Goal: Task Accomplishment & Management: Complete application form

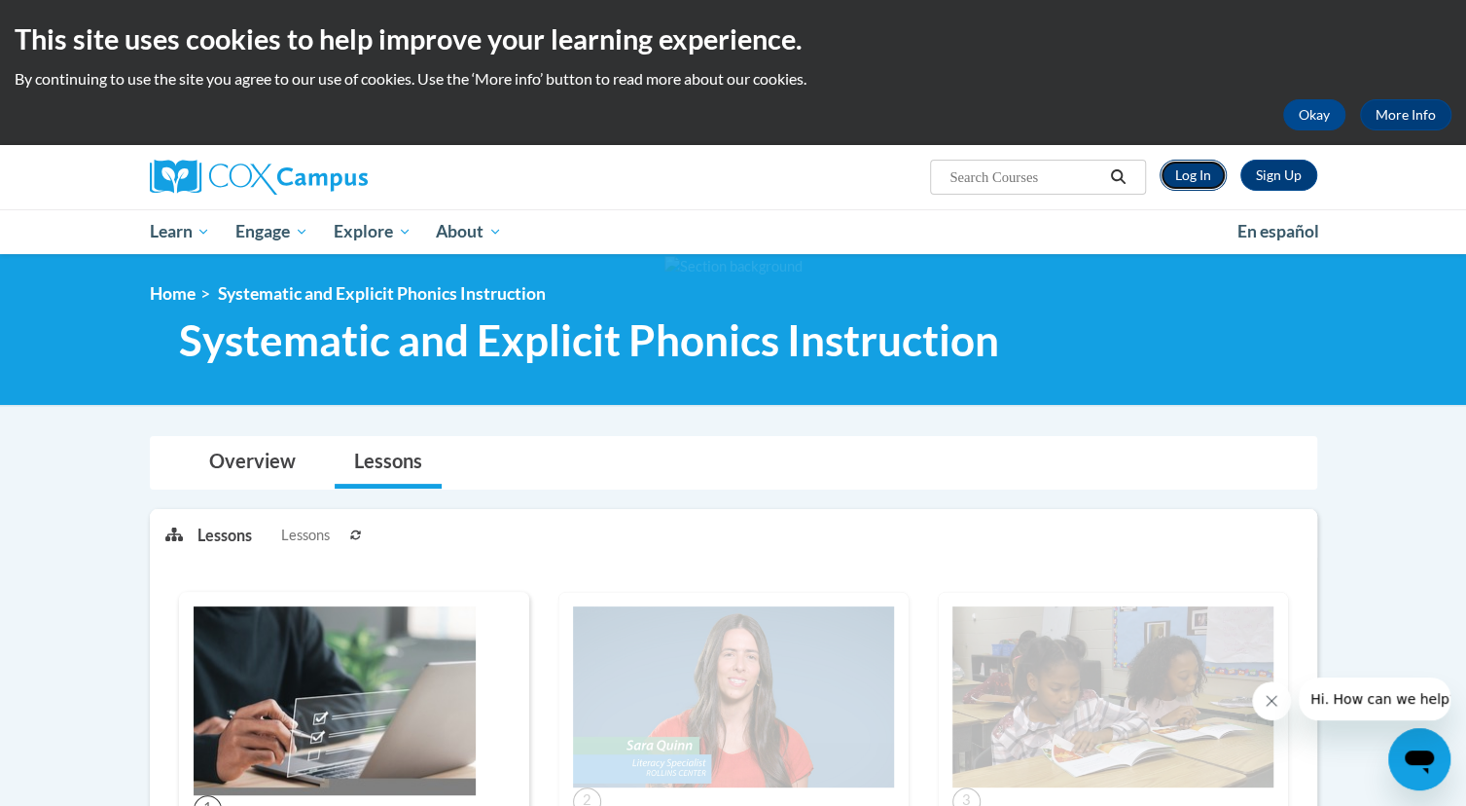
click at [1179, 171] on link "Log In" at bounding box center [1193, 175] width 67 height 31
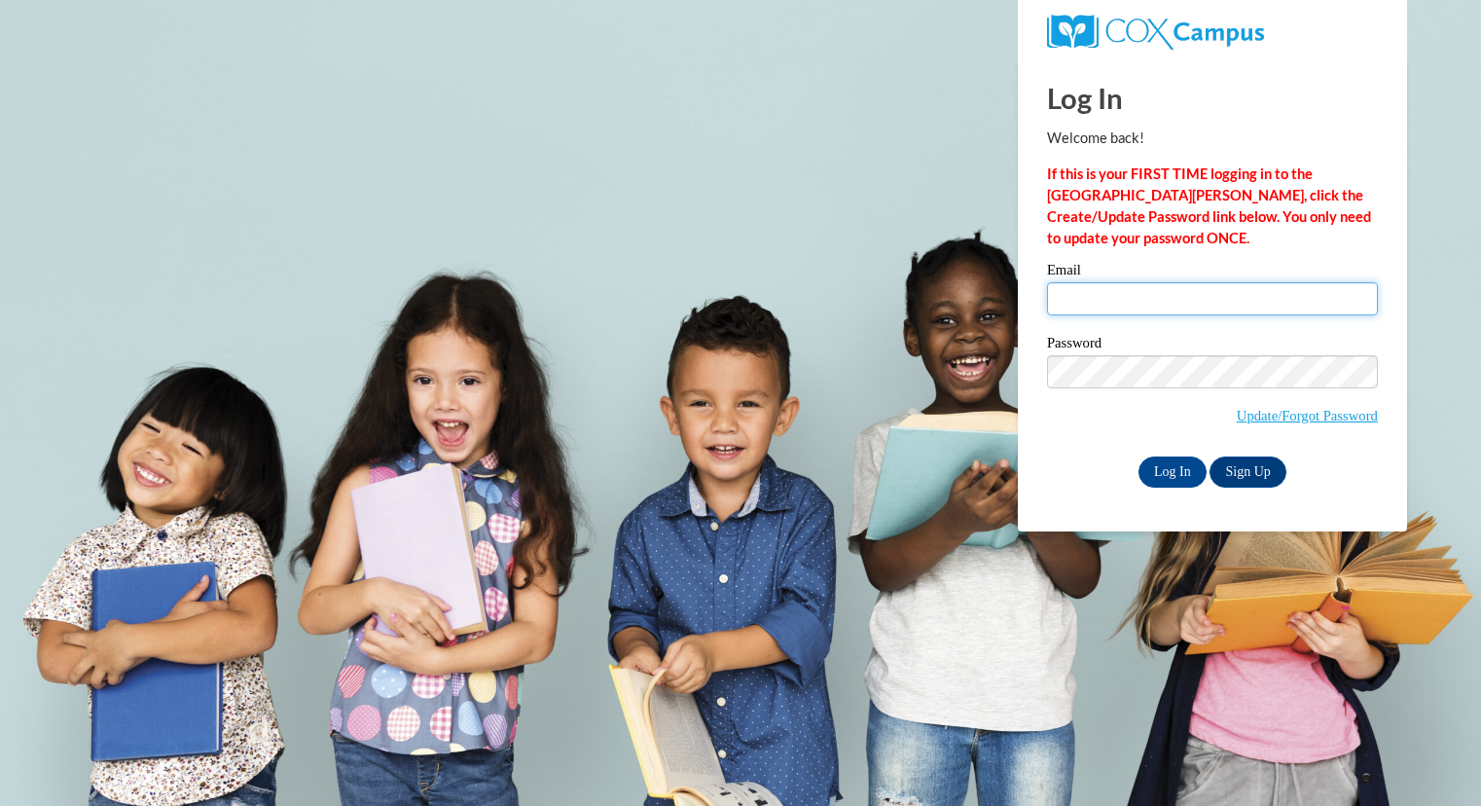
click at [1253, 287] on input "Email" at bounding box center [1212, 298] width 331 height 33
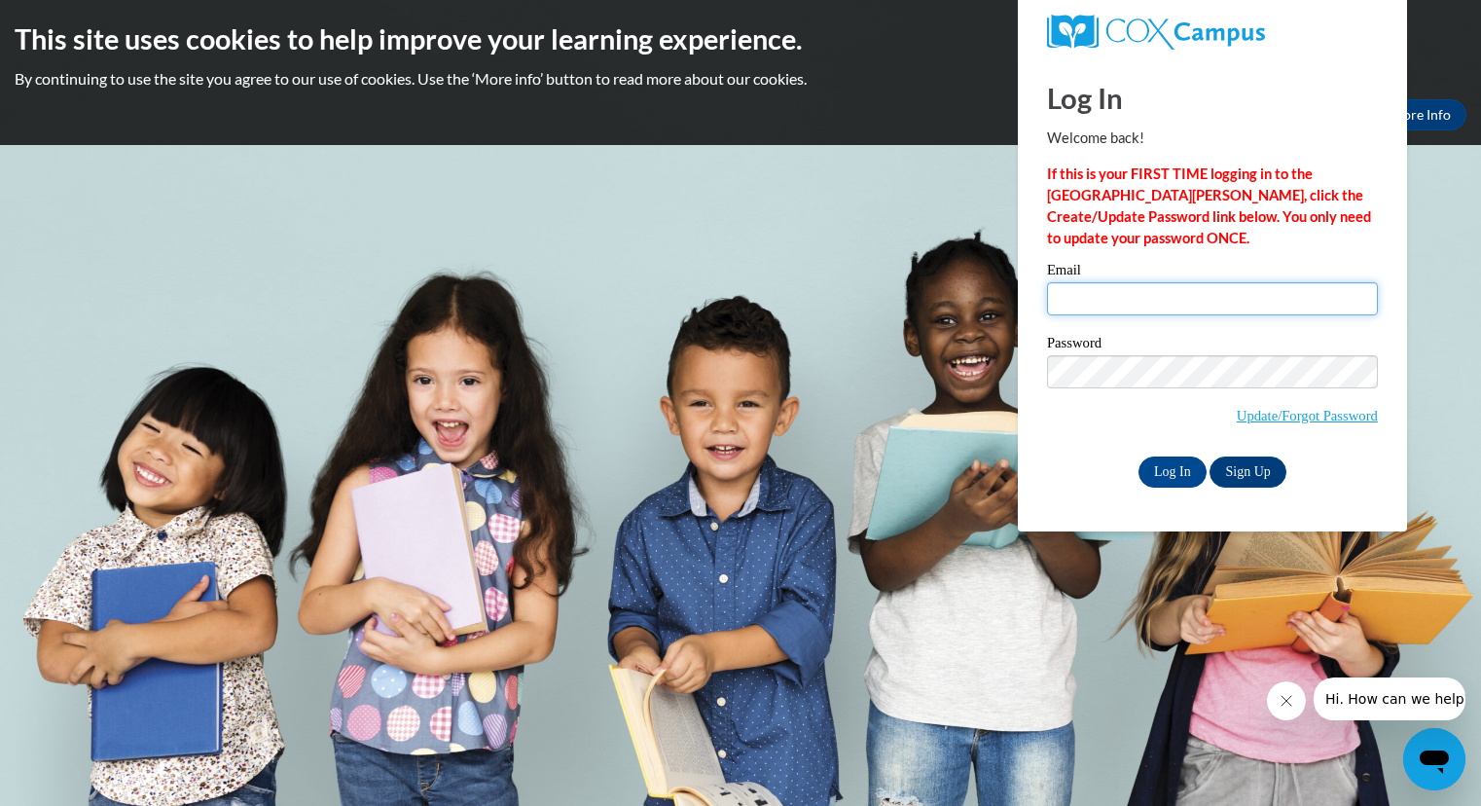
type input "kopkepaige@aasd.k12.wi.us"
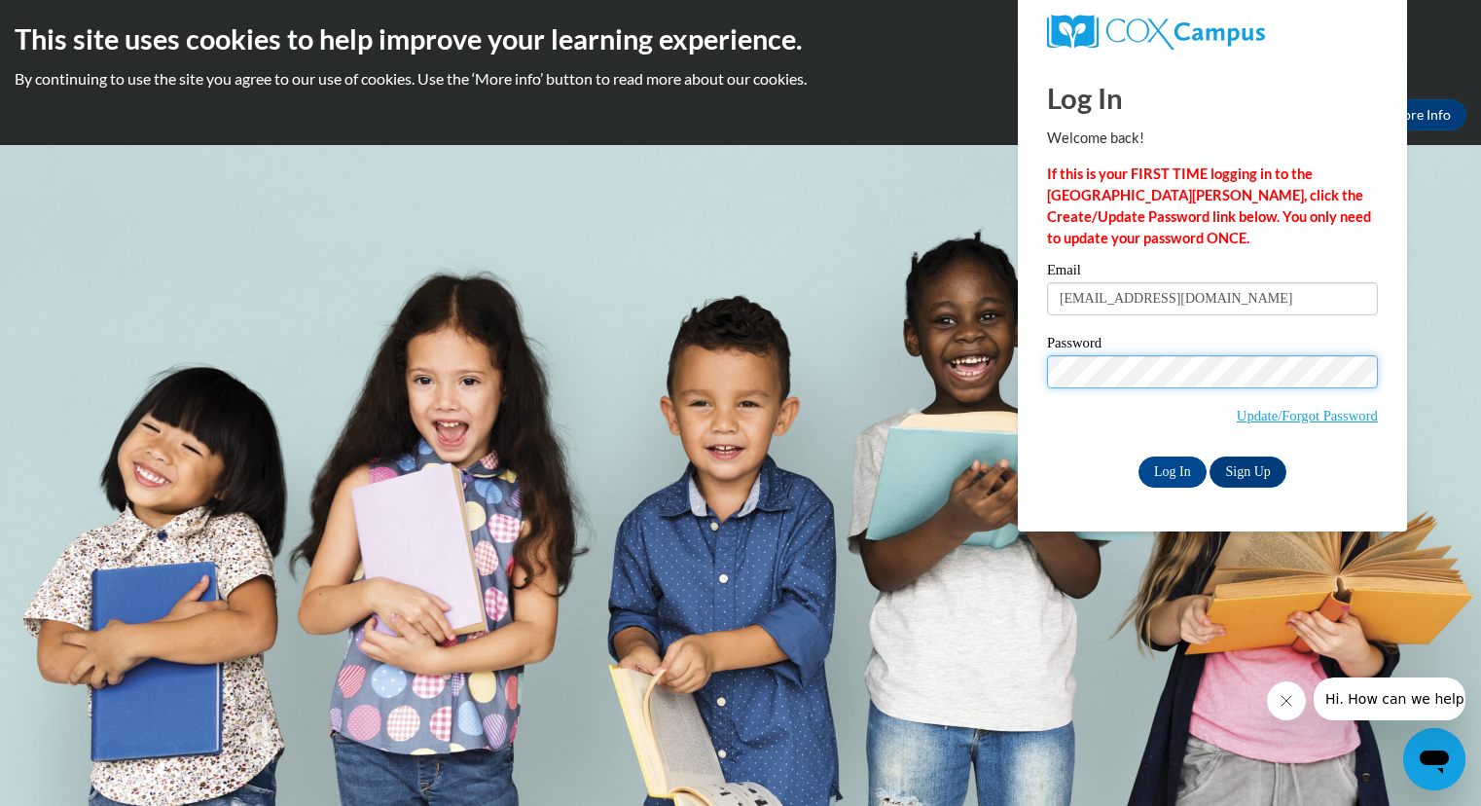
click at [1138, 456] on input "Log In" at bounding box center [1172, 471] width 68 height 31
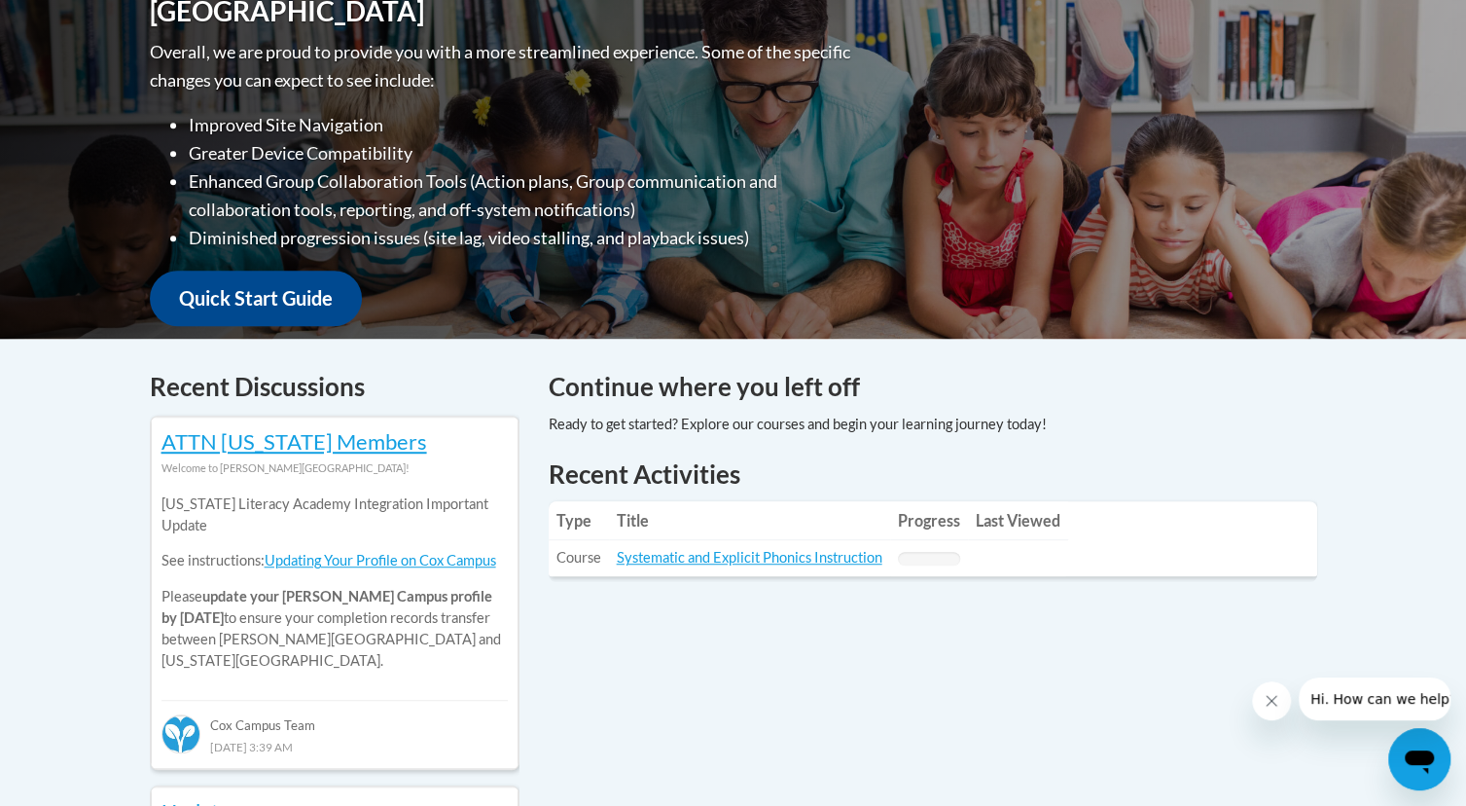
scroll to position [488, 0]
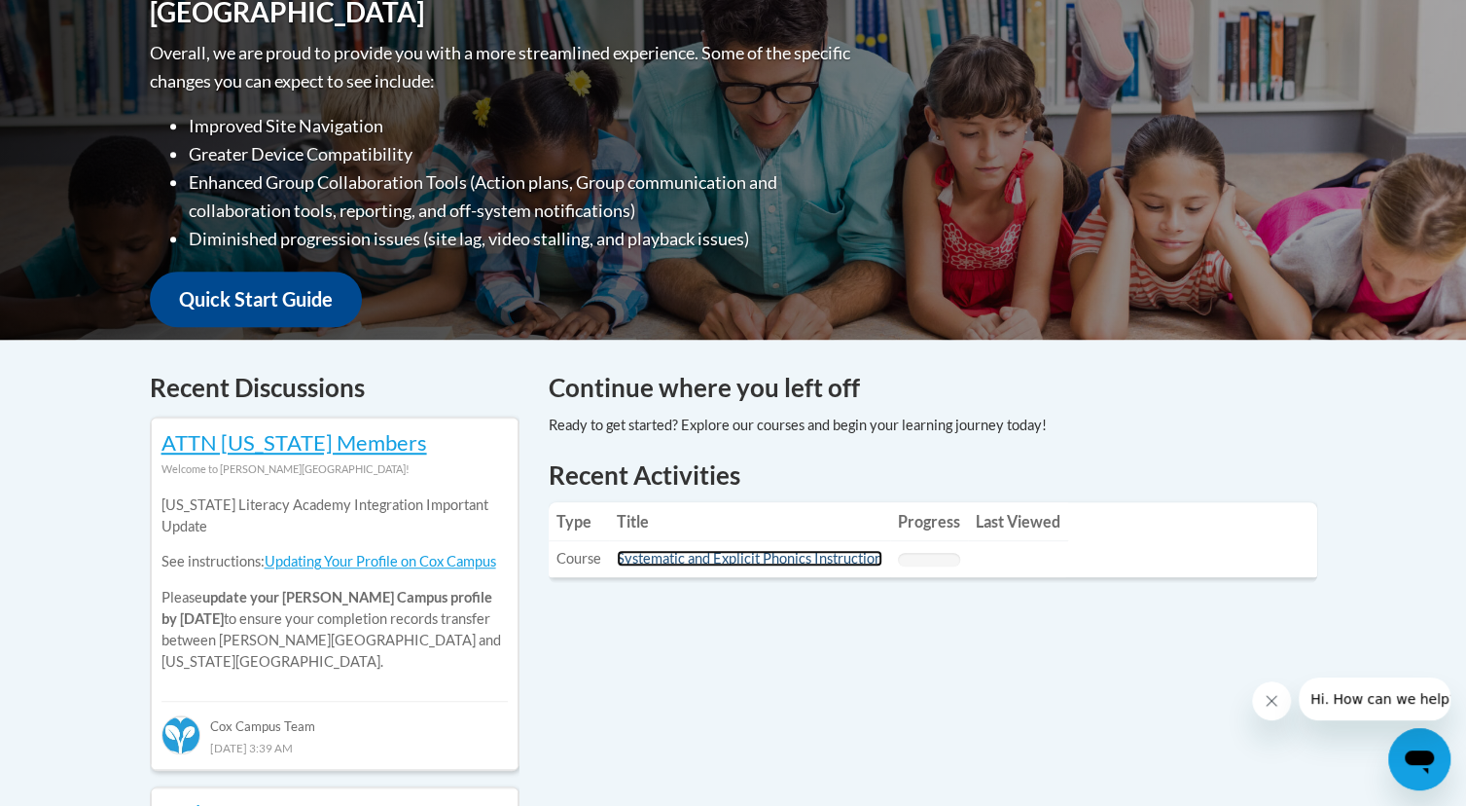
click at [766, 557] on link "Systematic and Explicit Phonics Instruction" at bounding box center [750, 558] width 266 height 17
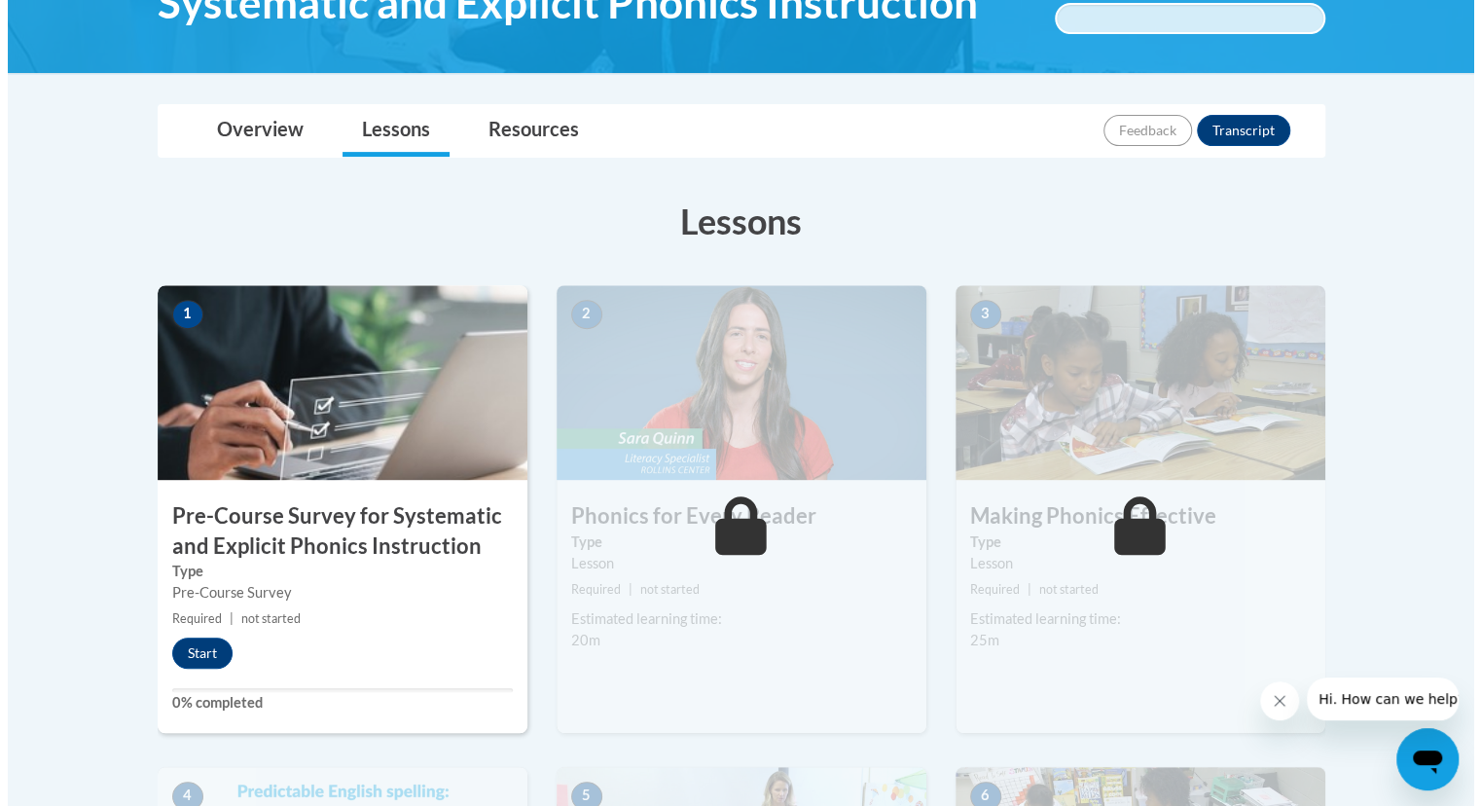
scroll to position [376, 0]
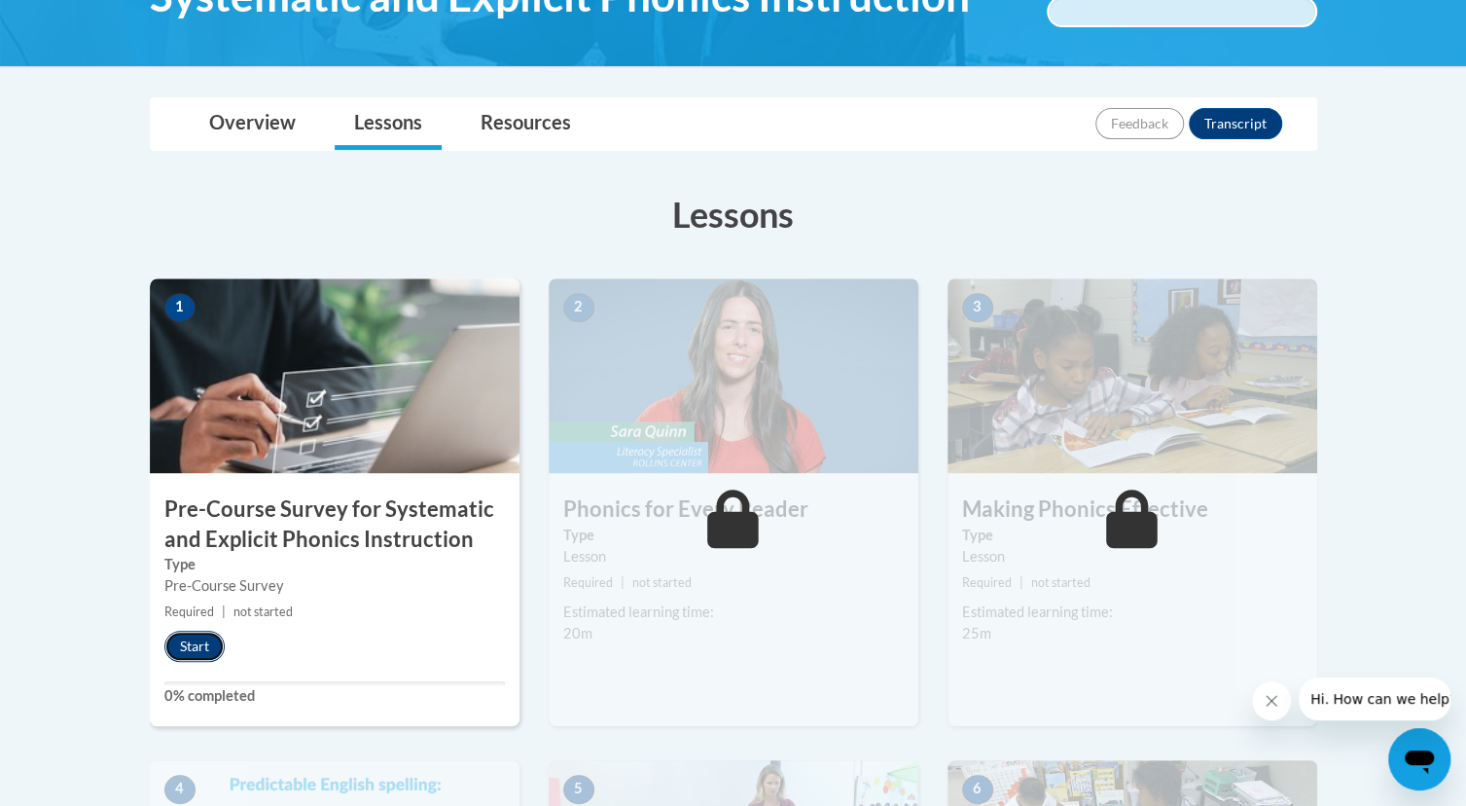
click at [193, 641] on button "Start" at bounding box center [194, 645] width 60 height 31
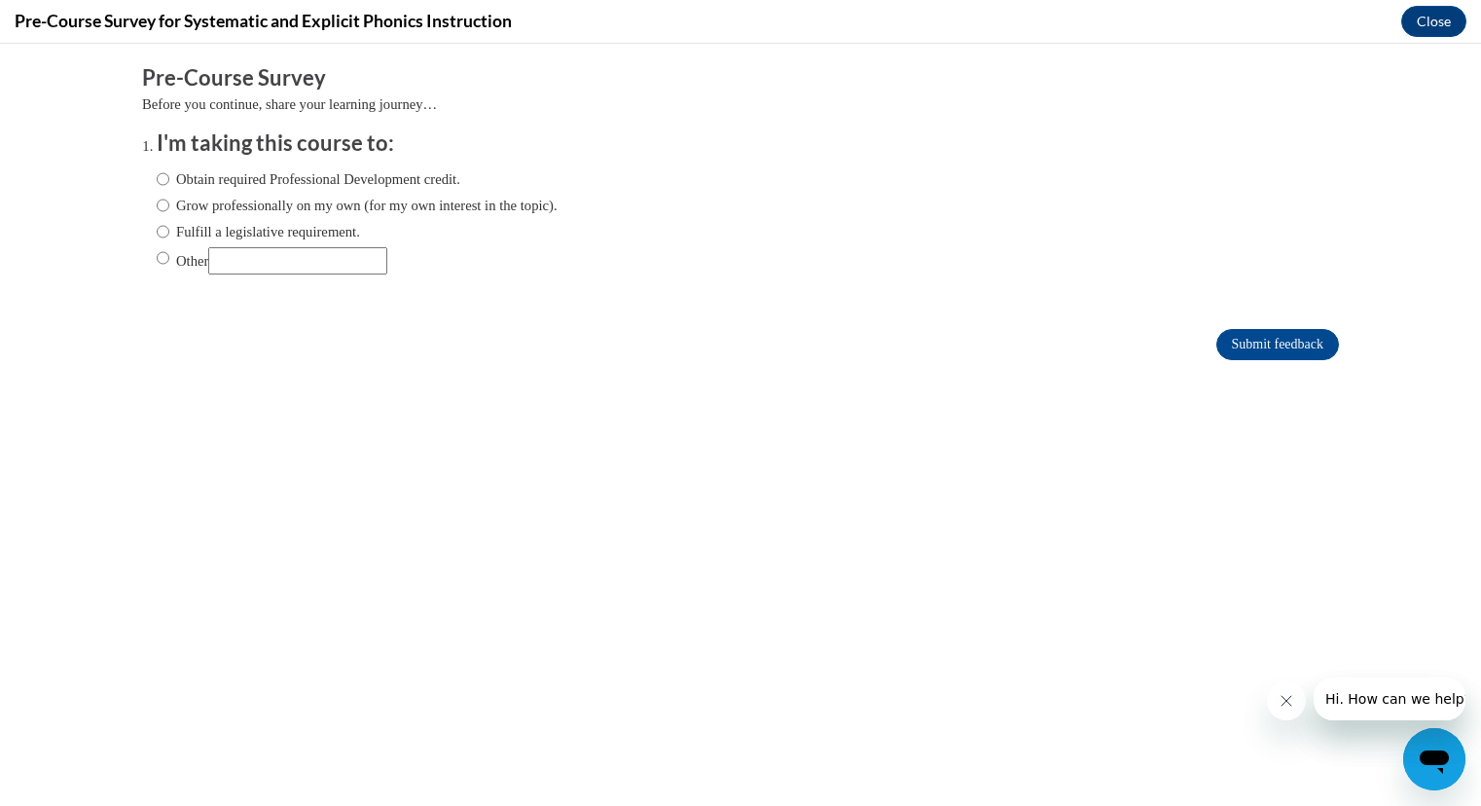
scroll to position [0, 0]
click at [157, 233] on input "Fulfill a legislative requirement." at bounding box center [163, 231] width 13 height 21
radio input "true"
click at [1270, 334] on input "Submit feedback" at bounding box center [1277, 344] width 123 height 31
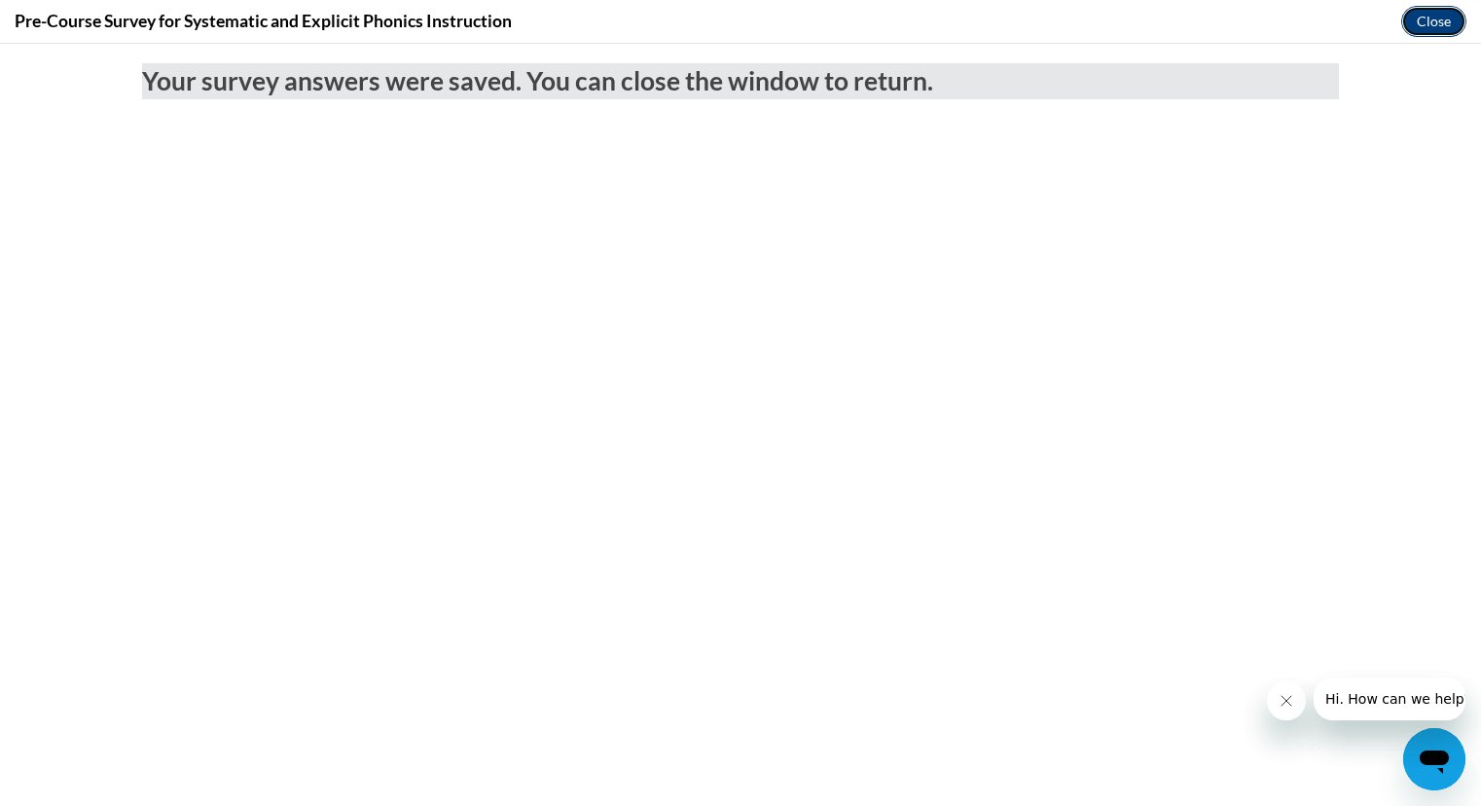
click at [1435, 19] on button "Close" at bounding box center [1433, 21] width 65 height 31
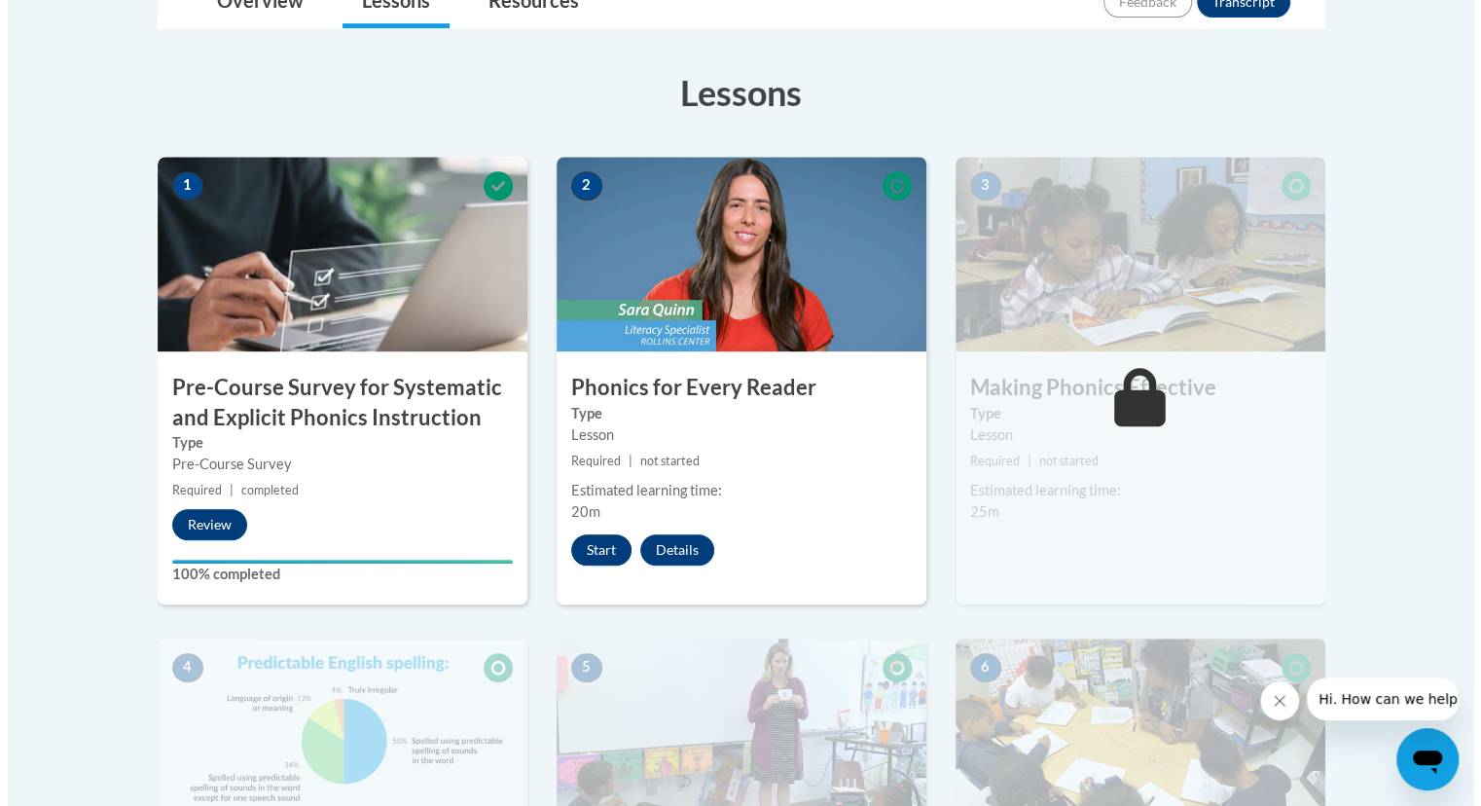
scroll to position [496, 0]
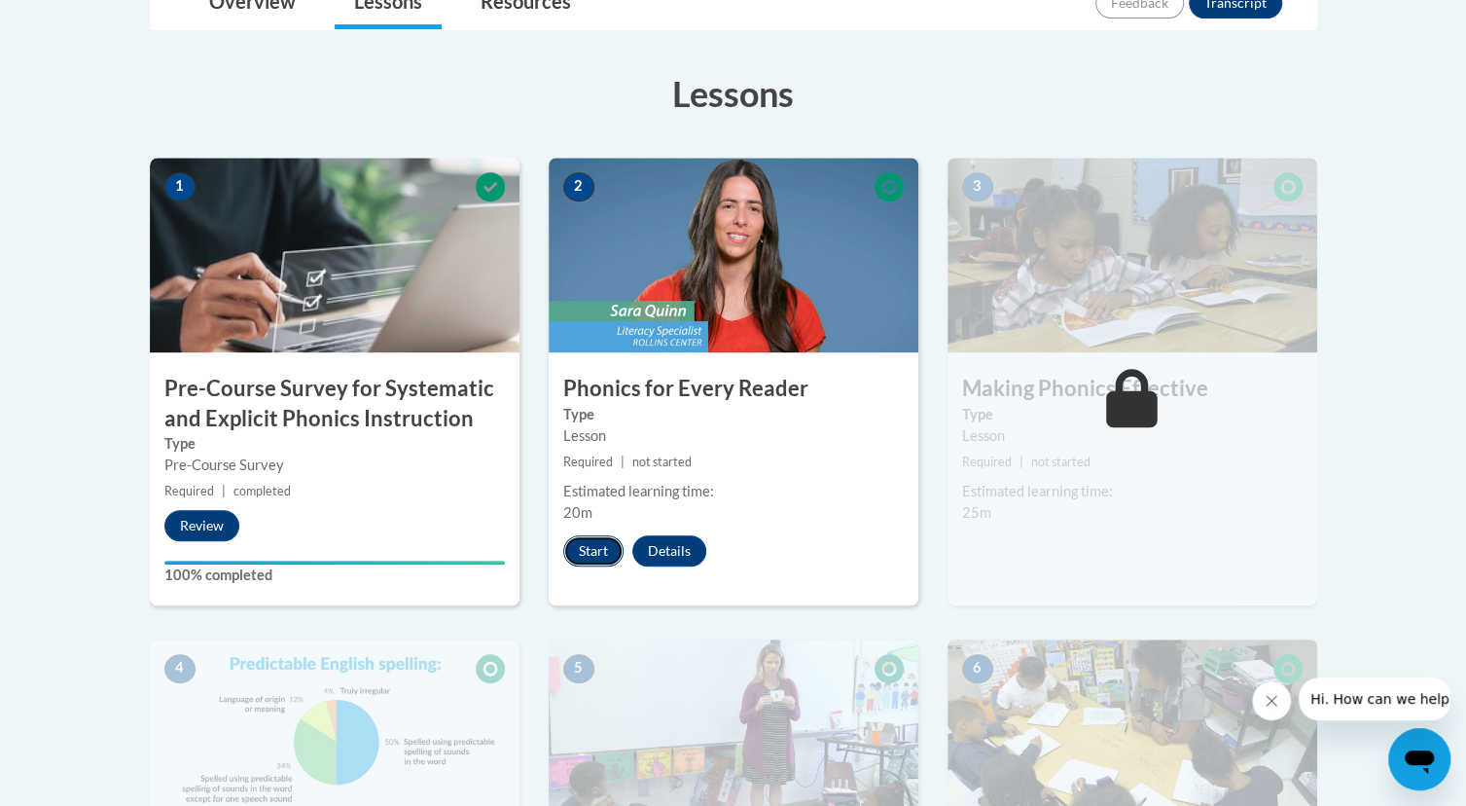
click at [593, 549] on button "Start" at bounding box center [593, 550] width 60 height 31
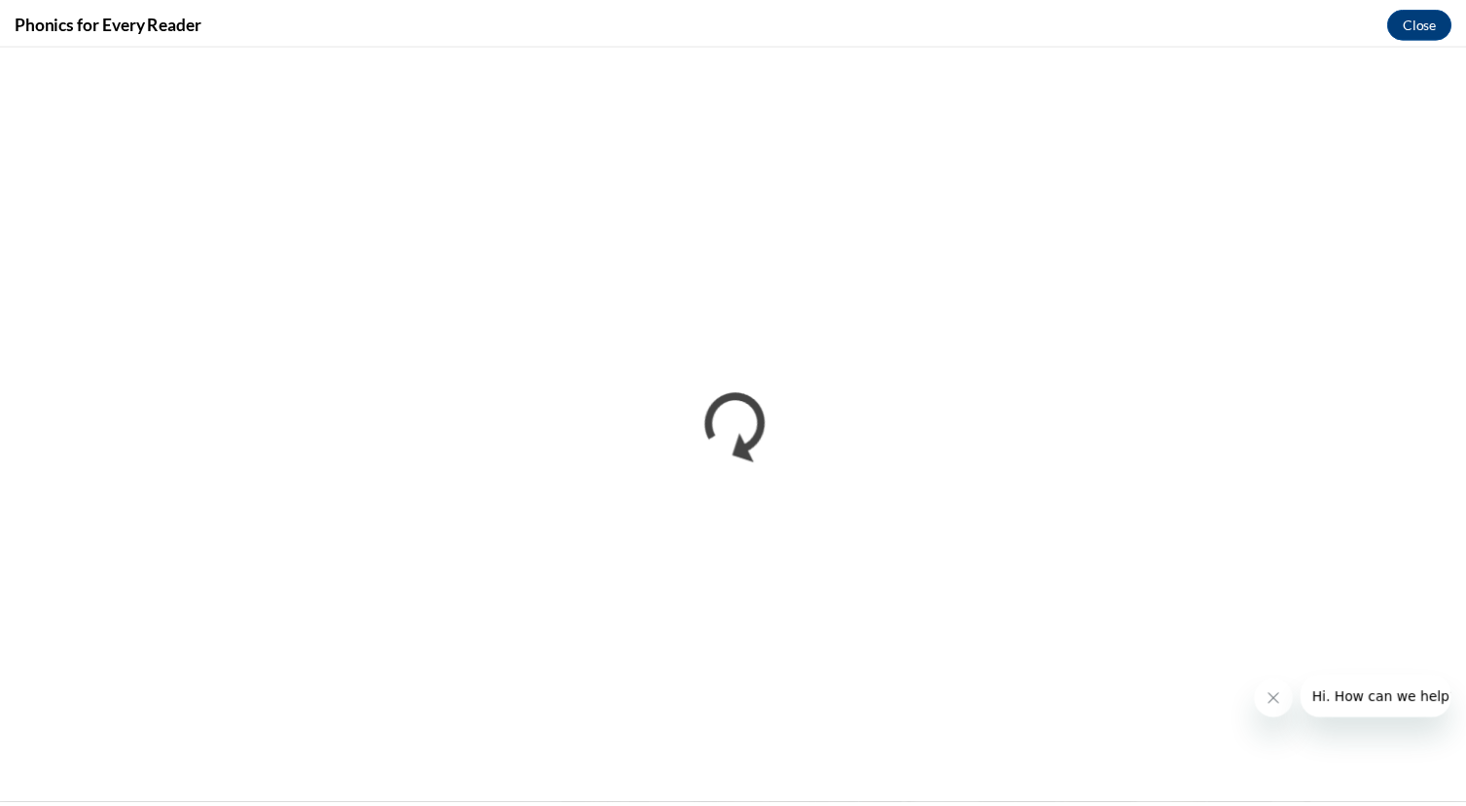
scroll to position [0, 0]
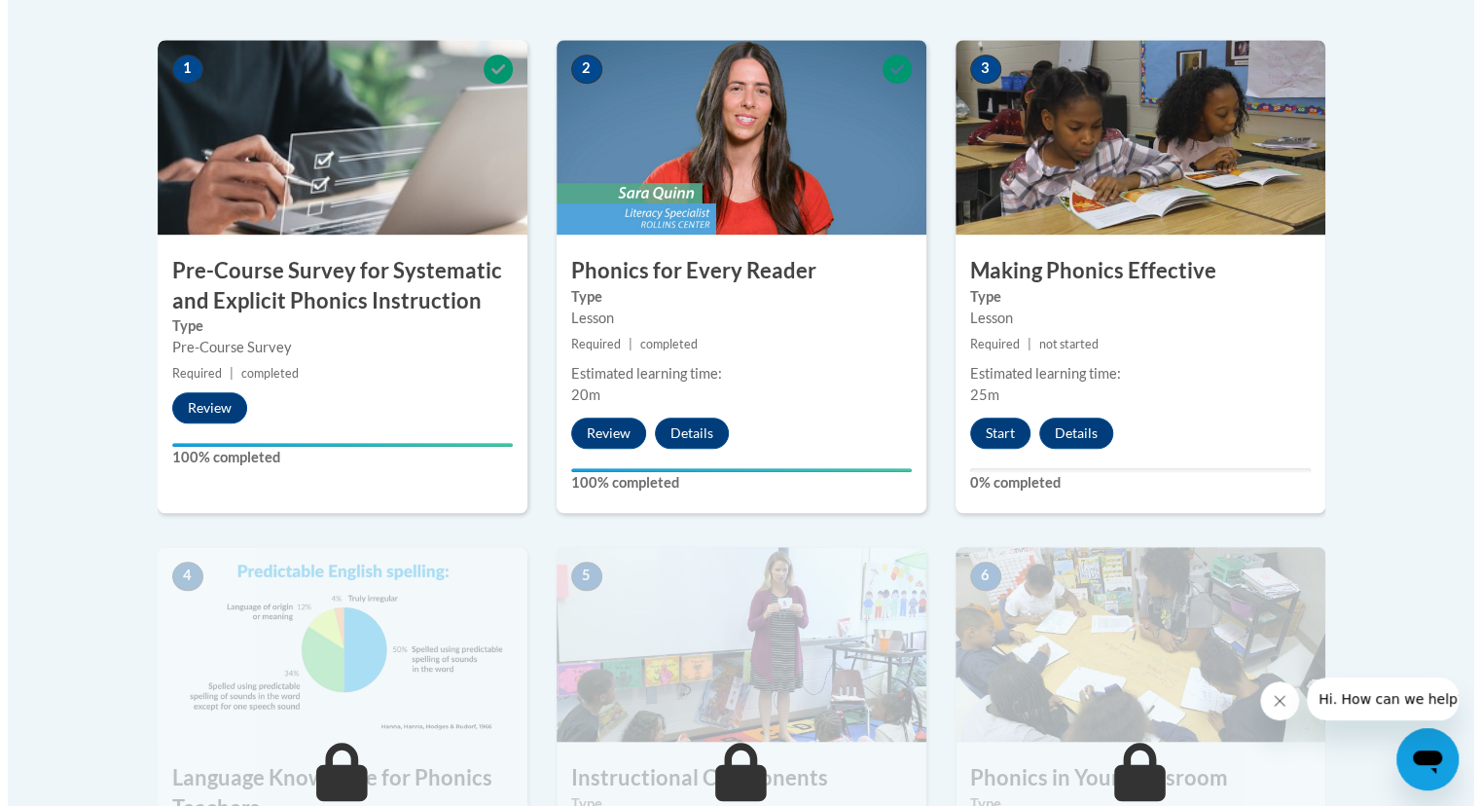
scroll to position [615, 0]
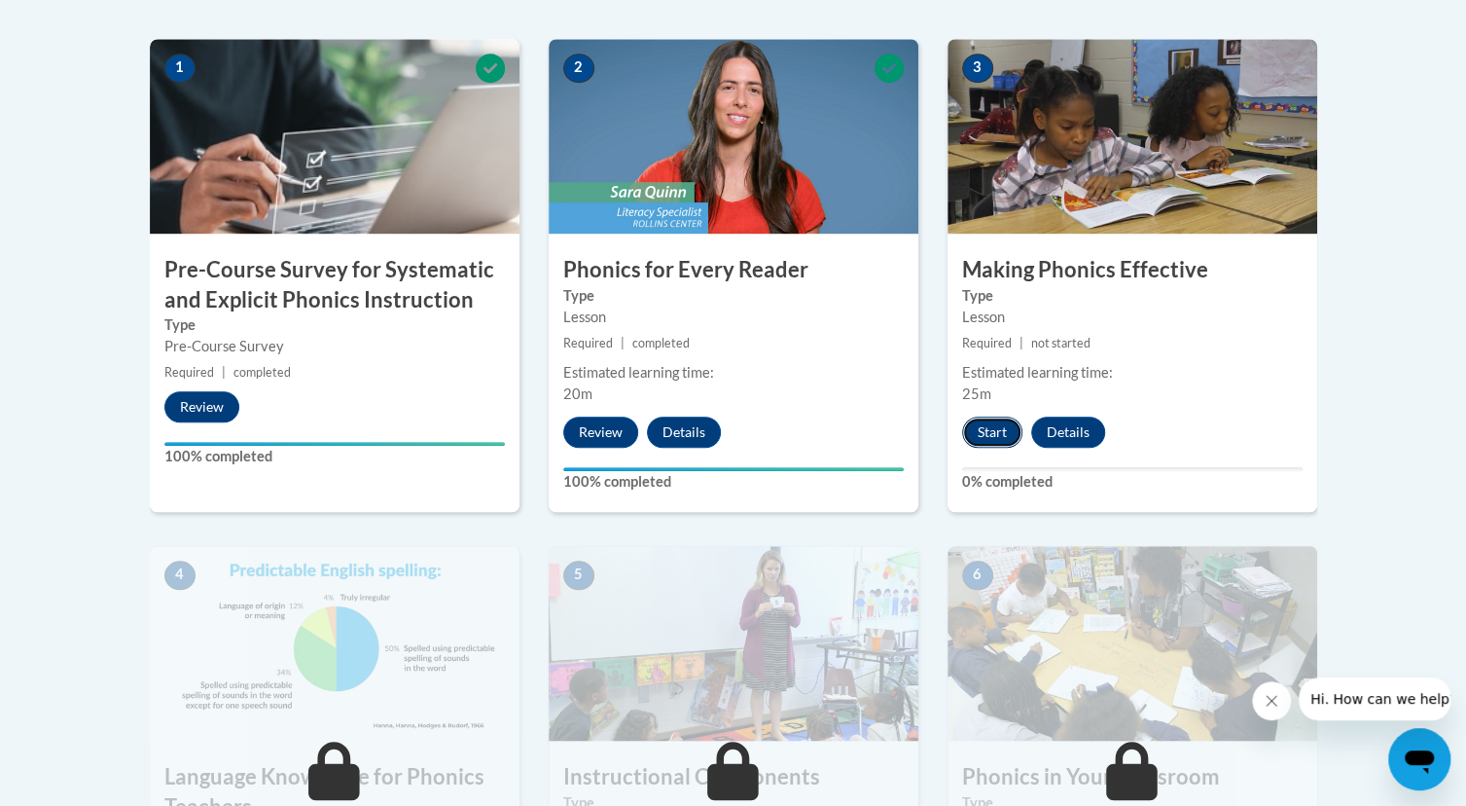
click at [998, 425] on button "Start" at bounding box center [992, 431] width 60 height 31
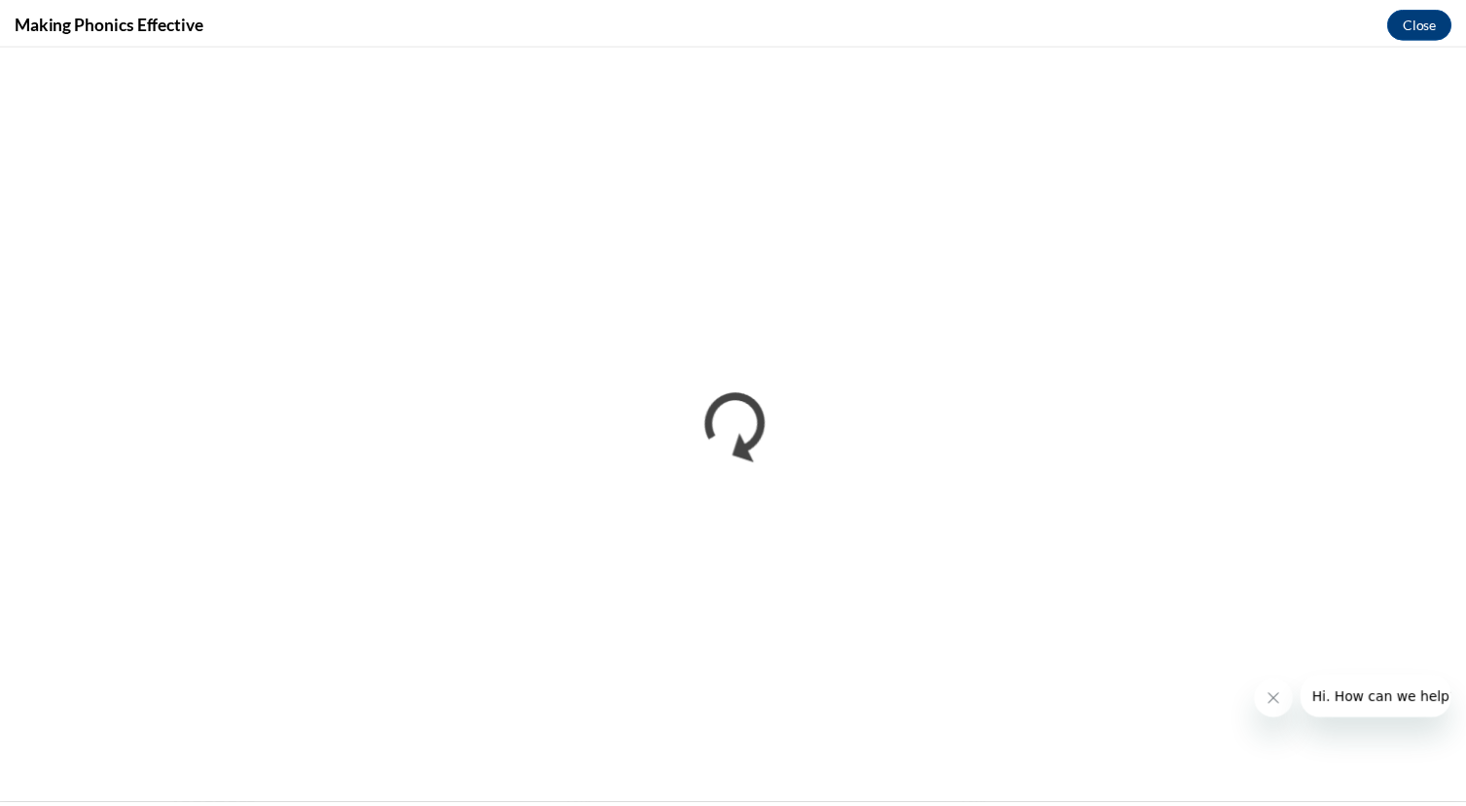
scroll to position [0, 0]
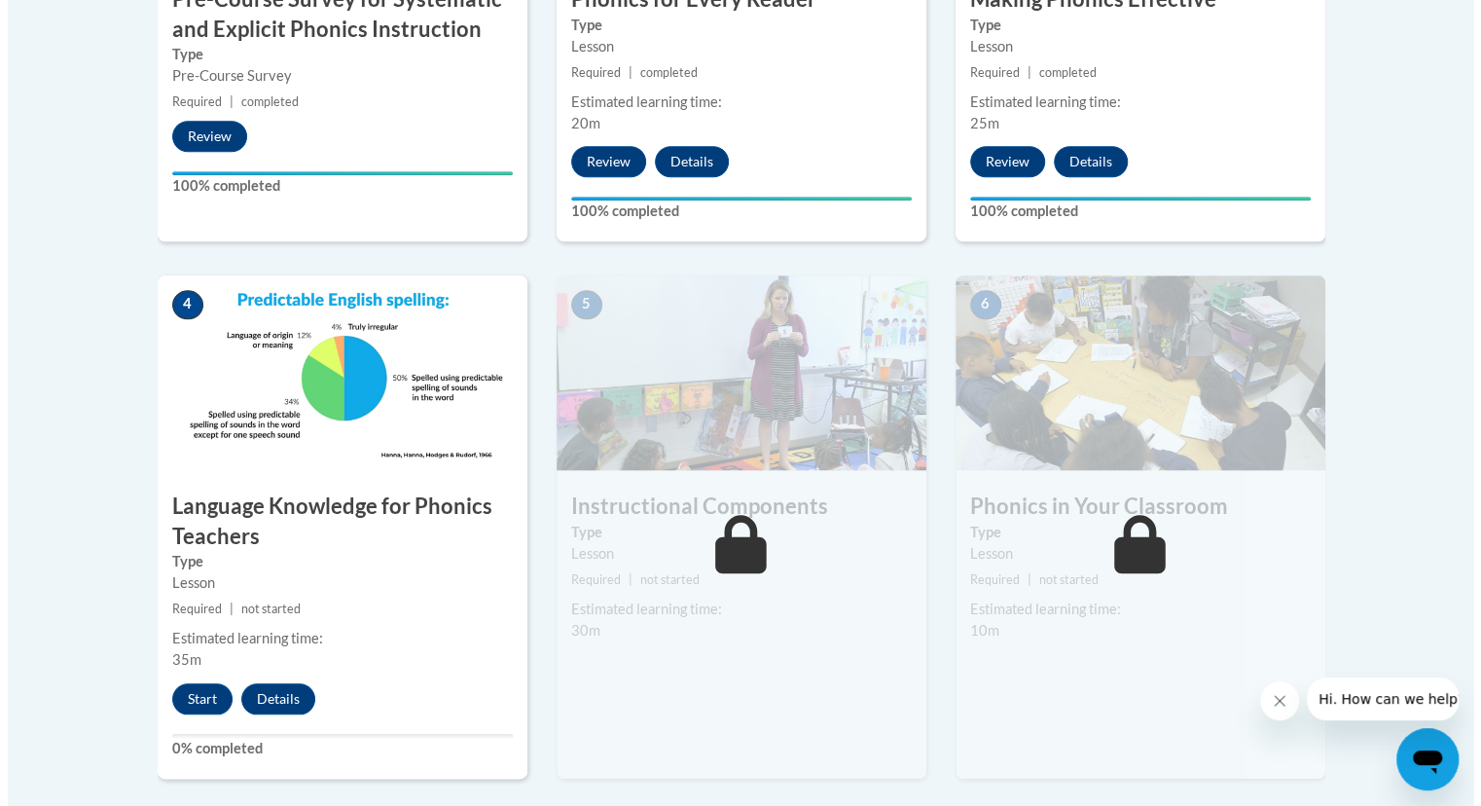
scroll to position [887, 0]
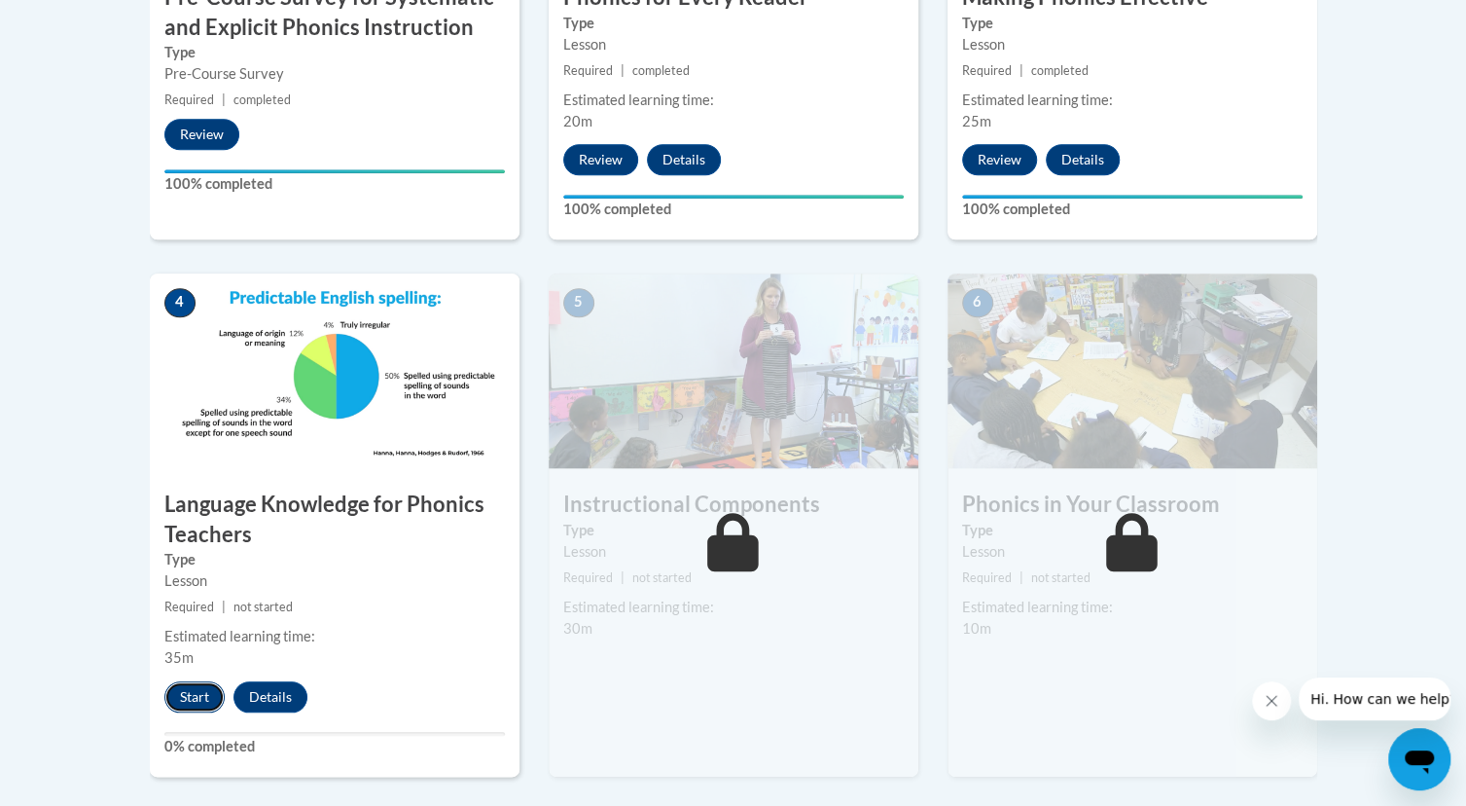
click at [196, 684] on button "Start" at bounding box center [194, 696] width 60 height 31
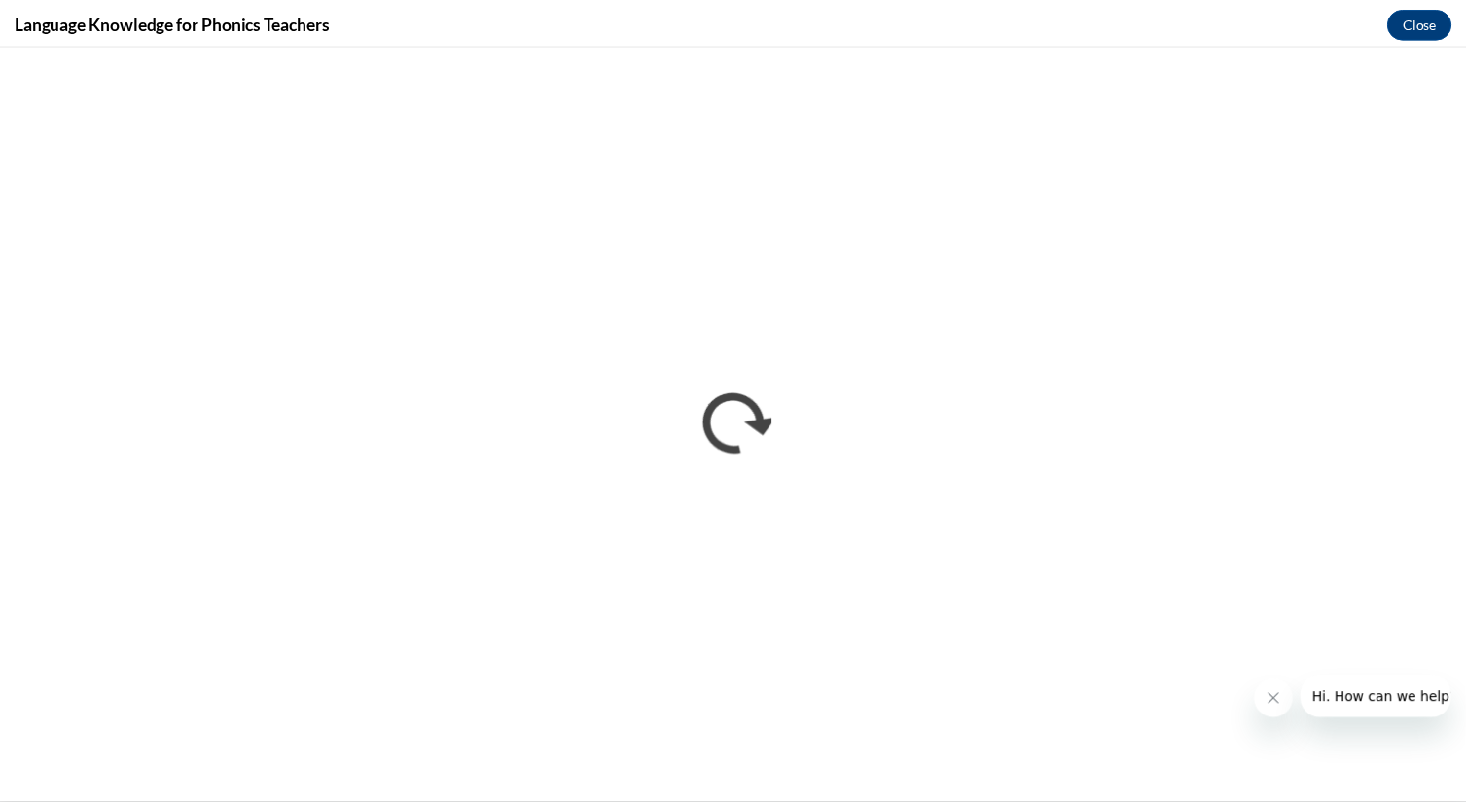
scroll to position [0, 0]
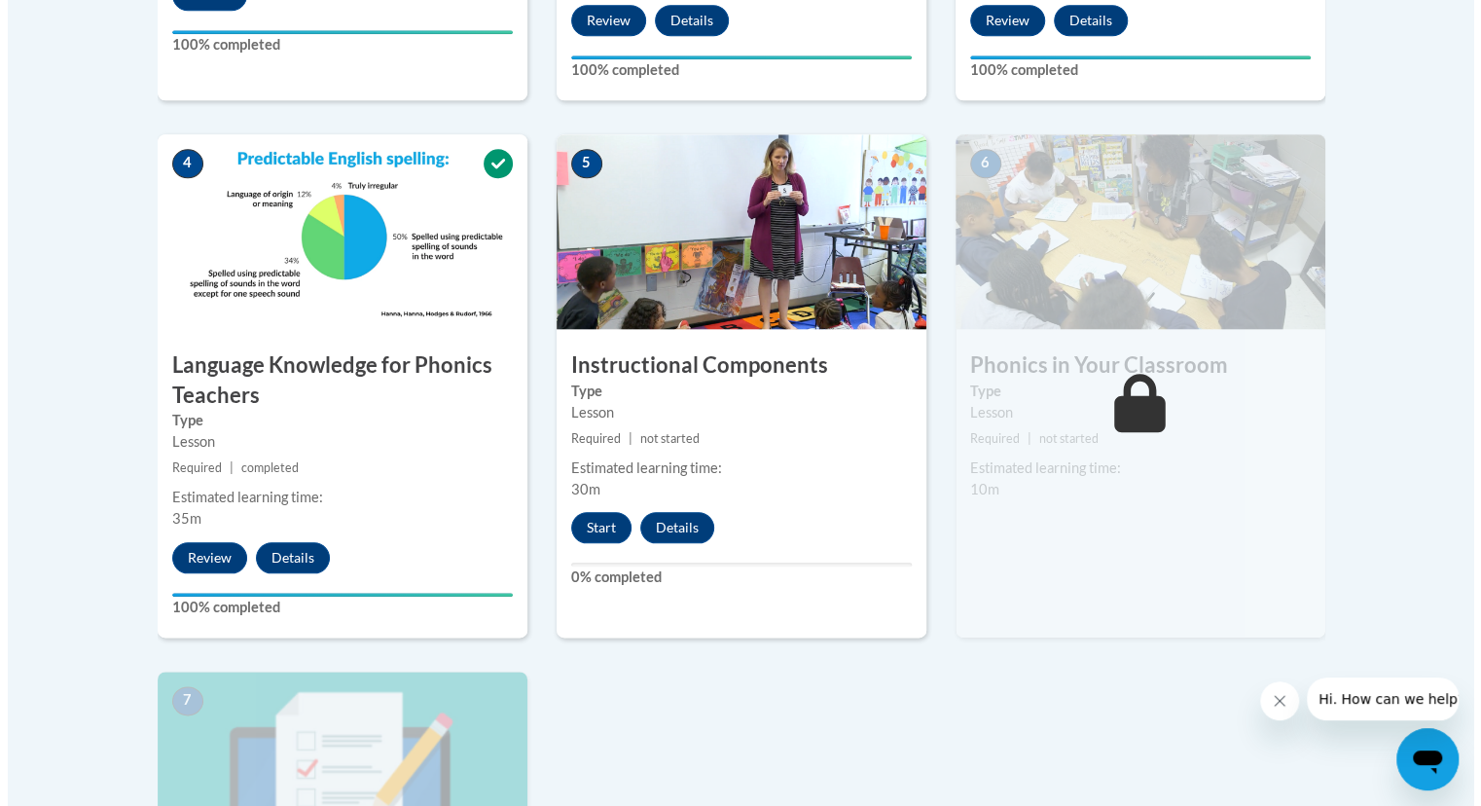
scroll to position [996, 0]
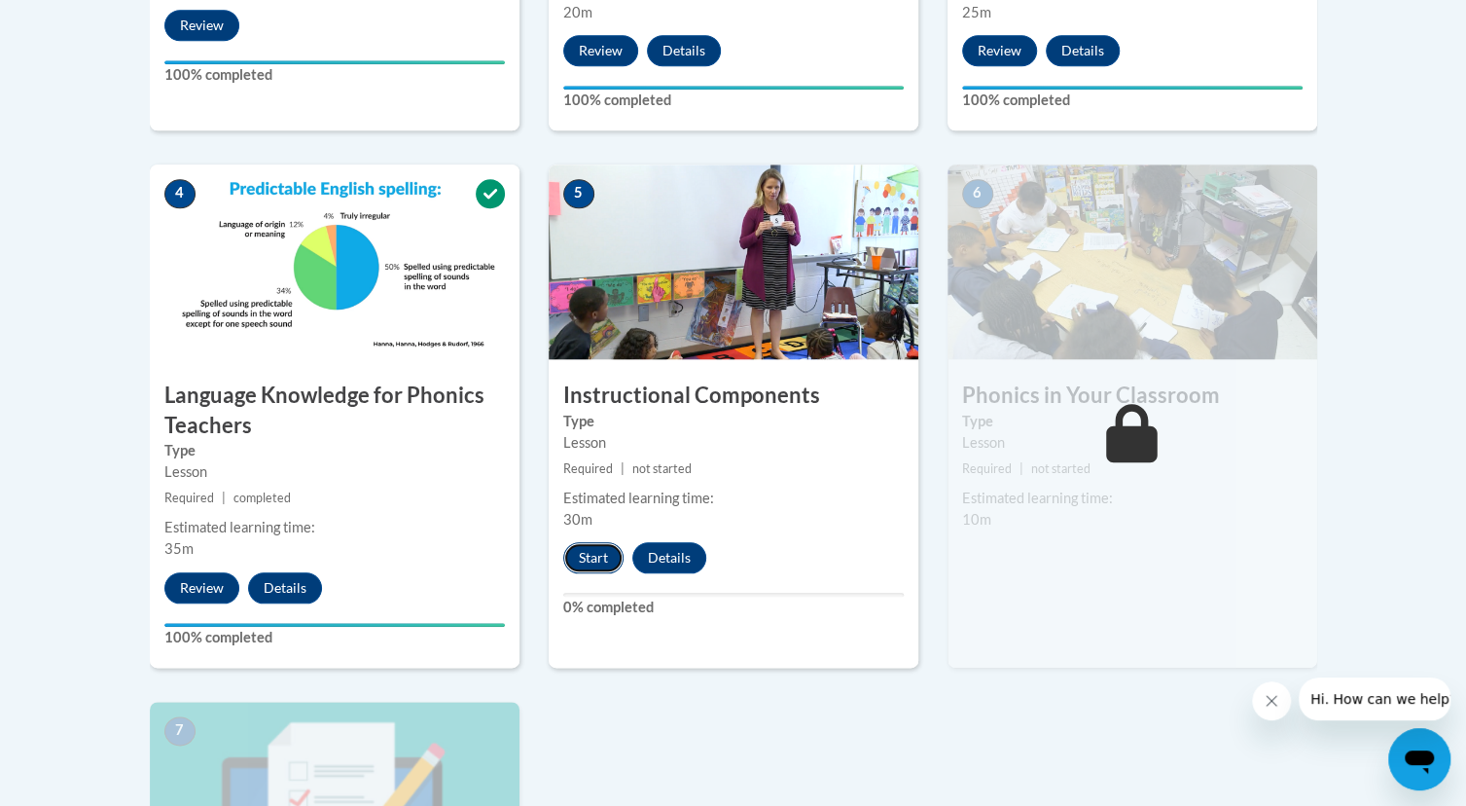
click at [599, 558] on button "Start" at bounding box center [593, 557] width 60 height 31
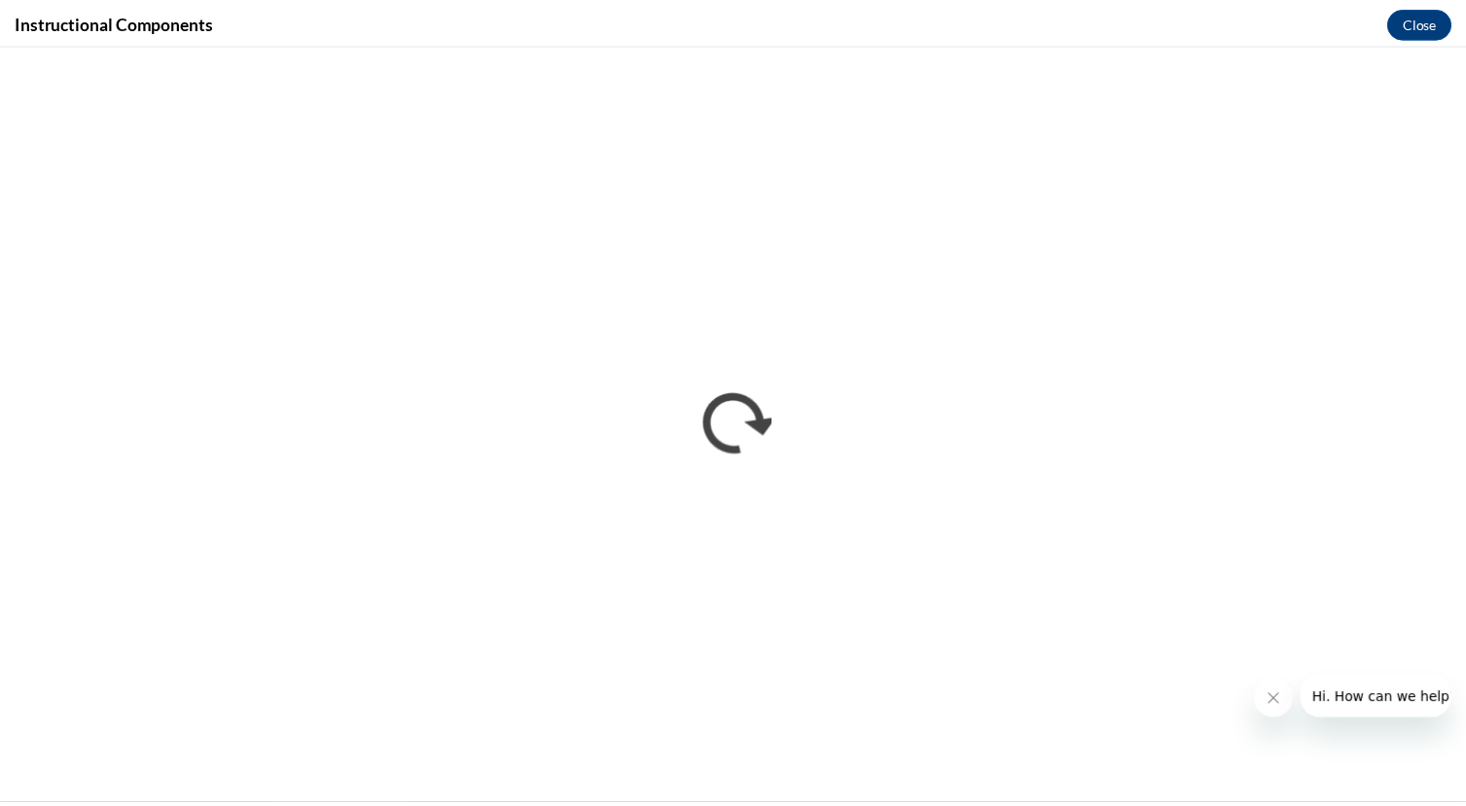
scroll to position [0, 0]
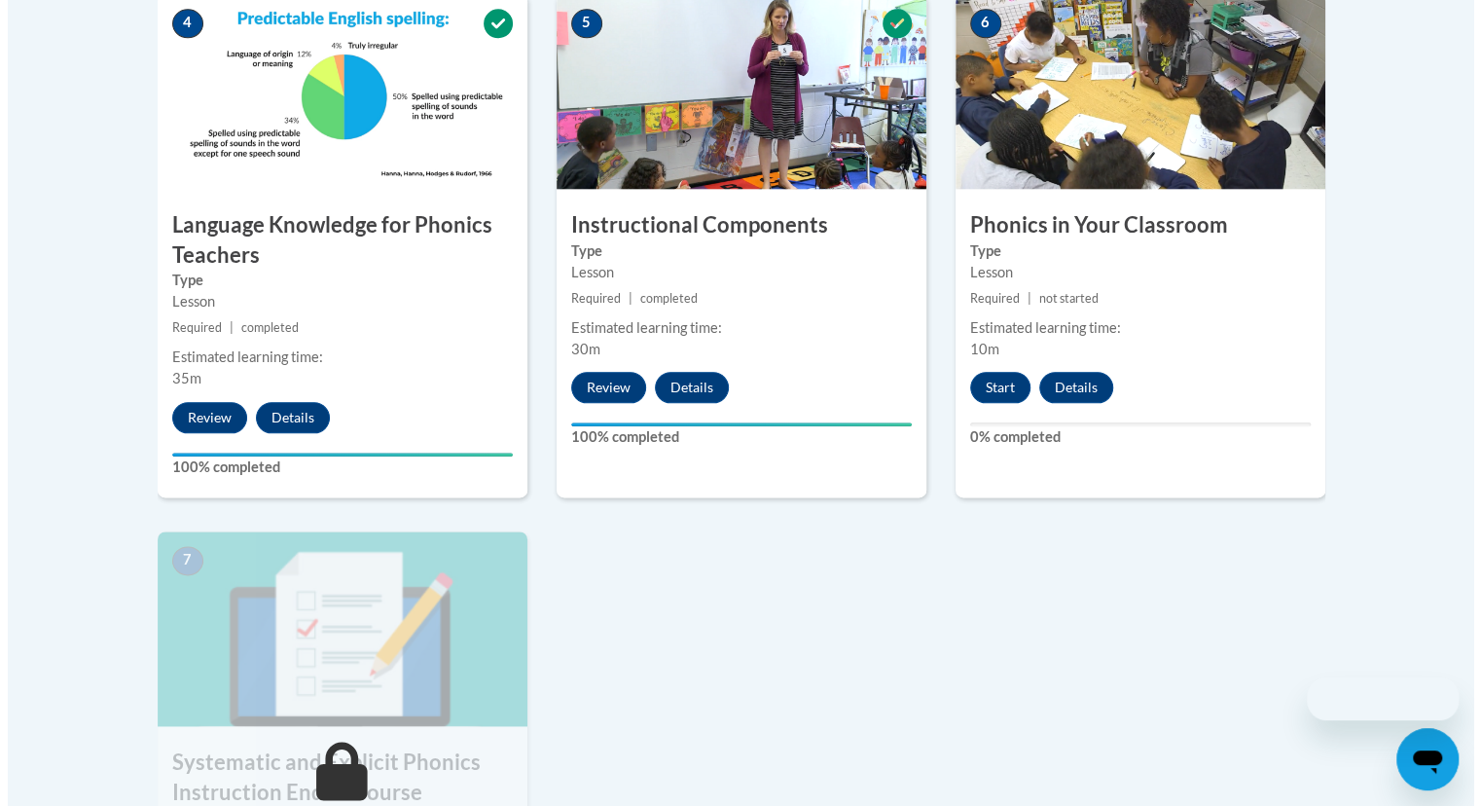
scroll to position [1175, 0]
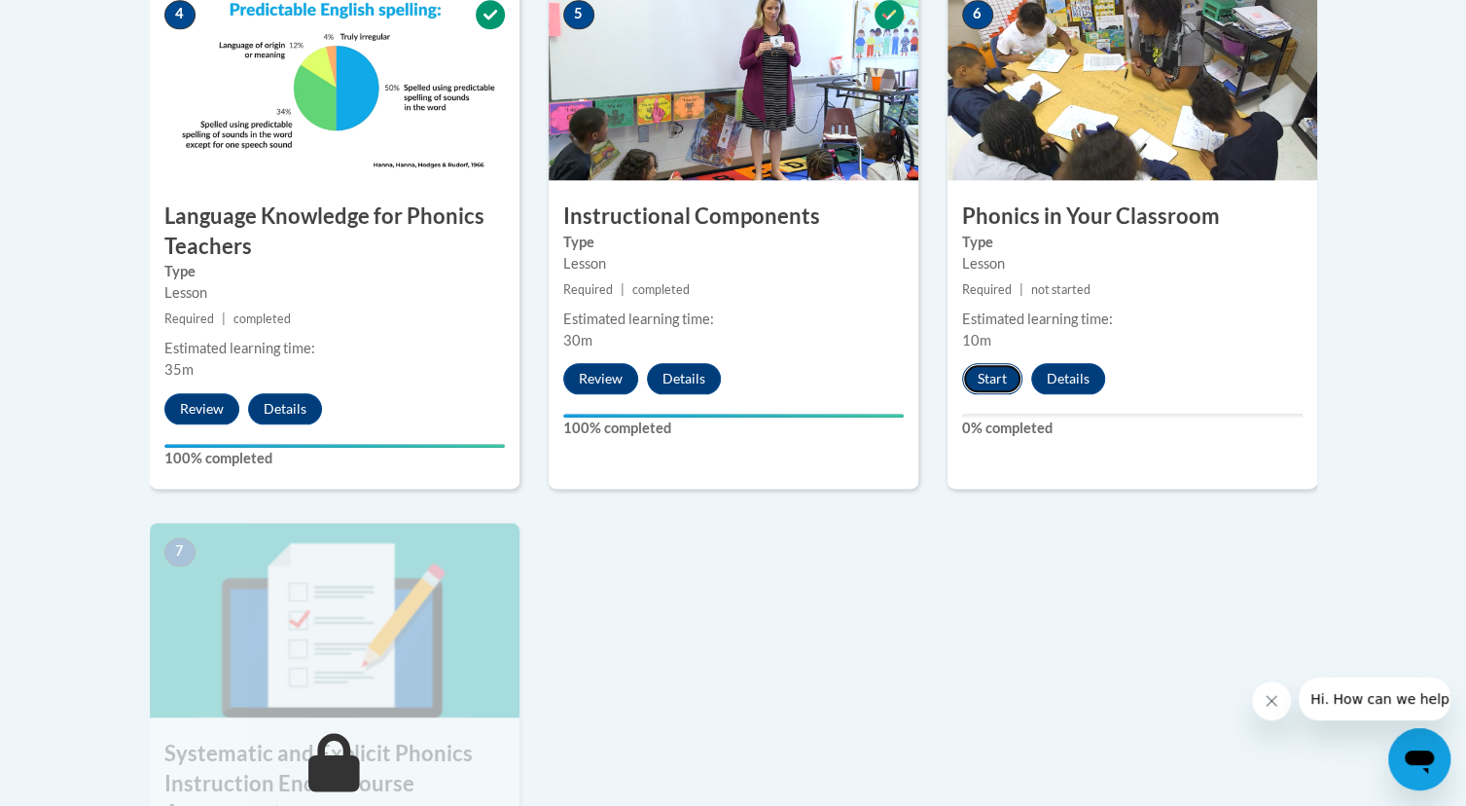
click at [1003, 389] on button "Start" at bounding box center [992, 378] width 60 height 31
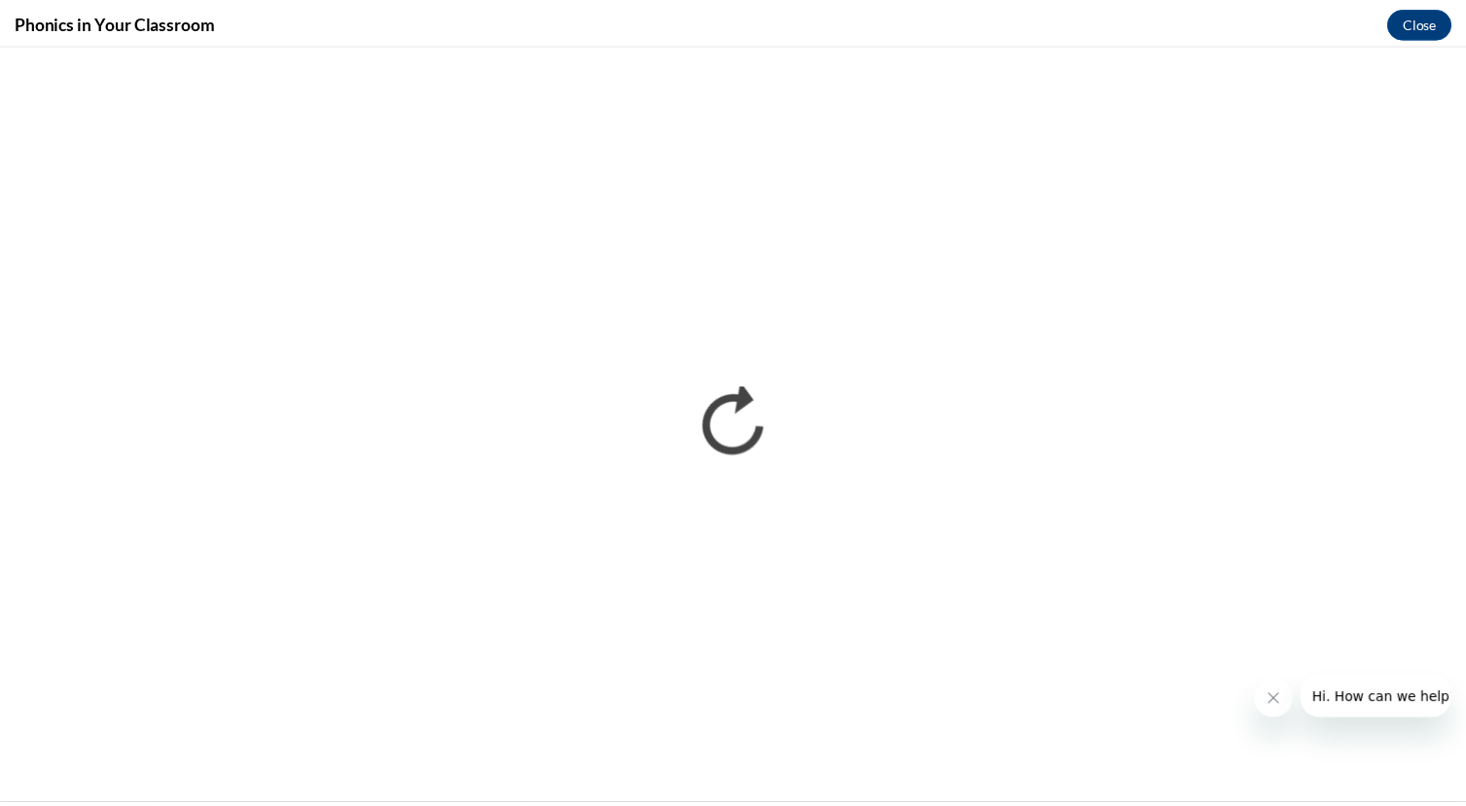
scroll to position [0, 0]
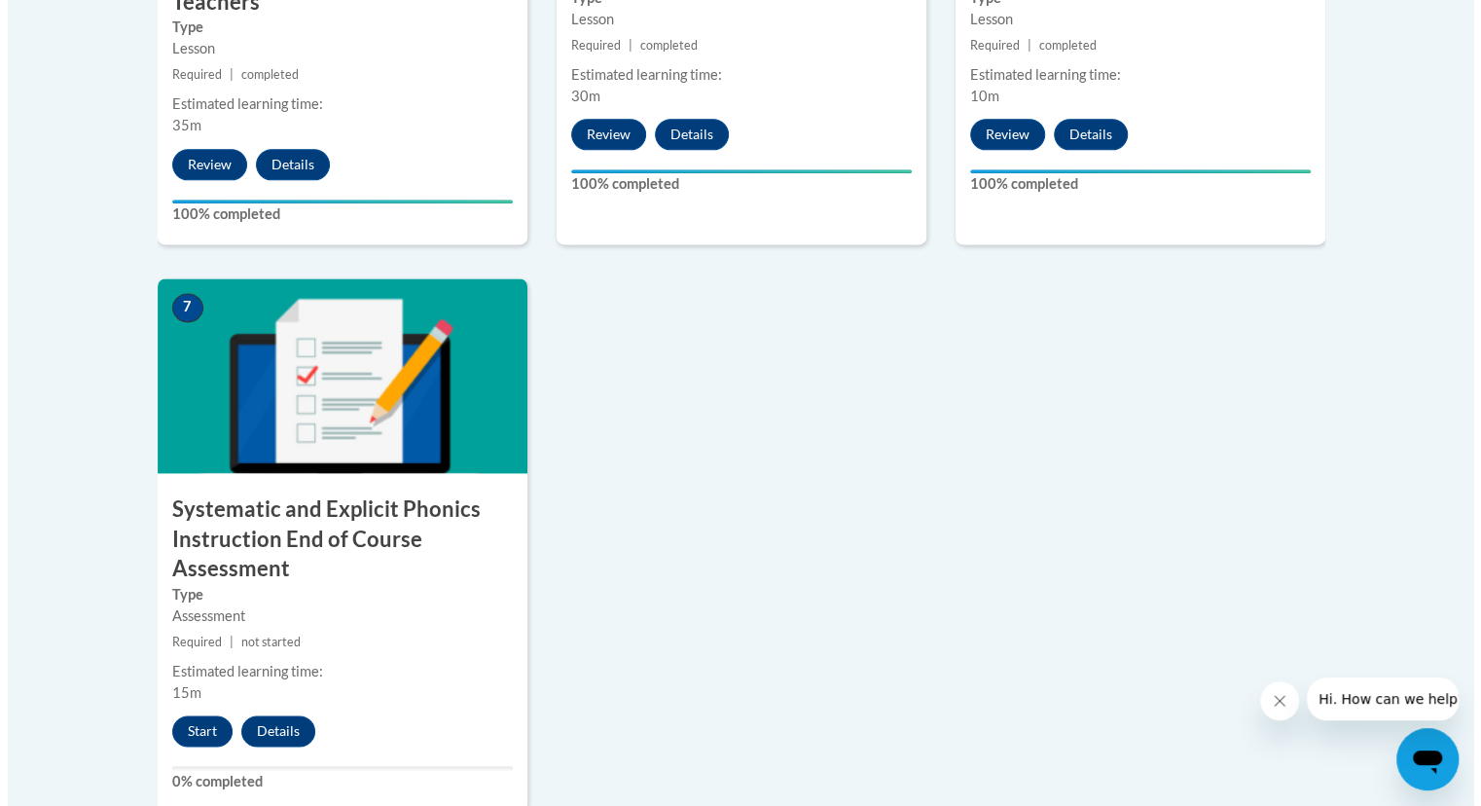
scroll to position [1422, 0]
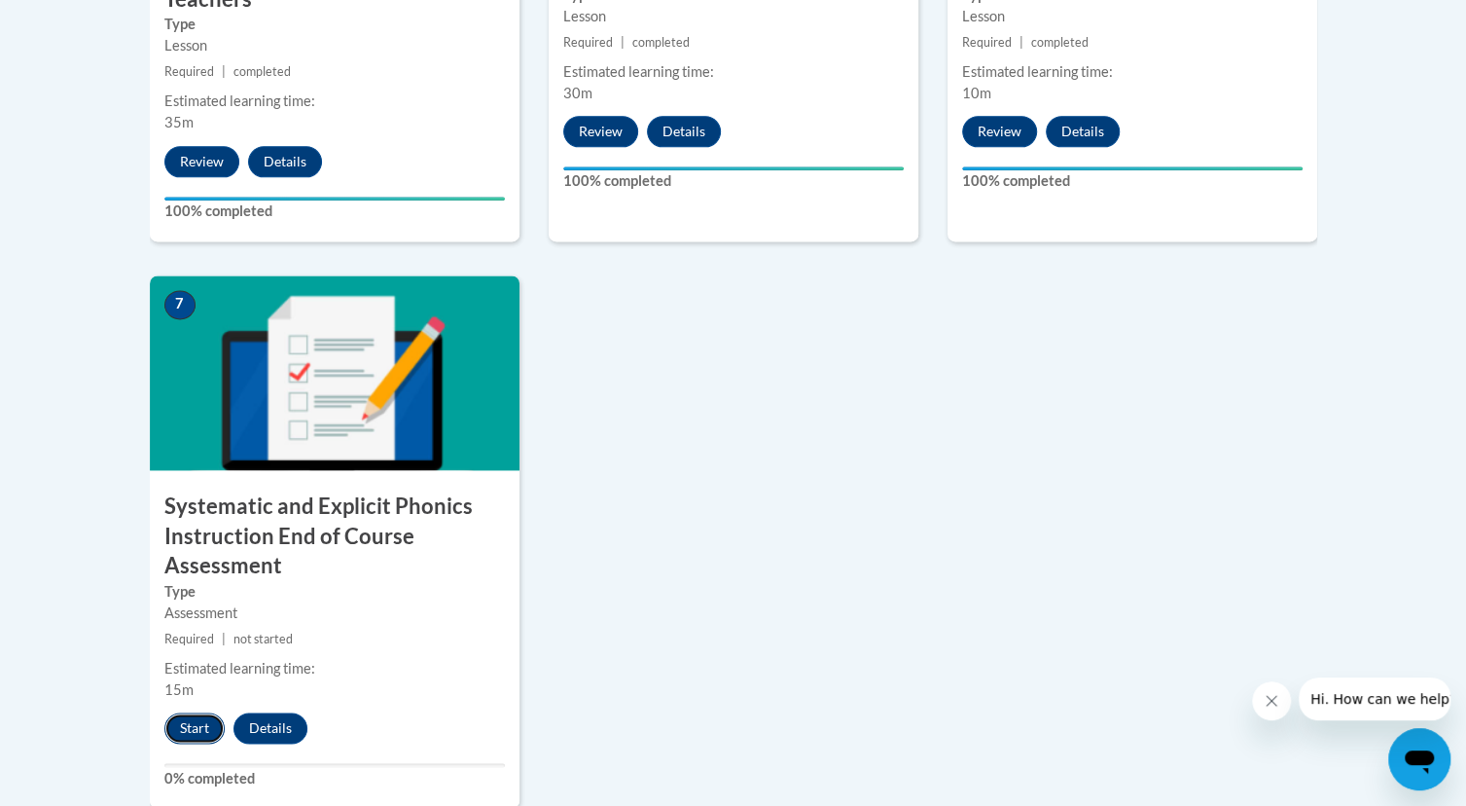
click at [185, 736] on button "Start" at bounding box center [194, 727] width 60 height 31
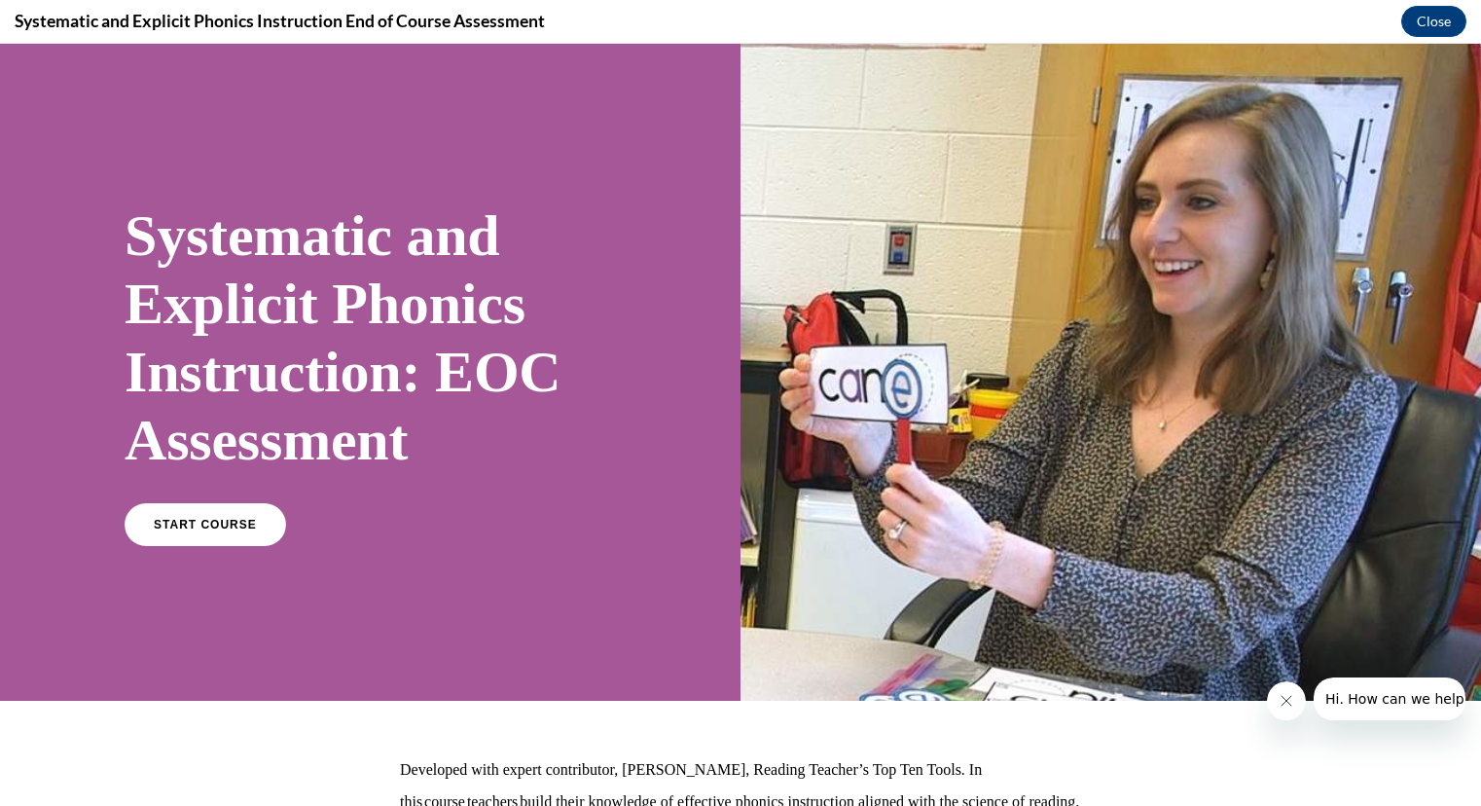
scroll to position [0, 0]
click at [226, 524] on span "START COURSE" at bounding box center [205, 525] width 108 height 15
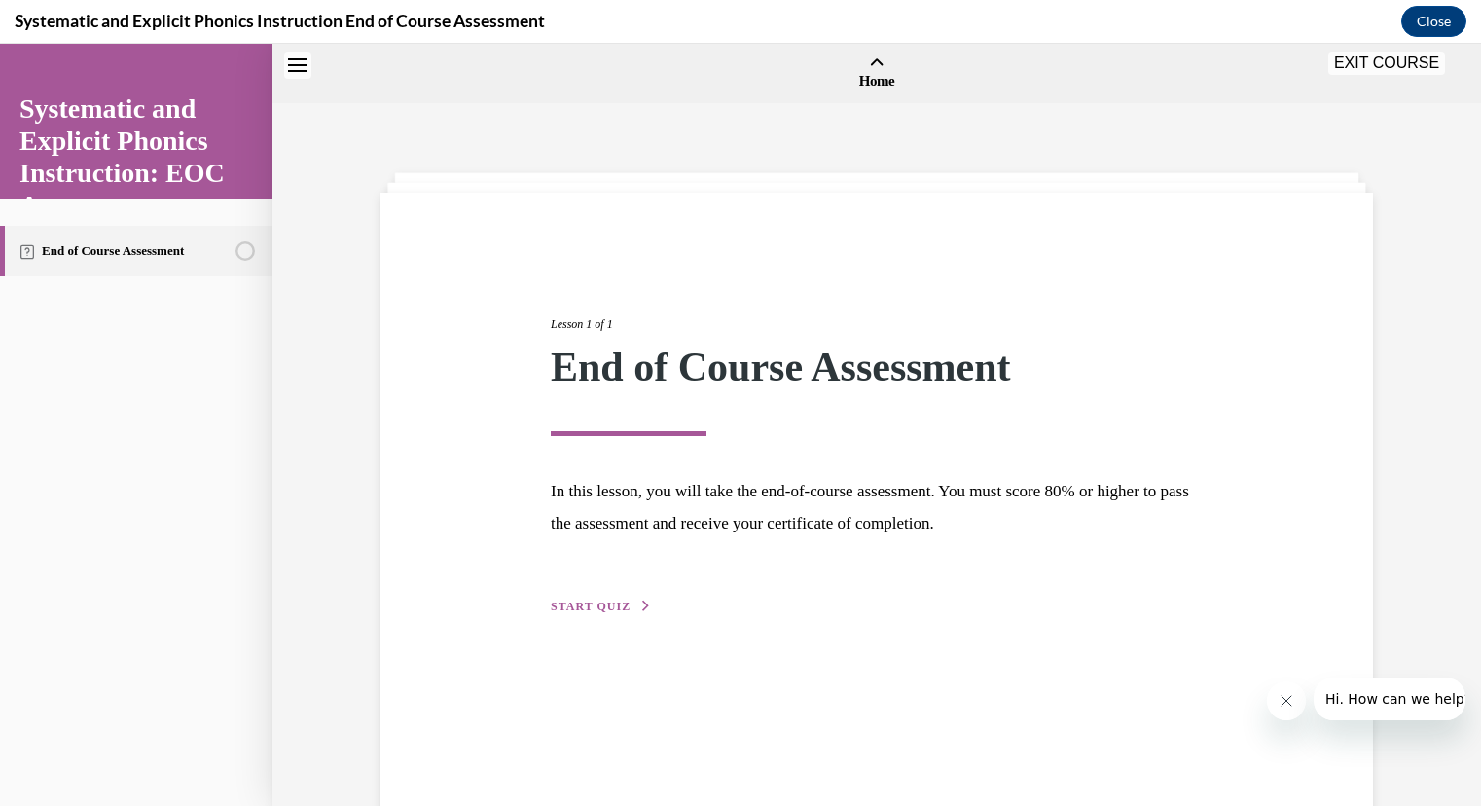
scroll to position [60, 0]
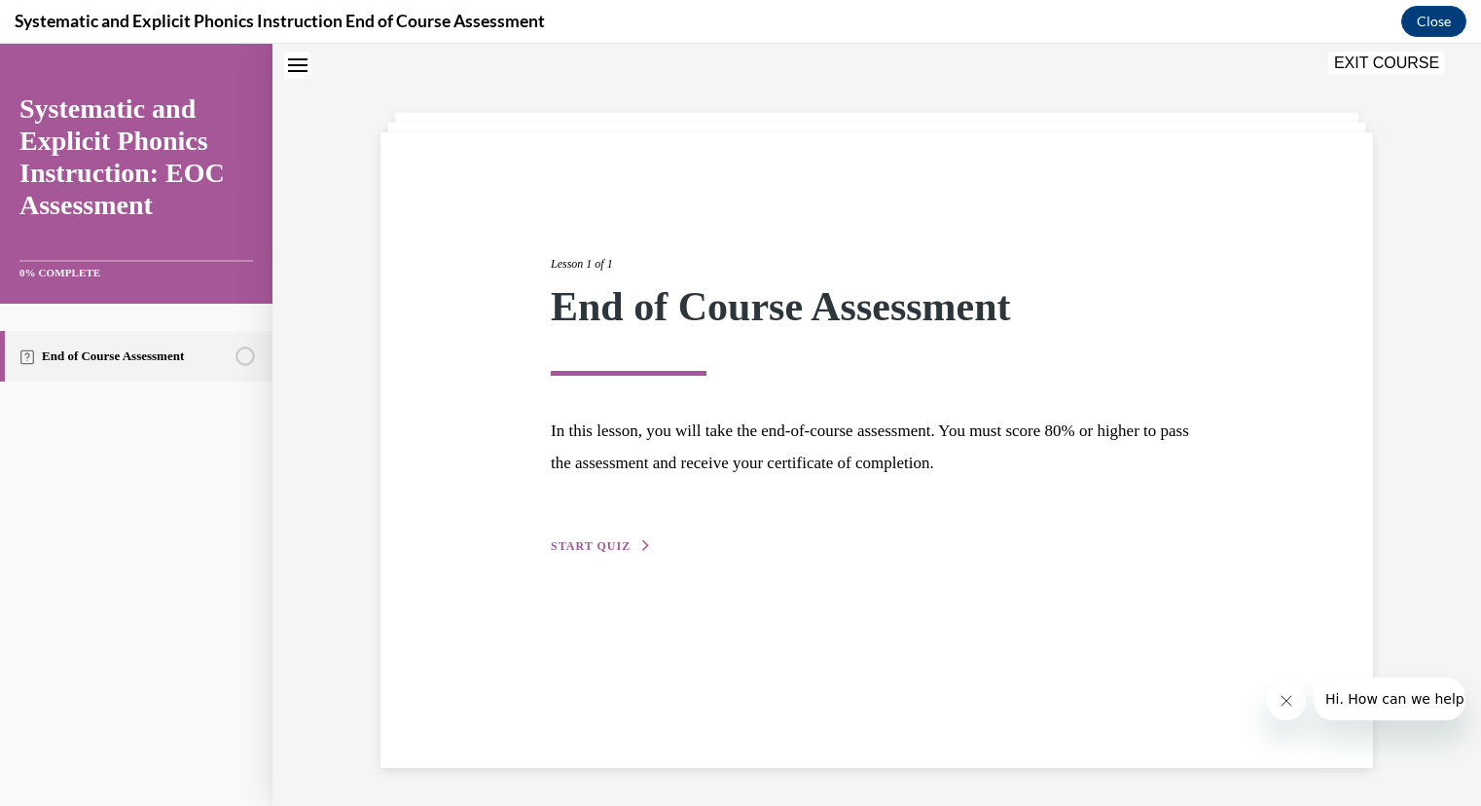
click at [553, 532] on div "Lesson 1 of 1 End of Course Assessment In this lesson, you will take the end-of…" at bounding box center [876, 383] width 681 height 346
click at [557, 542] on span "START QUIZ" at bounding box center [591, 546] width 80 height 14
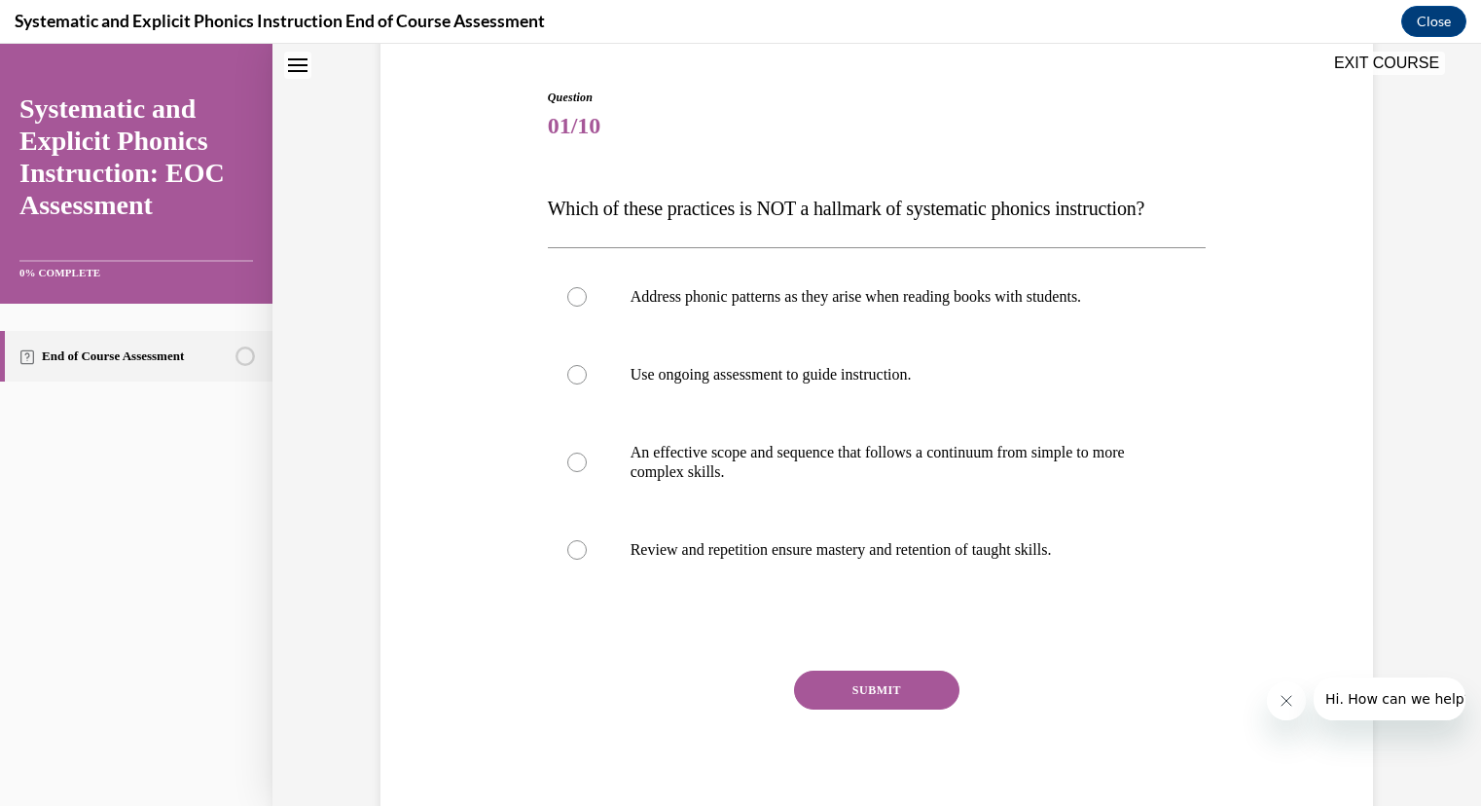
scroll to position [187, 0]
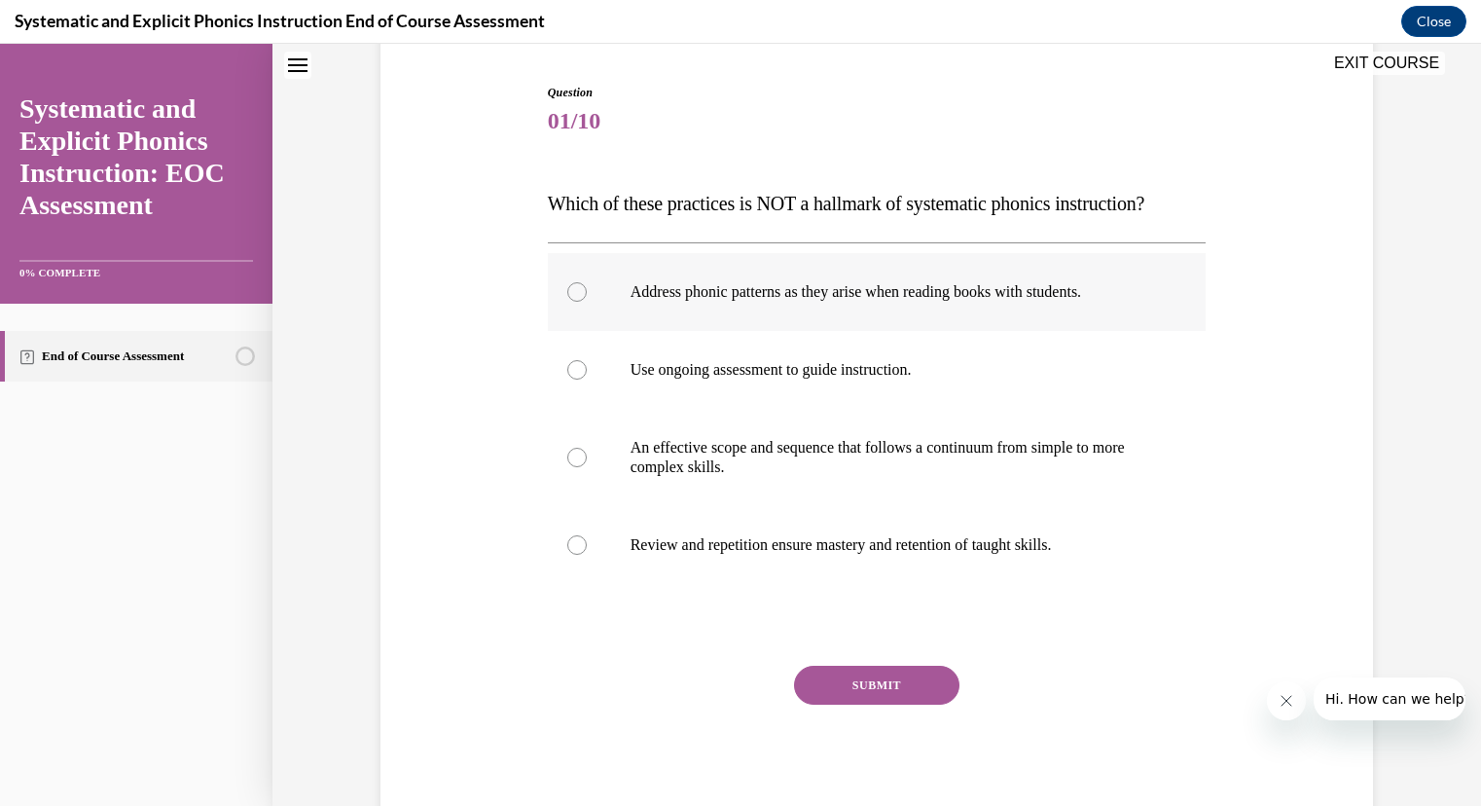
click at [556, 305] on div at bounding box center [877, 292] width 659 height 78
click at [856, 686] on button "SUBMIT" at bounding box center [876, 684] width 165 height 39
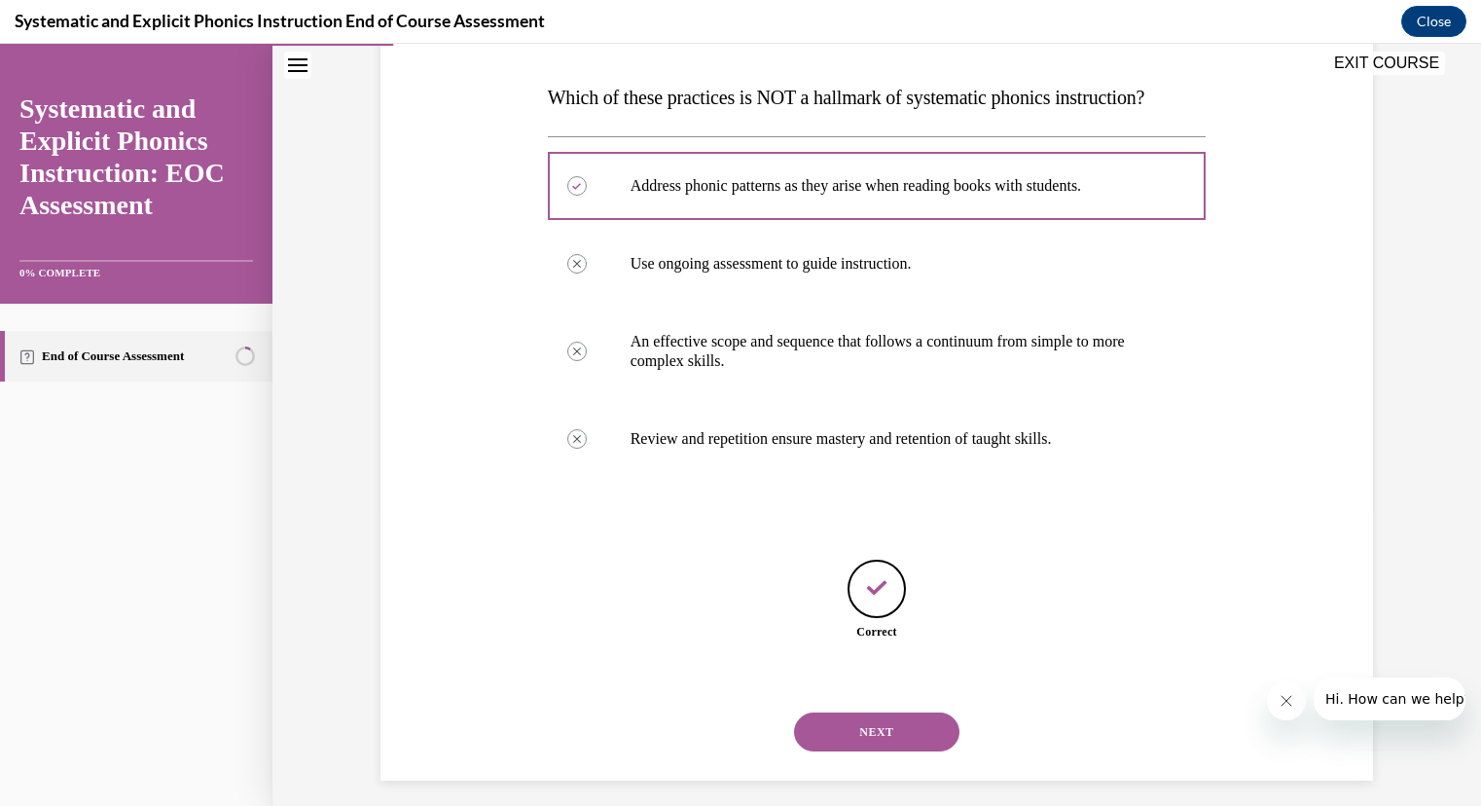
scroll to position [305, 0]
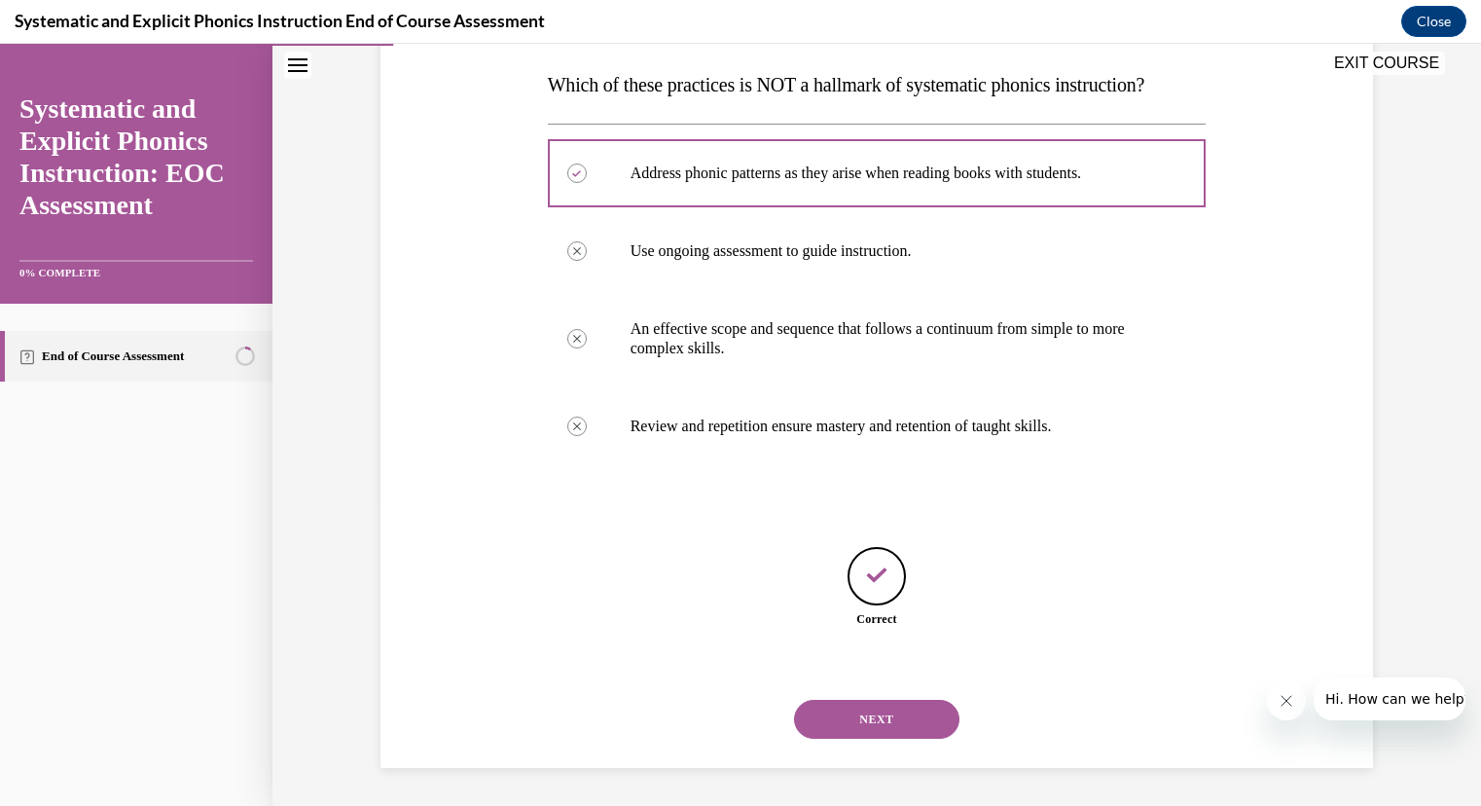
click at [855, 705] on button "NEXT" at bounding box center [876, 719] width 165 height 39
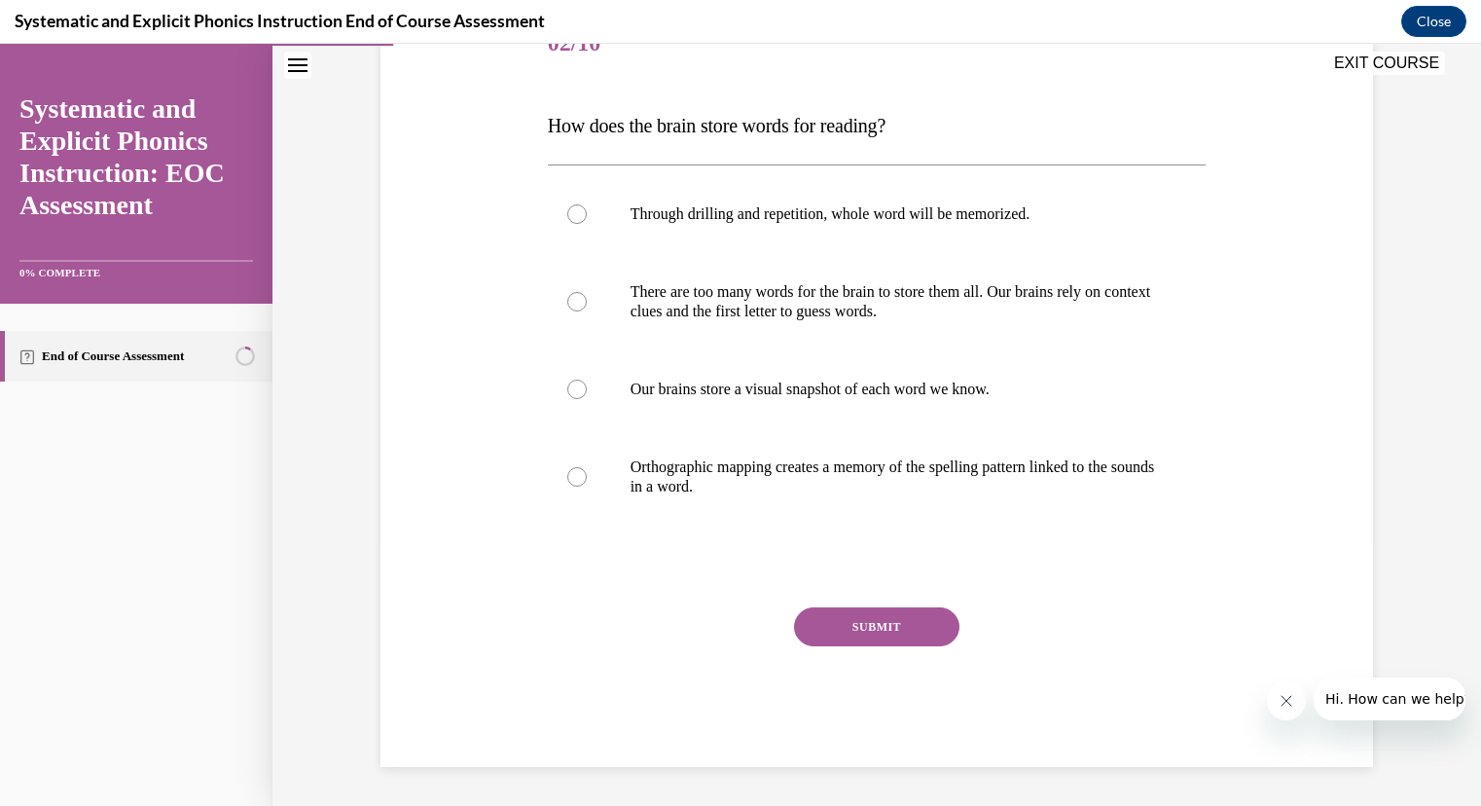
scroll to position [217, 0]
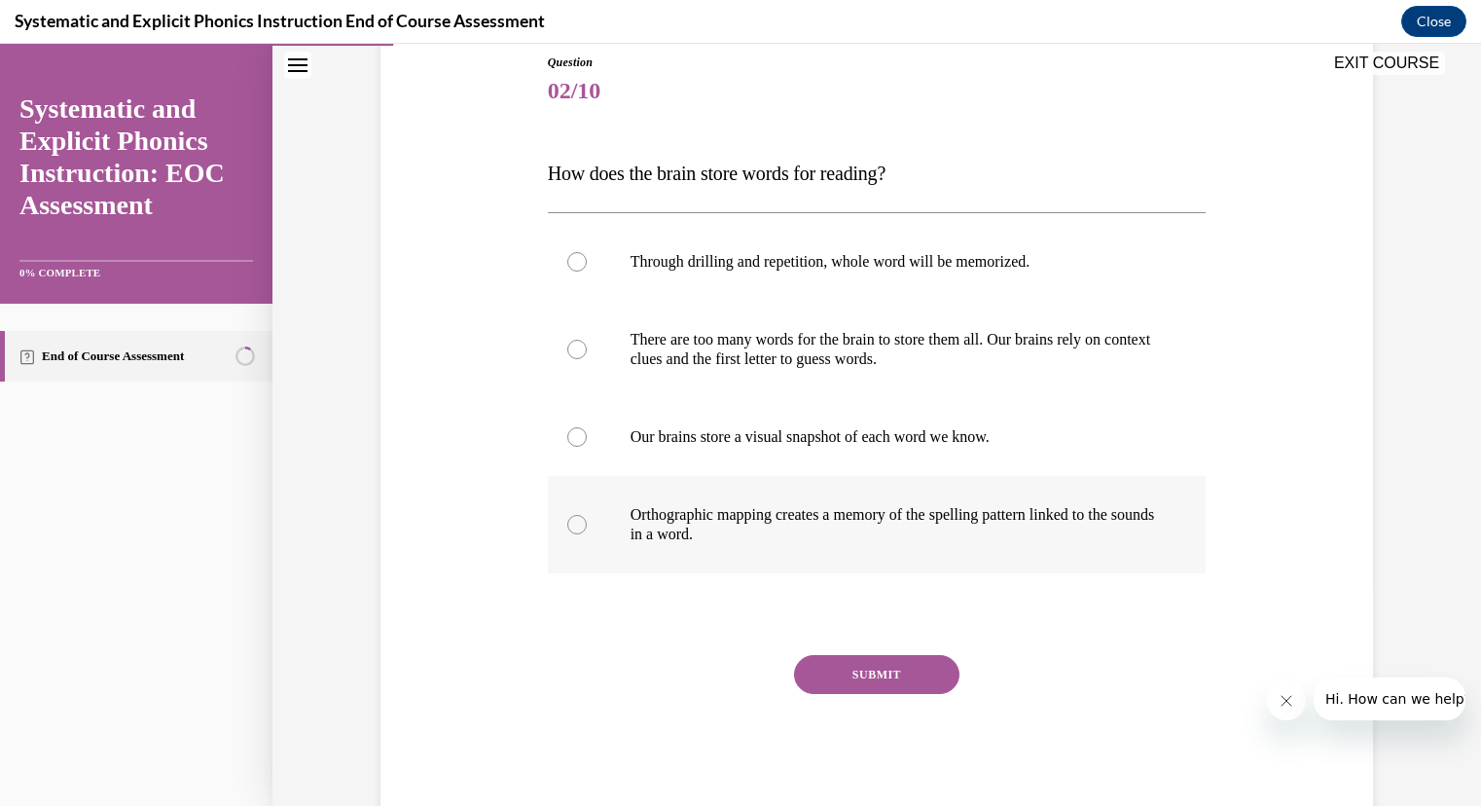
click at [658, 511] on p "Orthographic mapping creates a memory of the spelling pattern linked to the sou…" at bounding box center [893, 524] width 527 height 39
click at [813, 682] on button "SUBMIT" at bounding box center [876, 674] width 165 height 39
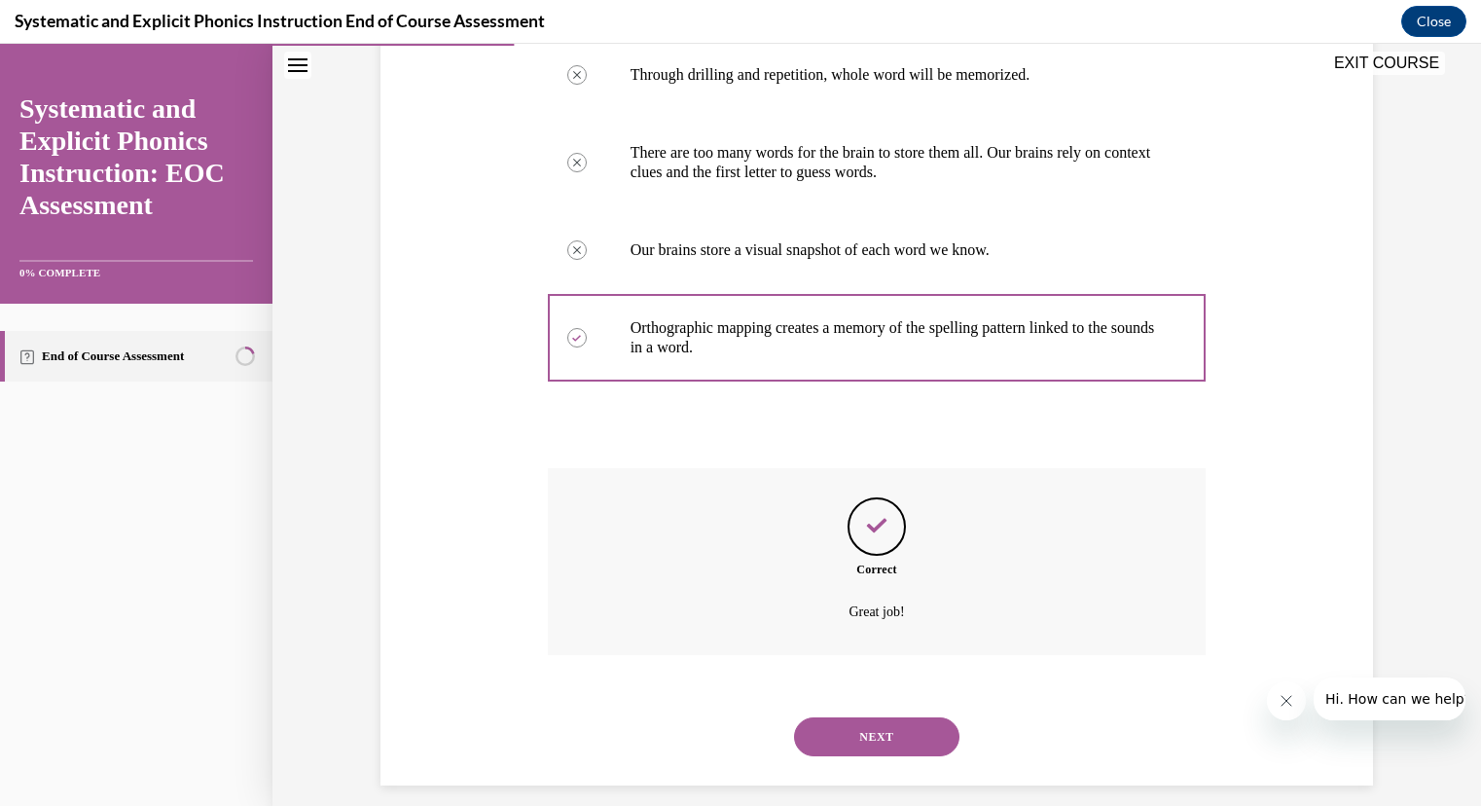
scroll to position [421, 0]
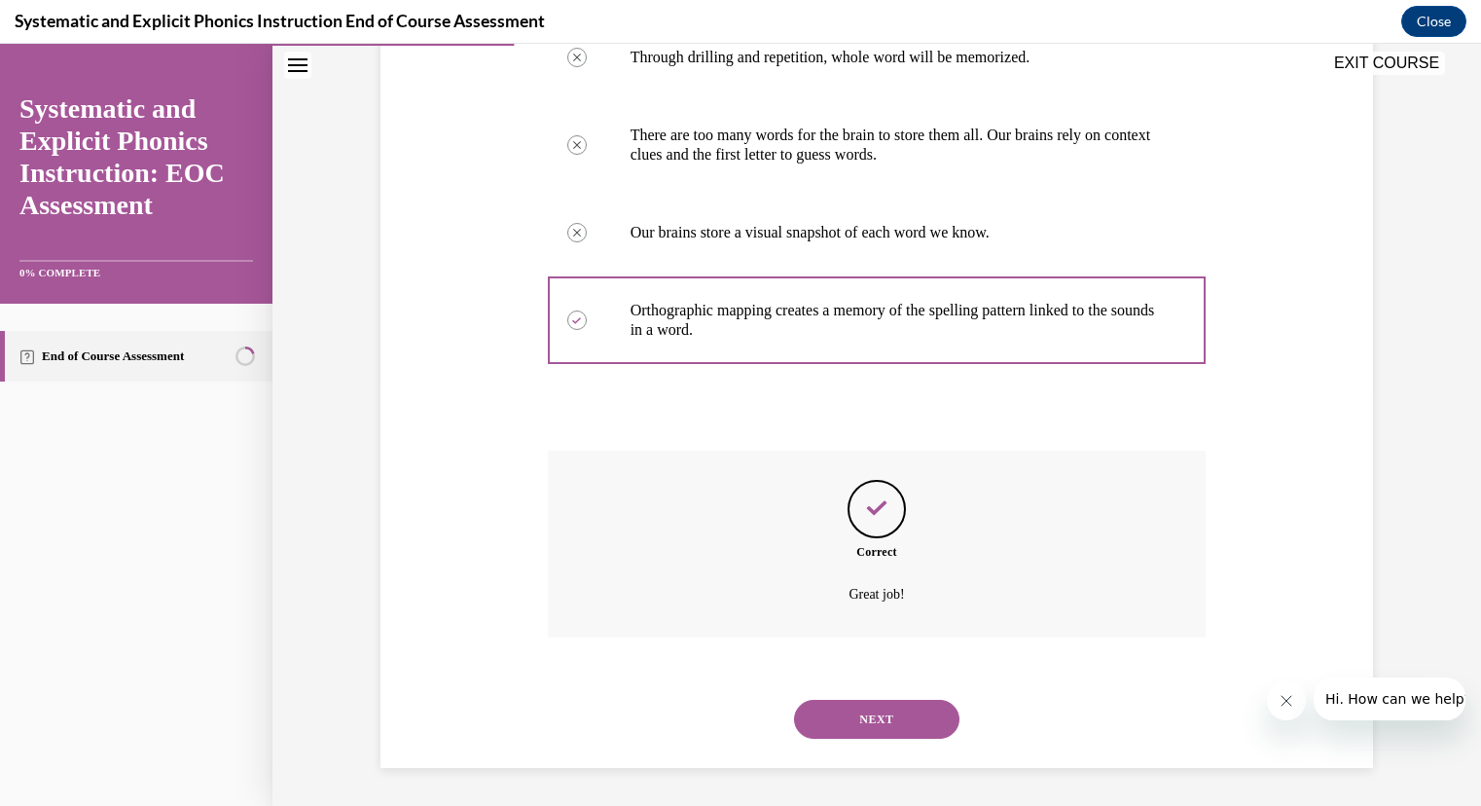
click at [829, 715] on button "NEXT" at bounding box center [876, 719] width 165 height 39
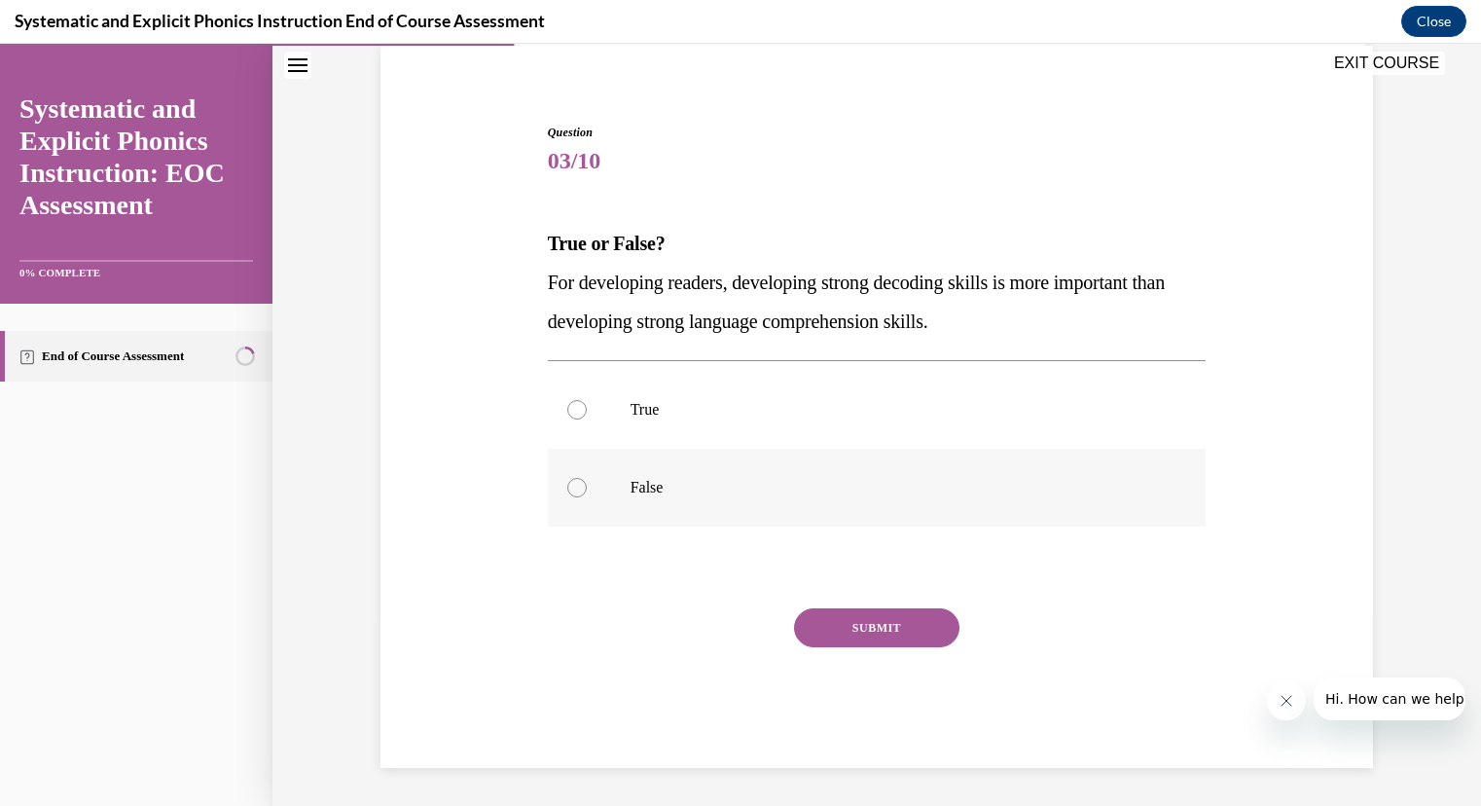
click at [656, 490] on p "False" at bounding box center [893, 487] width 527 height 19
click at [835, 635] on button "SUBMIT" at bounding box center [876, 627] width 165 height 39
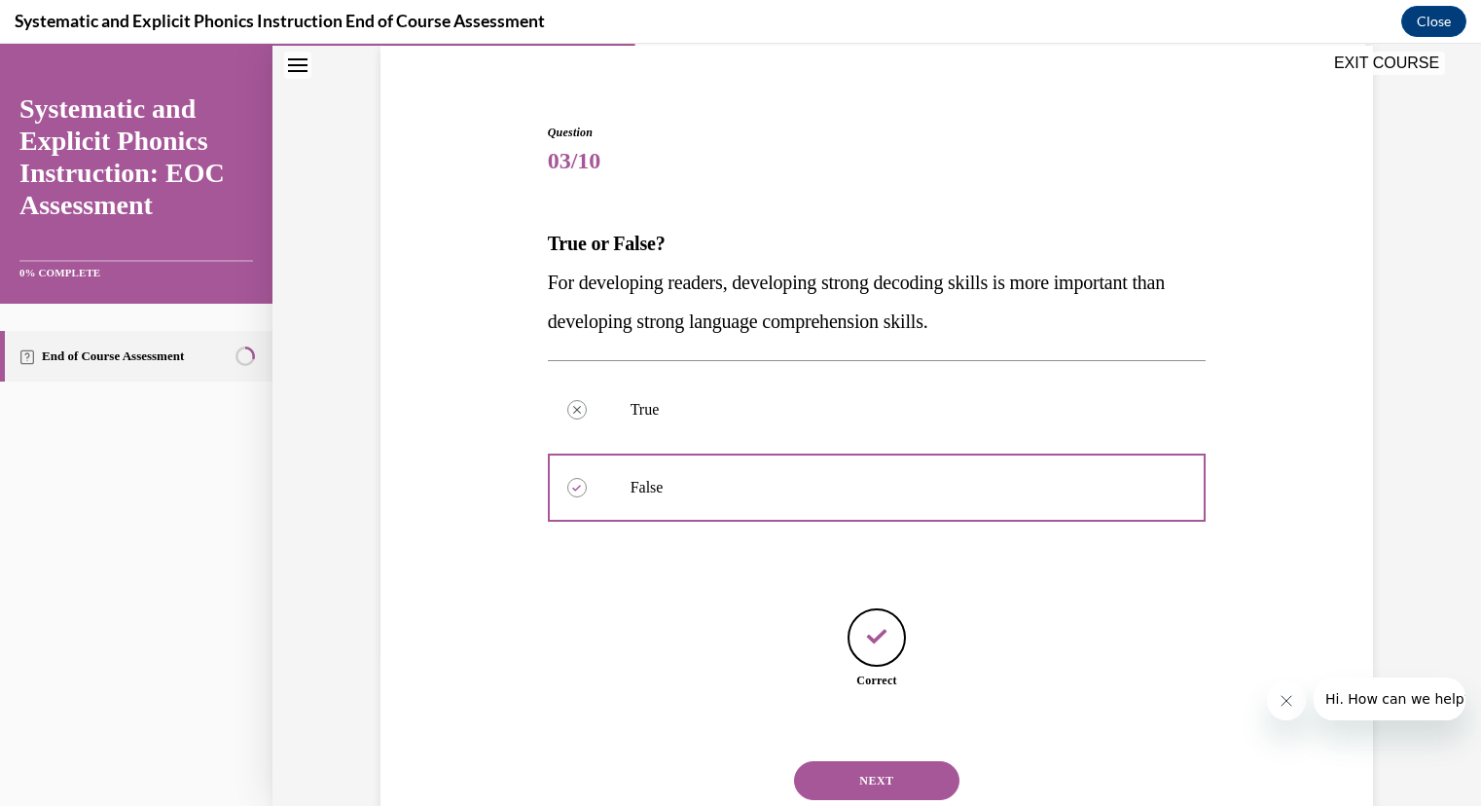
scroll to position [208, 0]
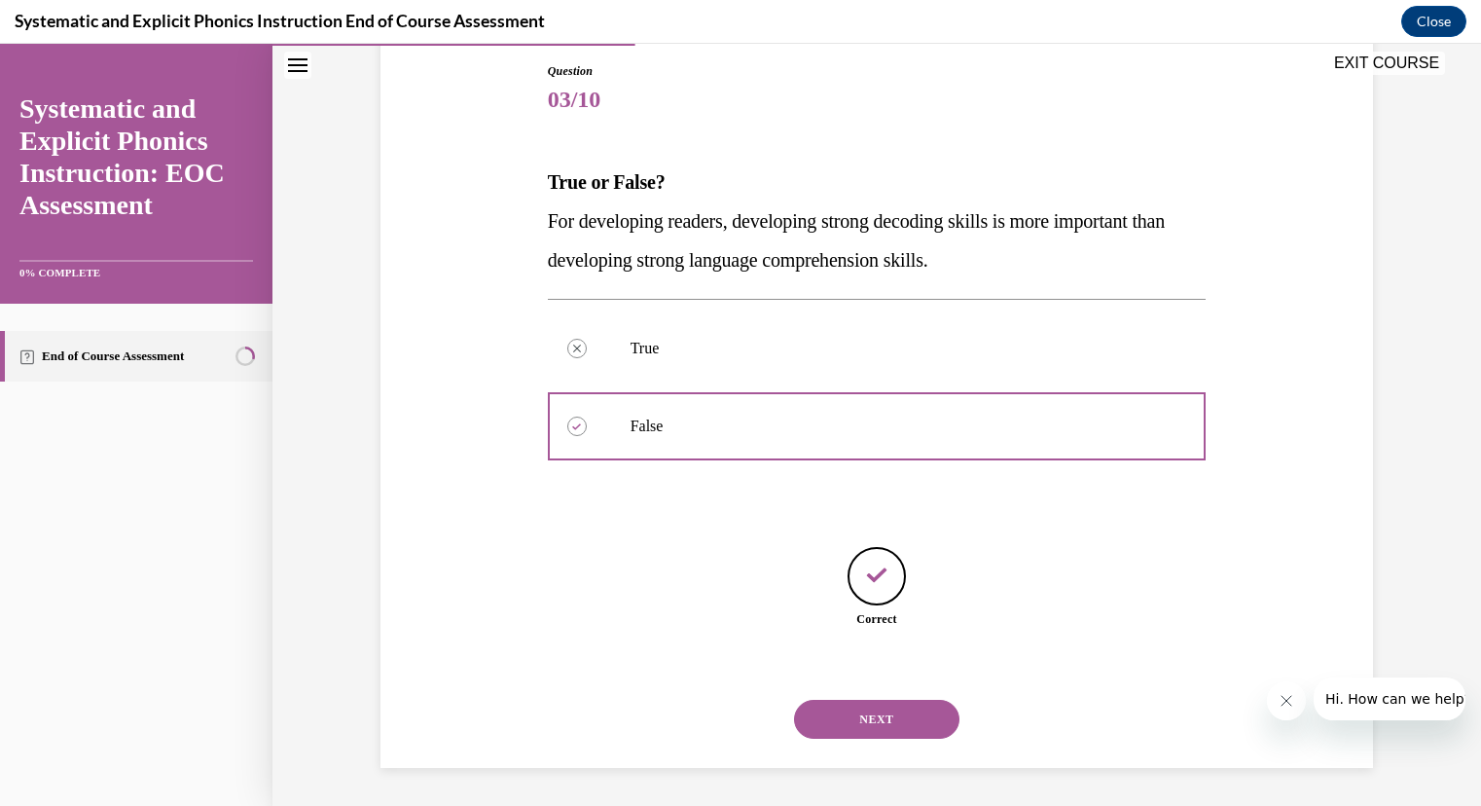
click at [861, 732] on button "NEXT" at bounding box center [876, 719] width 165 height 39
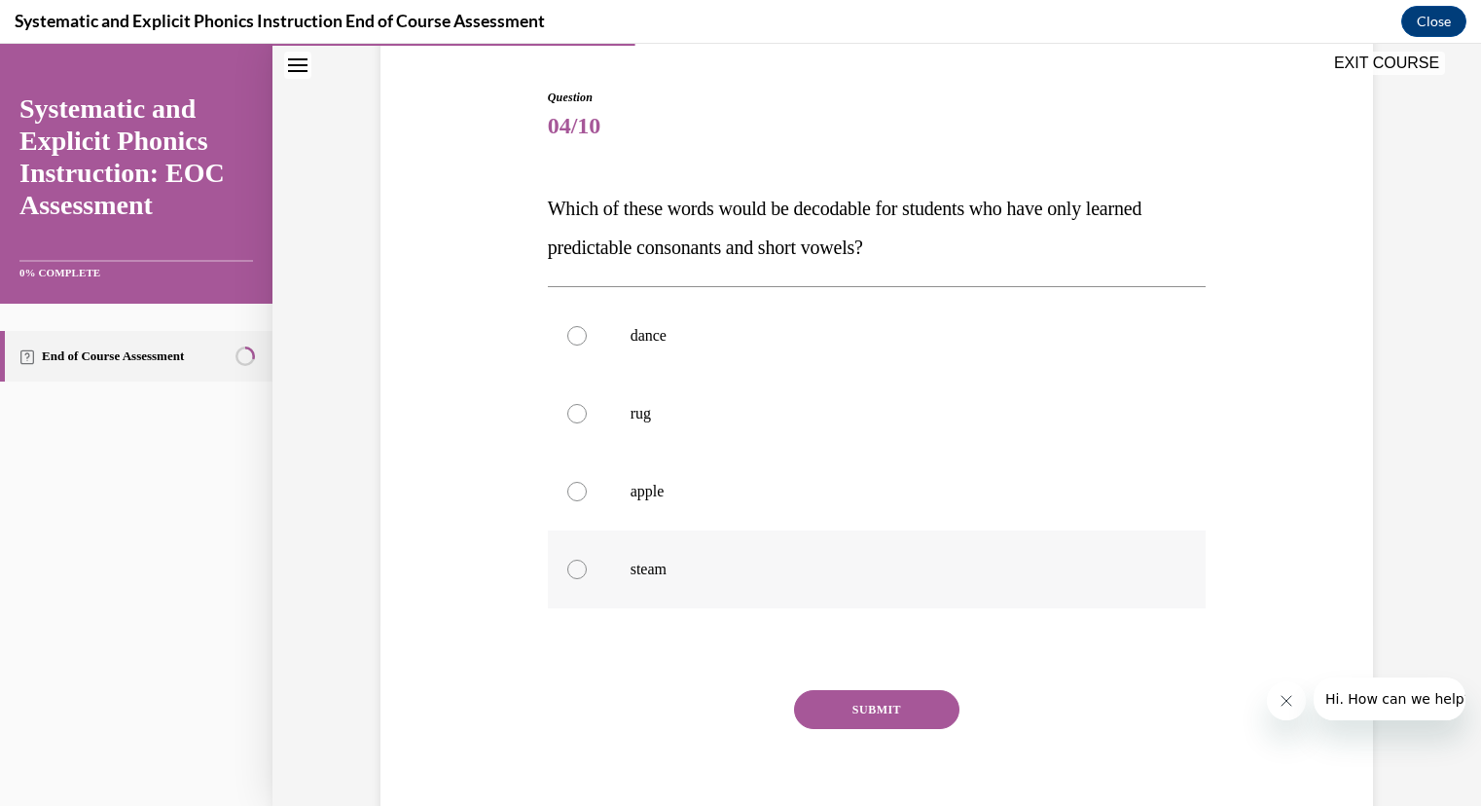
scroll to position [188, 0]
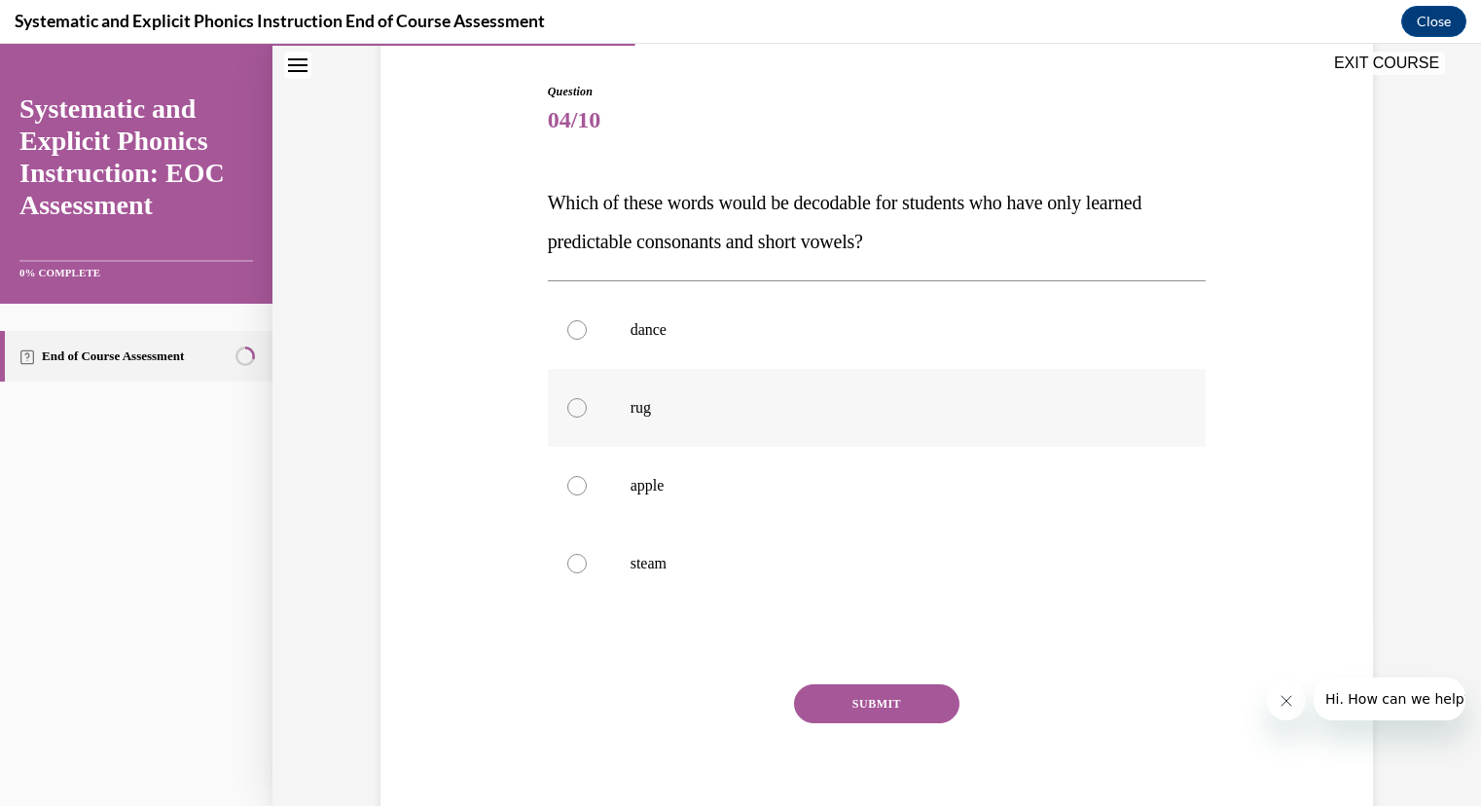
click at [656, 427] on div at bounding box center [877, 408] width 659 height 78
click at [833, 711] on button "SUBMIT" at bounding box center [876, 703] width 165 height 39
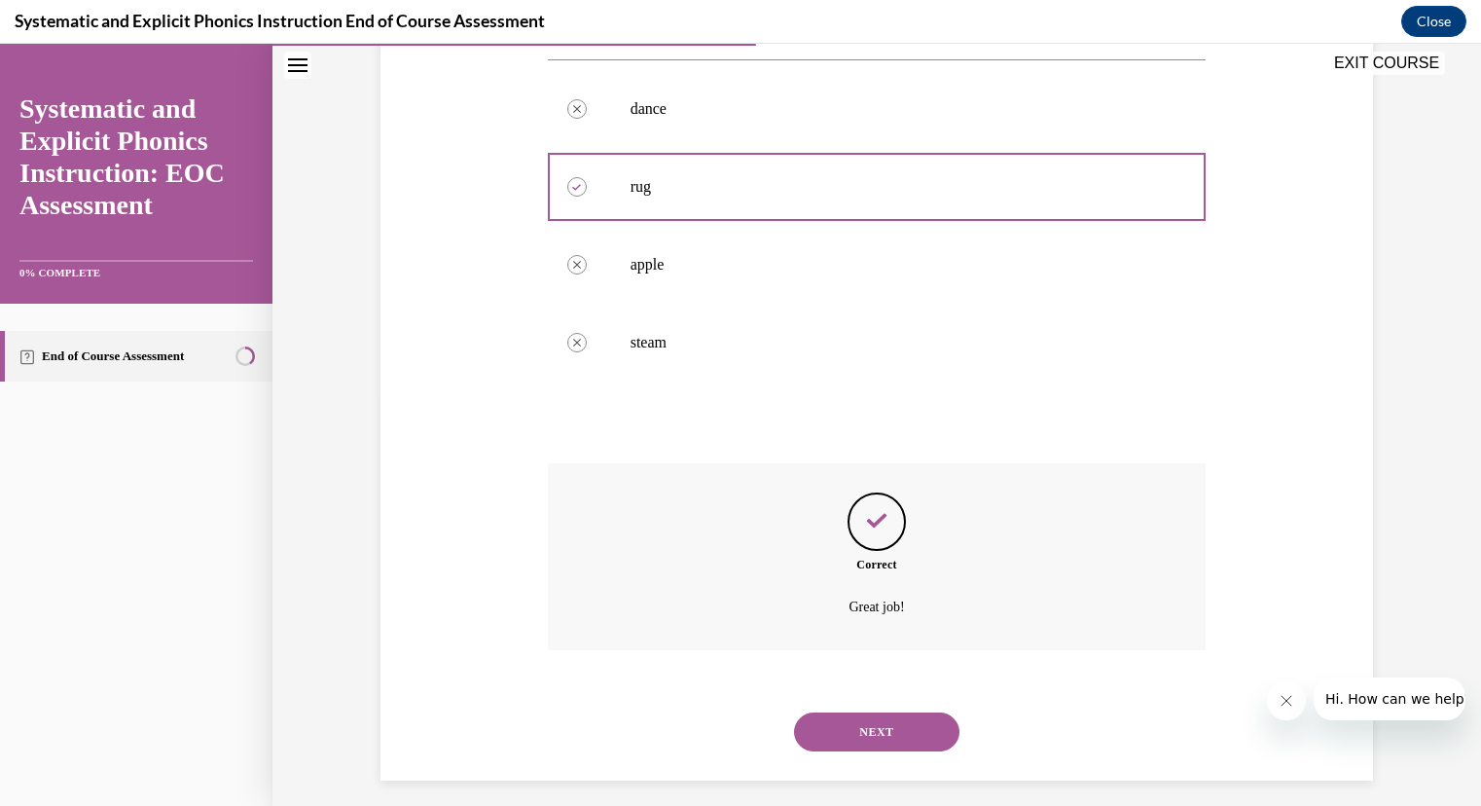
scroll to position [421, 0]
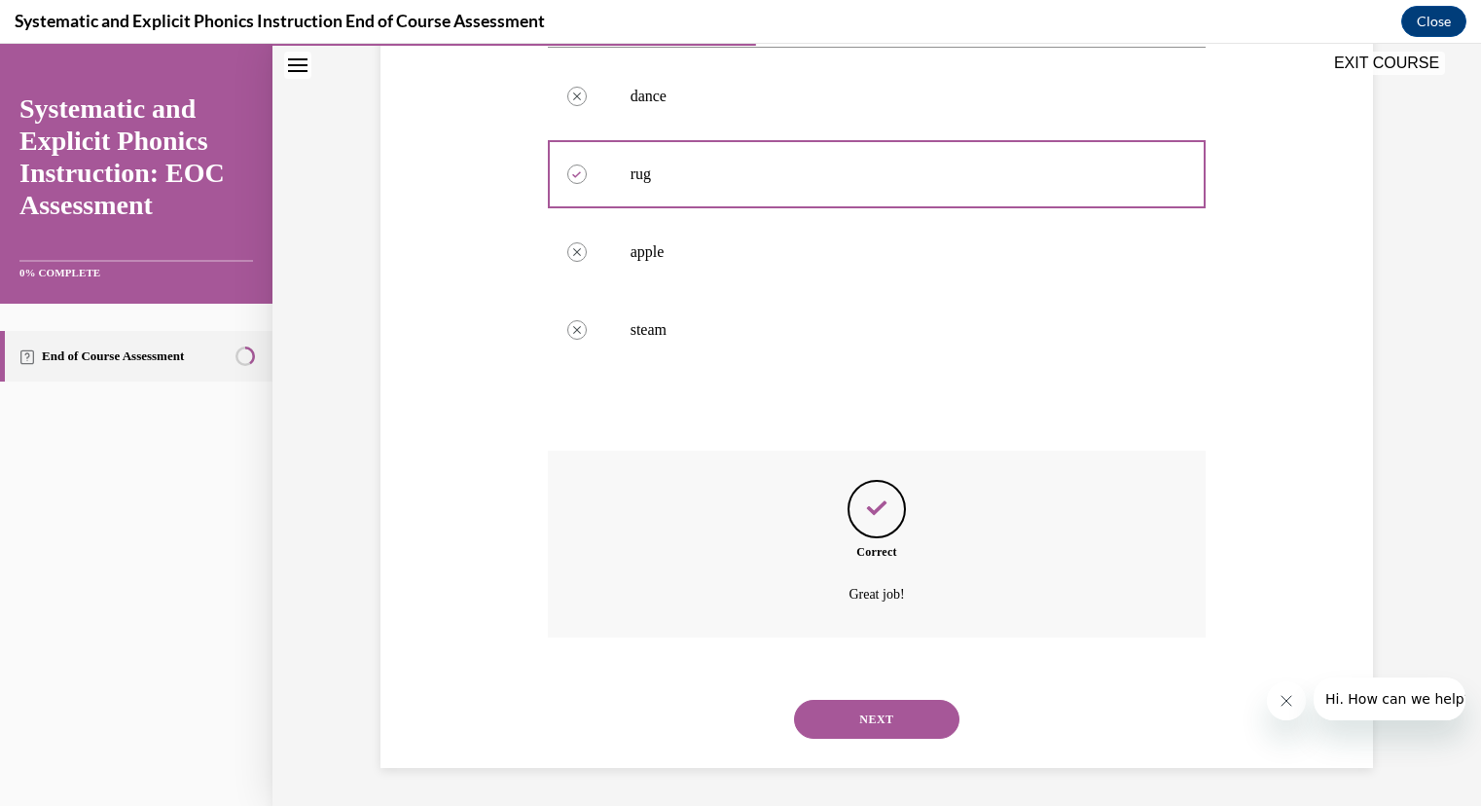
click at [833, 711] on button "NEXT" at bounding box center [876, 719] width 165 height 39
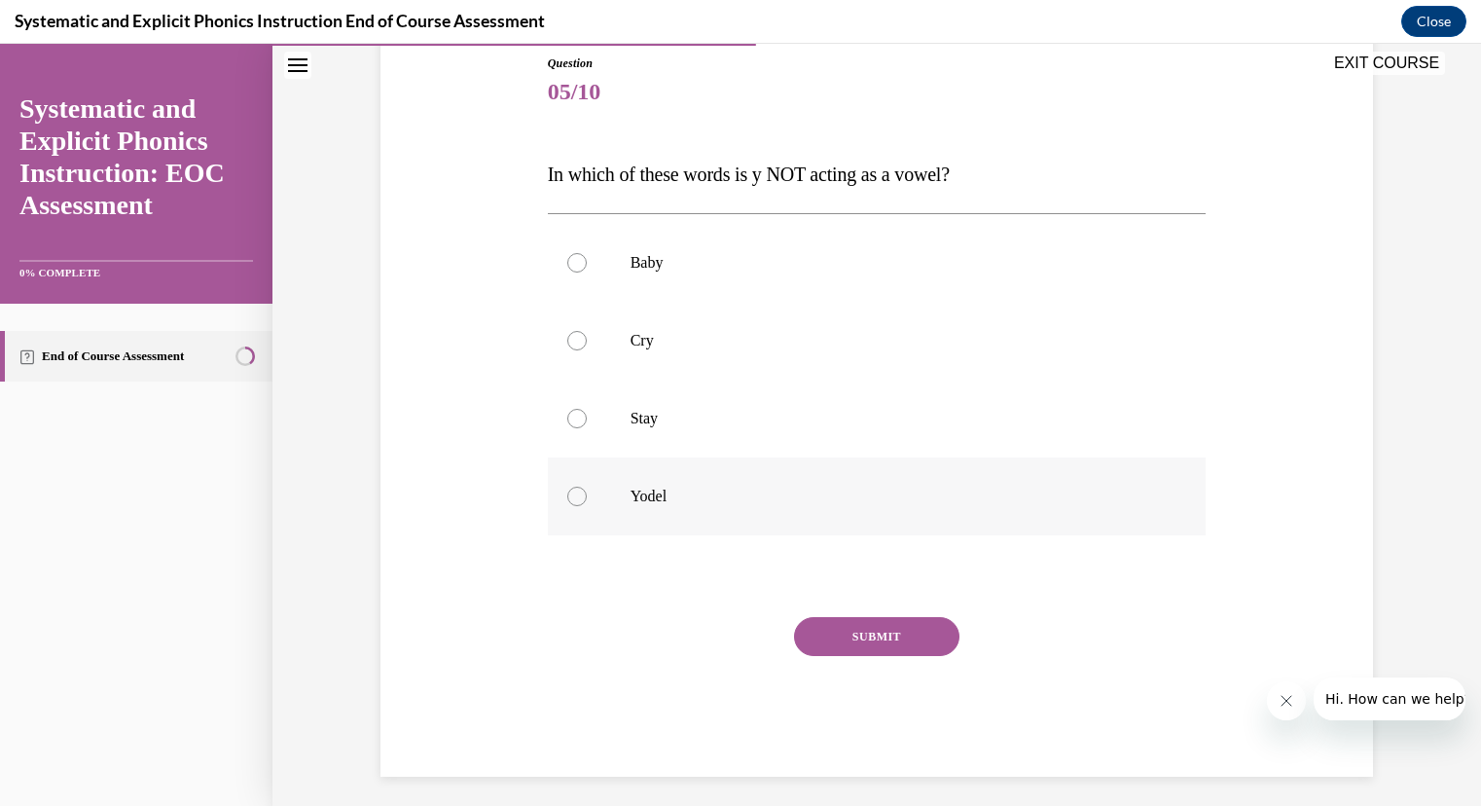
click at [613, 507] on div at bounding box center [877, 496] width 659 height 78
click at [831, 631] on button "SUBMIT" at bounding box center [876, 636] width 165 height 39
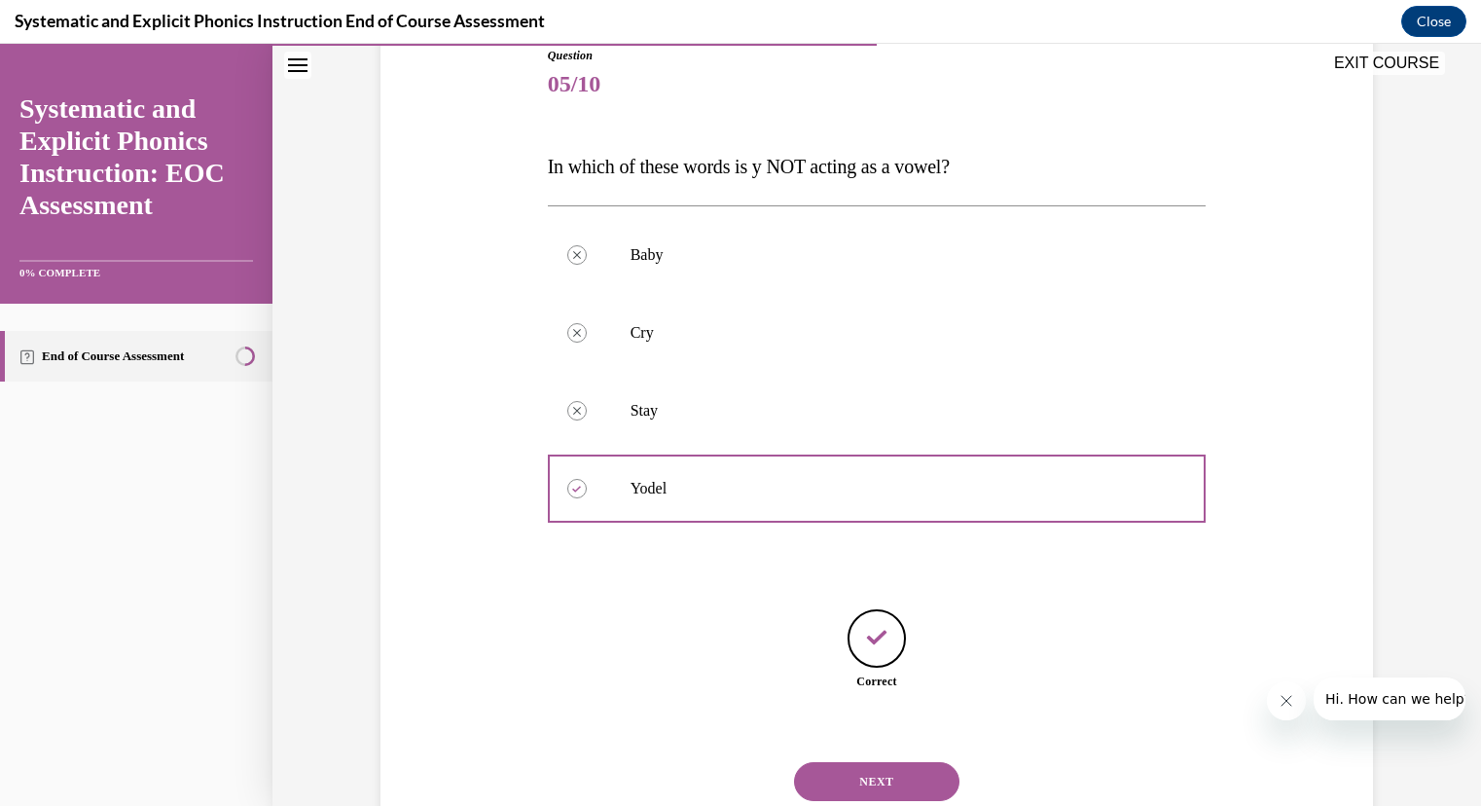
scroll to position [286, 0]
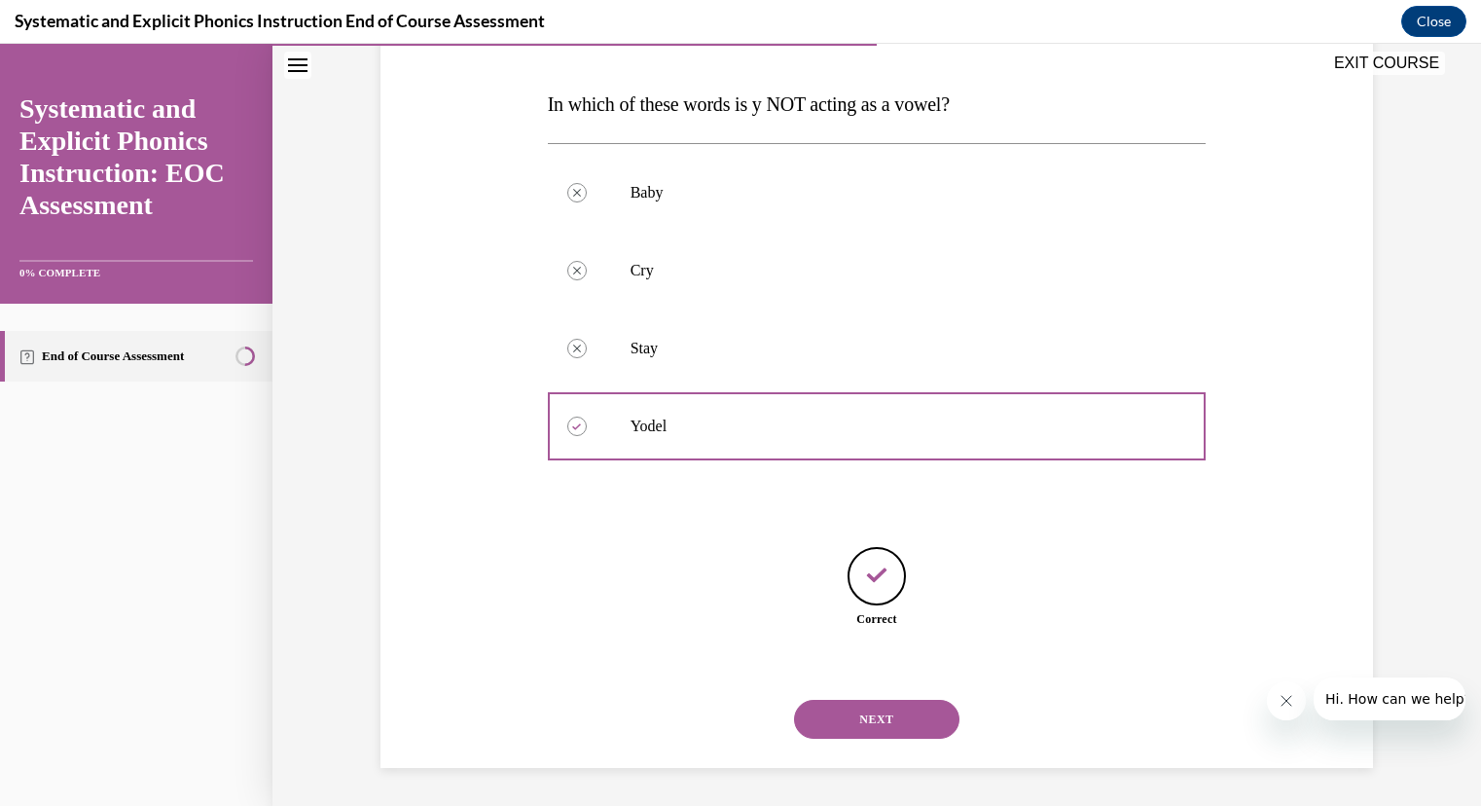
click at [879, 731] on button "NEXT" at bounding box center [876, 719] width 165 height 39
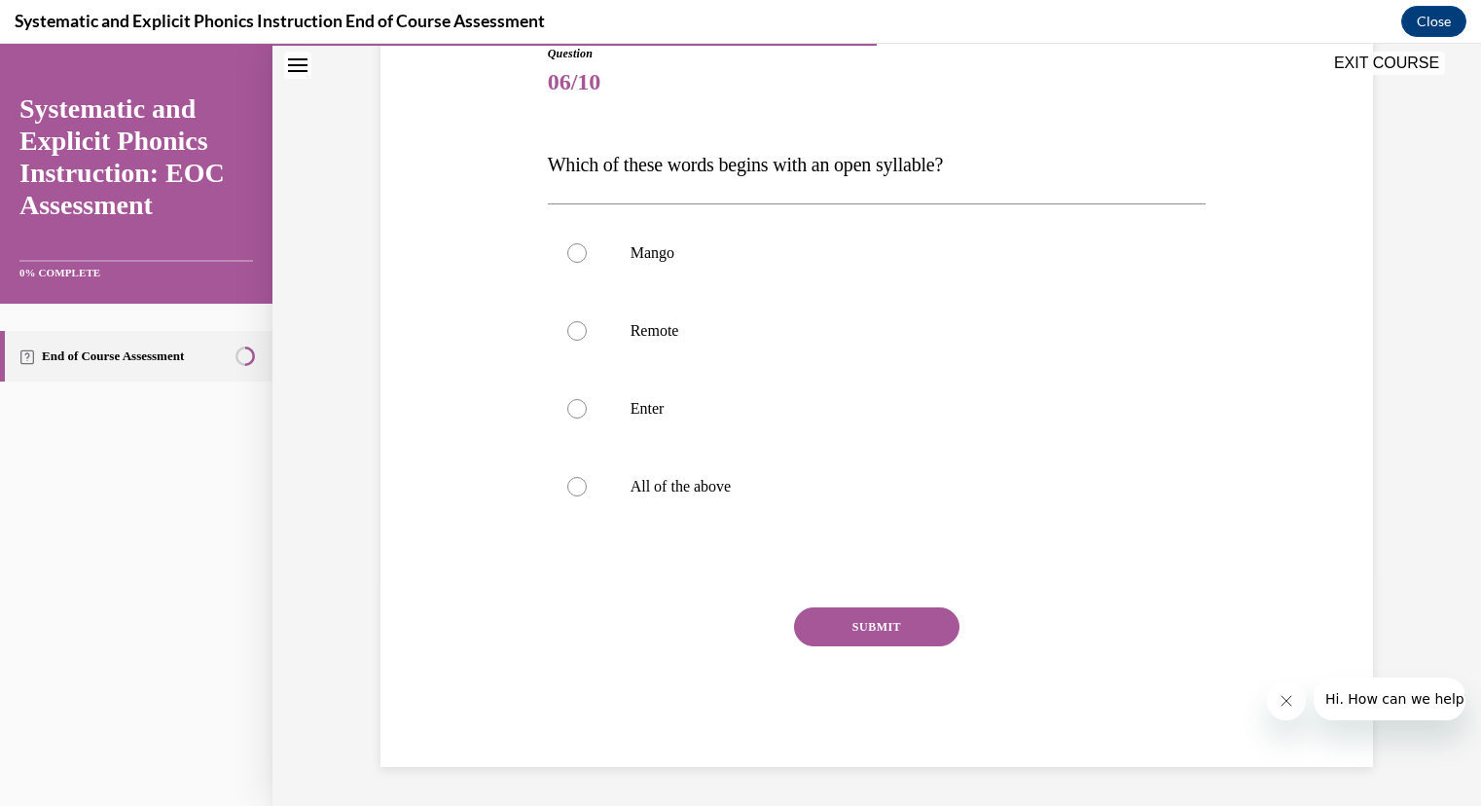
scroll to position [216, 0]
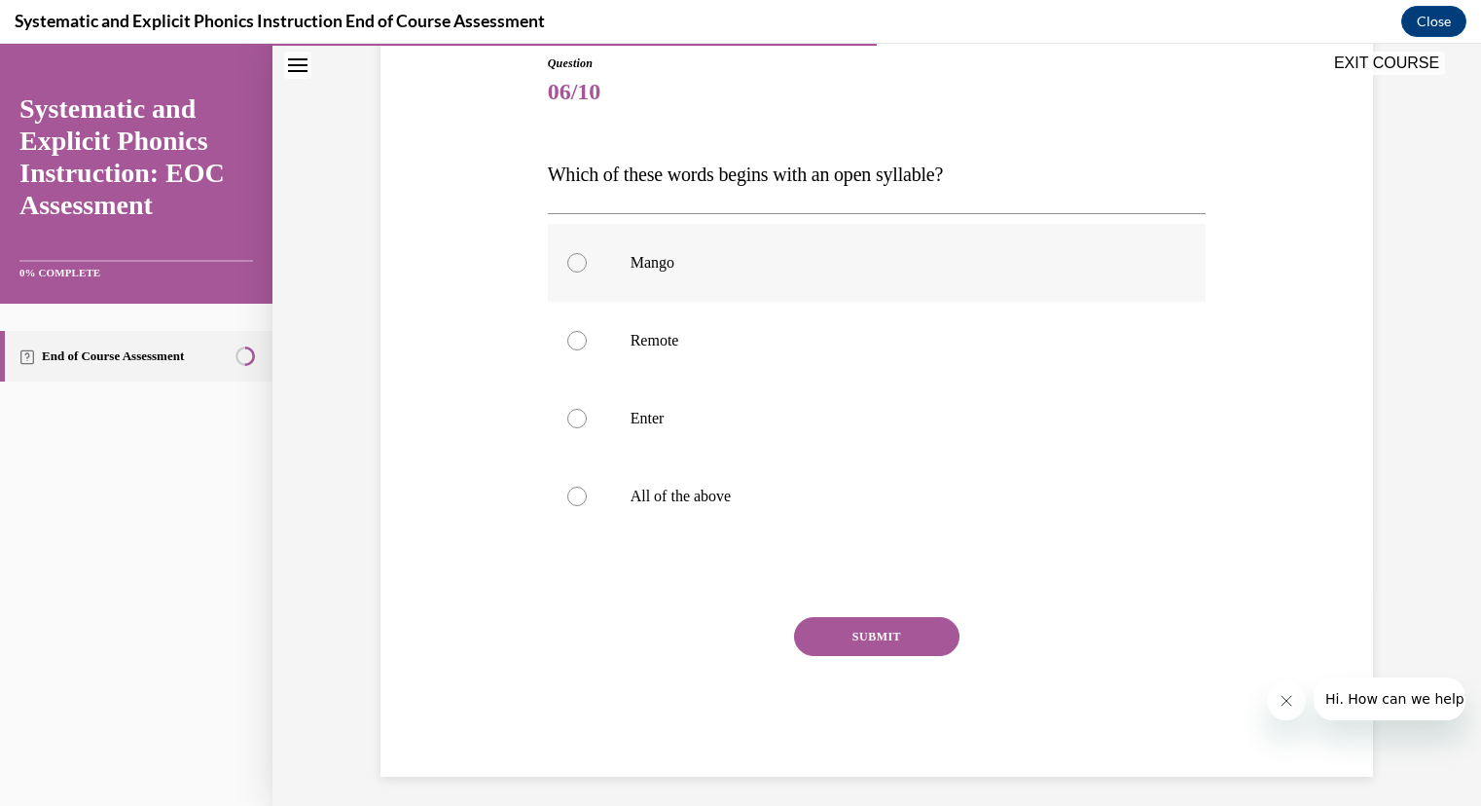
click at [676, 270] on p "Mango" at bounding box center [893, 262] width 527 height 19
click at [608, 333] on div at bounding box center [877, 341] width 659 height 78
click at [809, 631] on button "SUBMIT" at bounding box center [876, 636] width 165 height 39
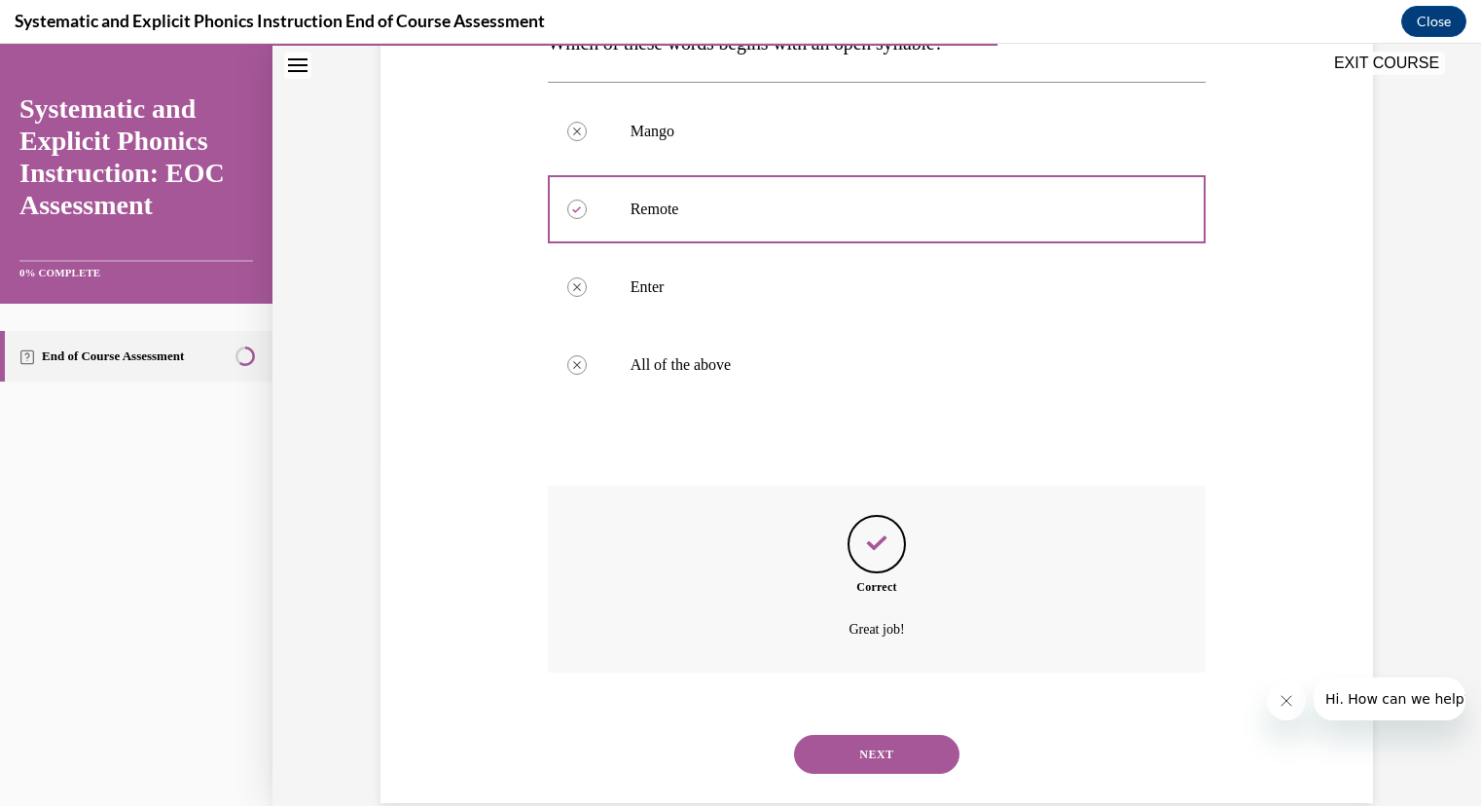
scroll to position [382, 0]
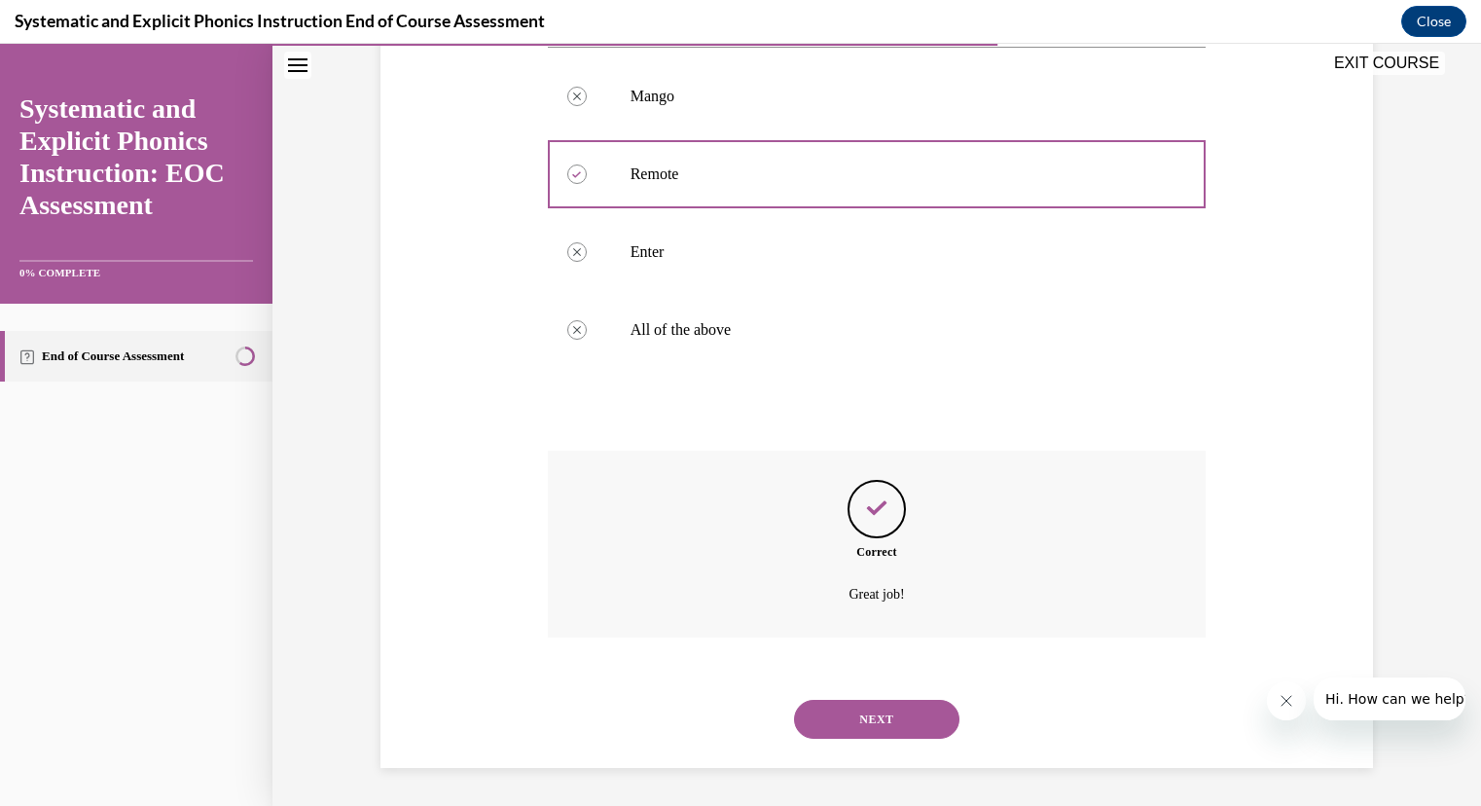
click at [843, 720] on button "NEXT" at bounding box center [876, 719] width 165 height 39
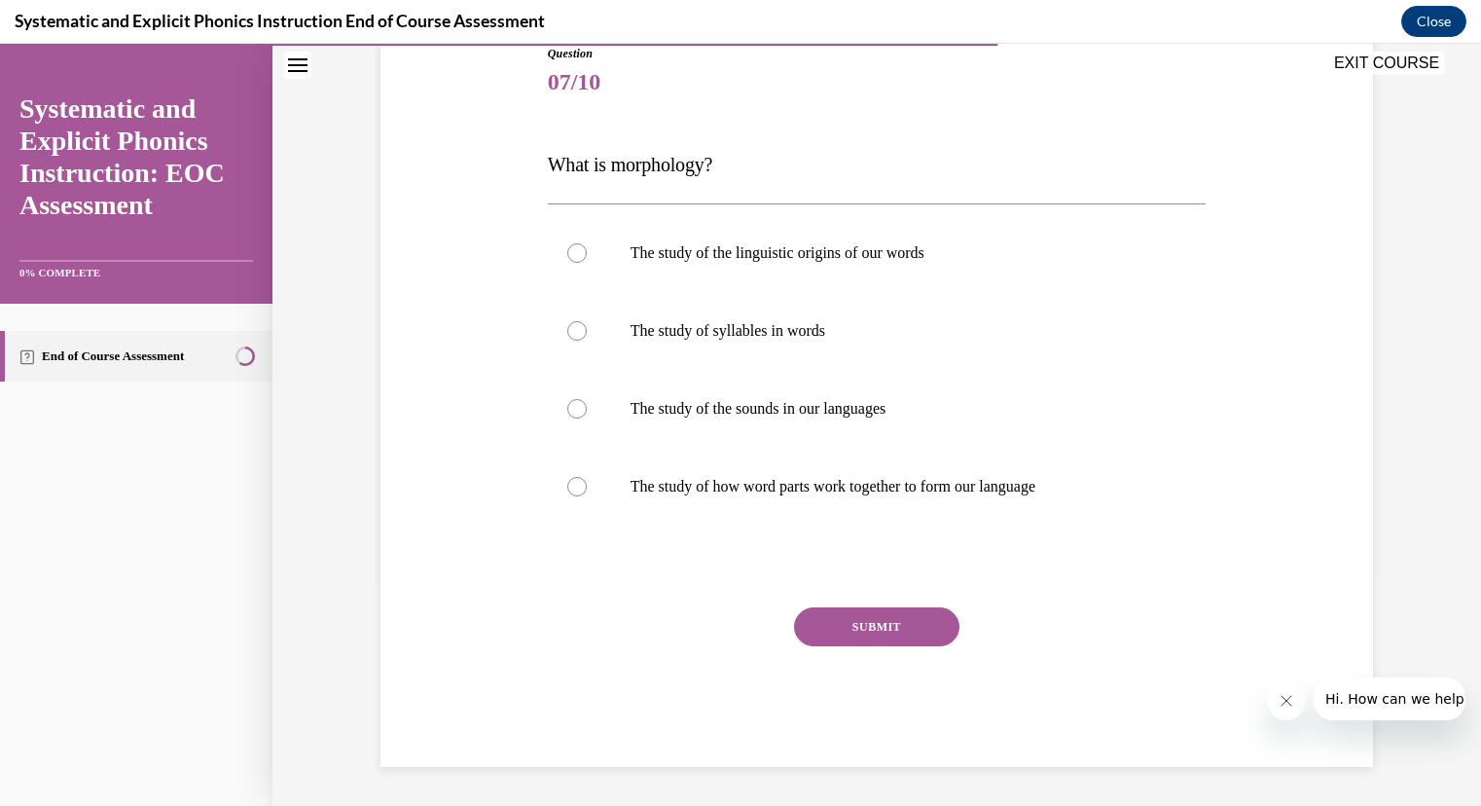
scroll to position [216, 0]
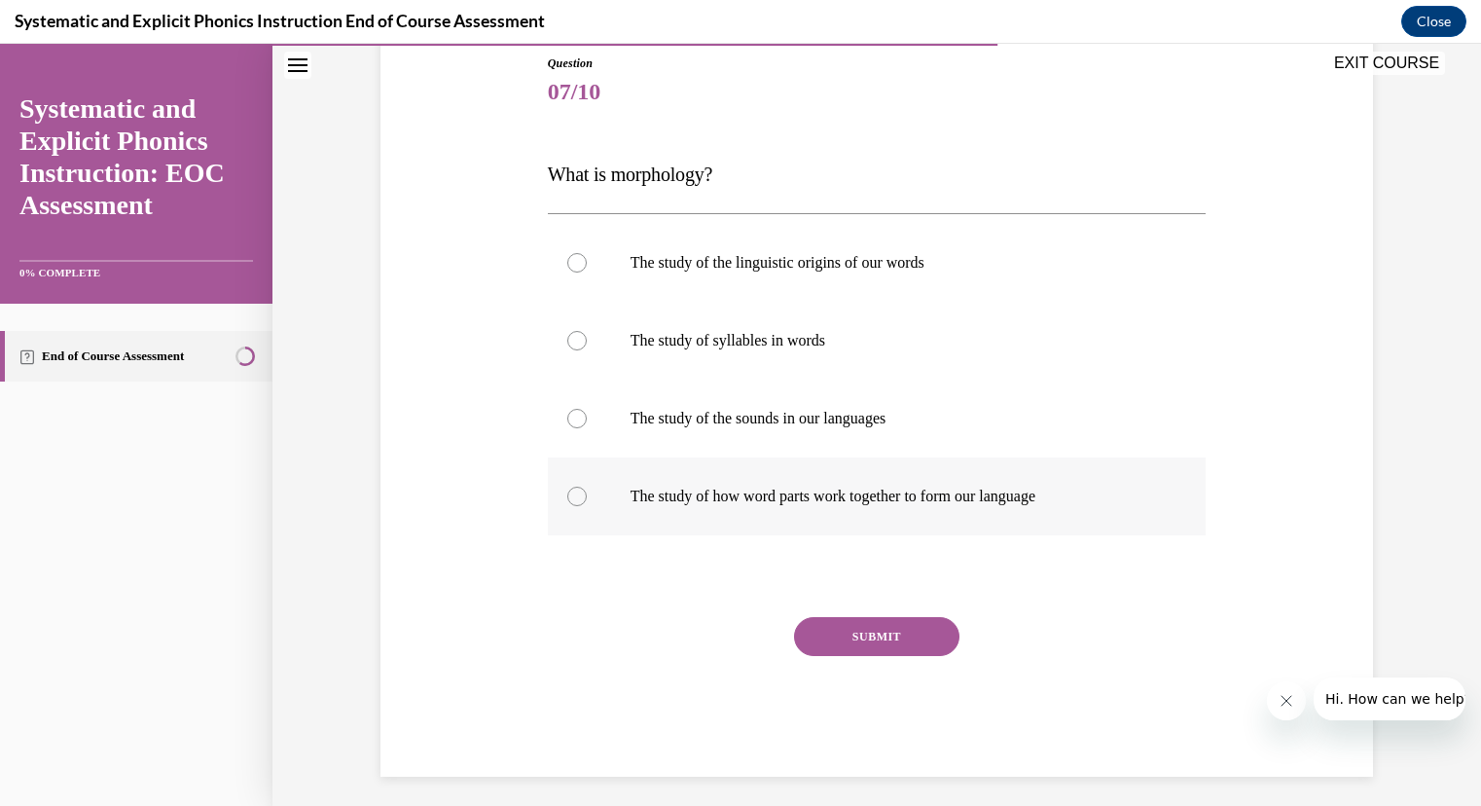
click at [603, 507] on div at bounding box center [877, 496] width 659 height 78
click at [823, 628] on button "SUBMIT" at bounding box center [876, 636] width 165 height 39
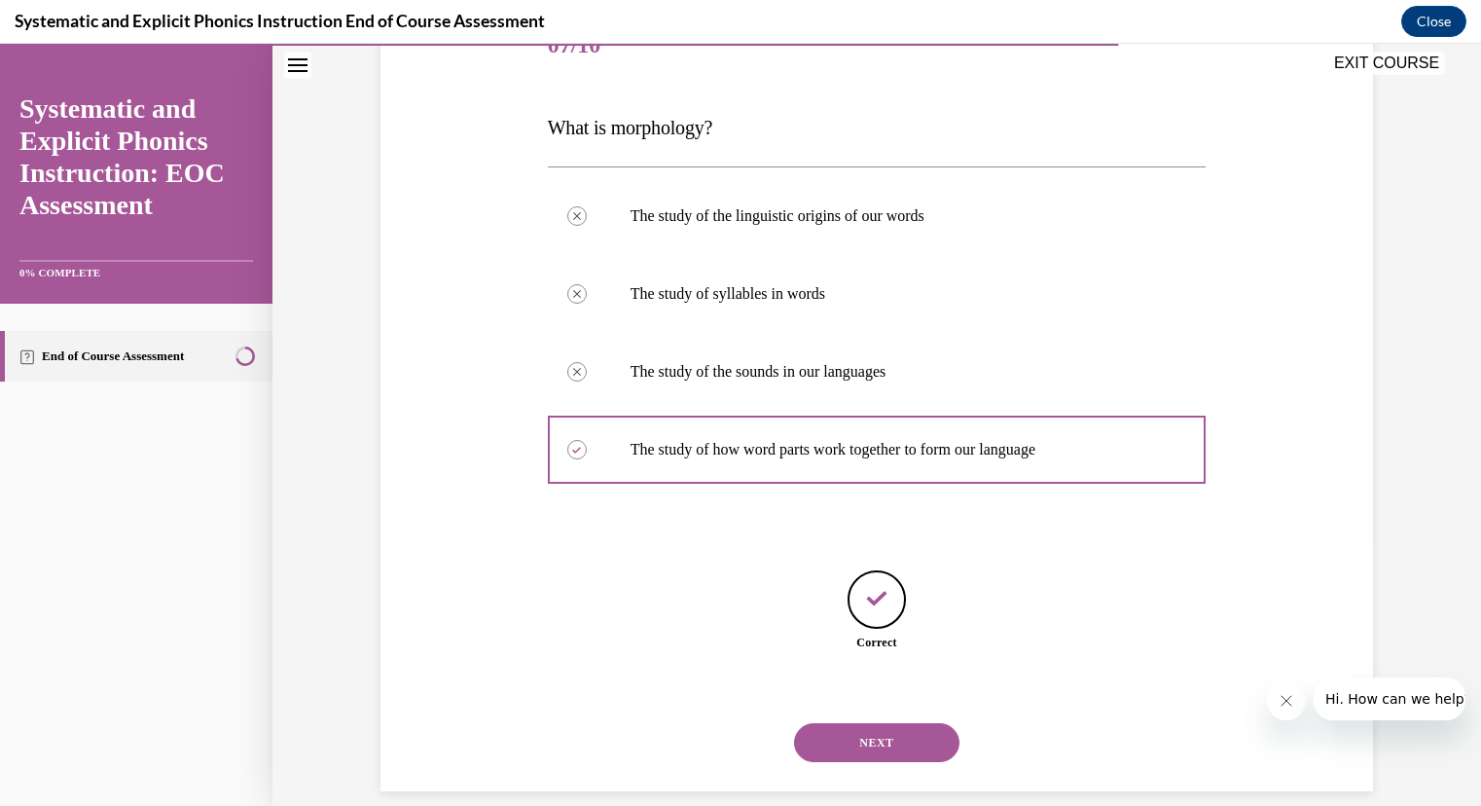
scroll to position [286, 0]
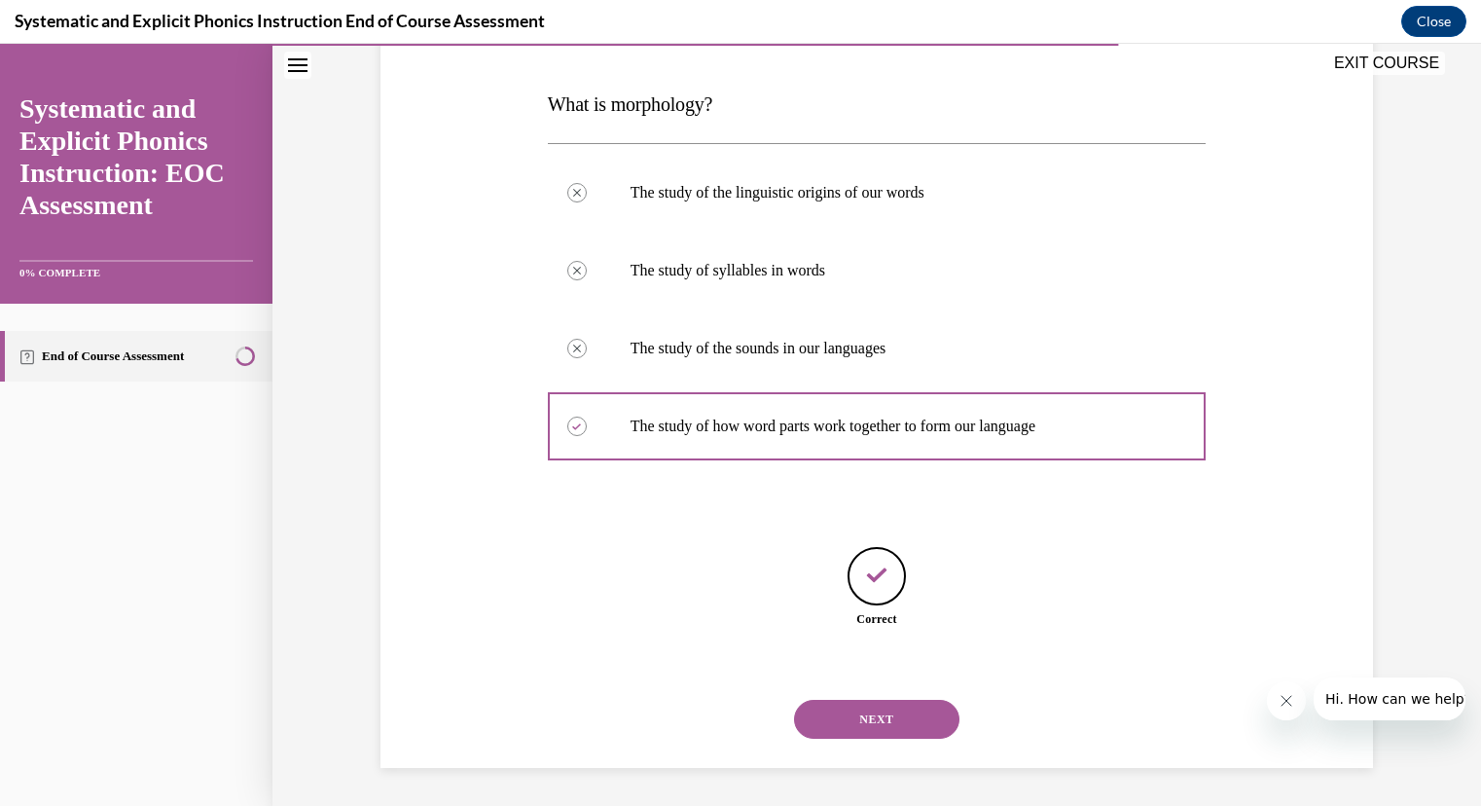
click at [862, 724] on button "NEXT" at bounding box center [876, 719] width 165 height 39
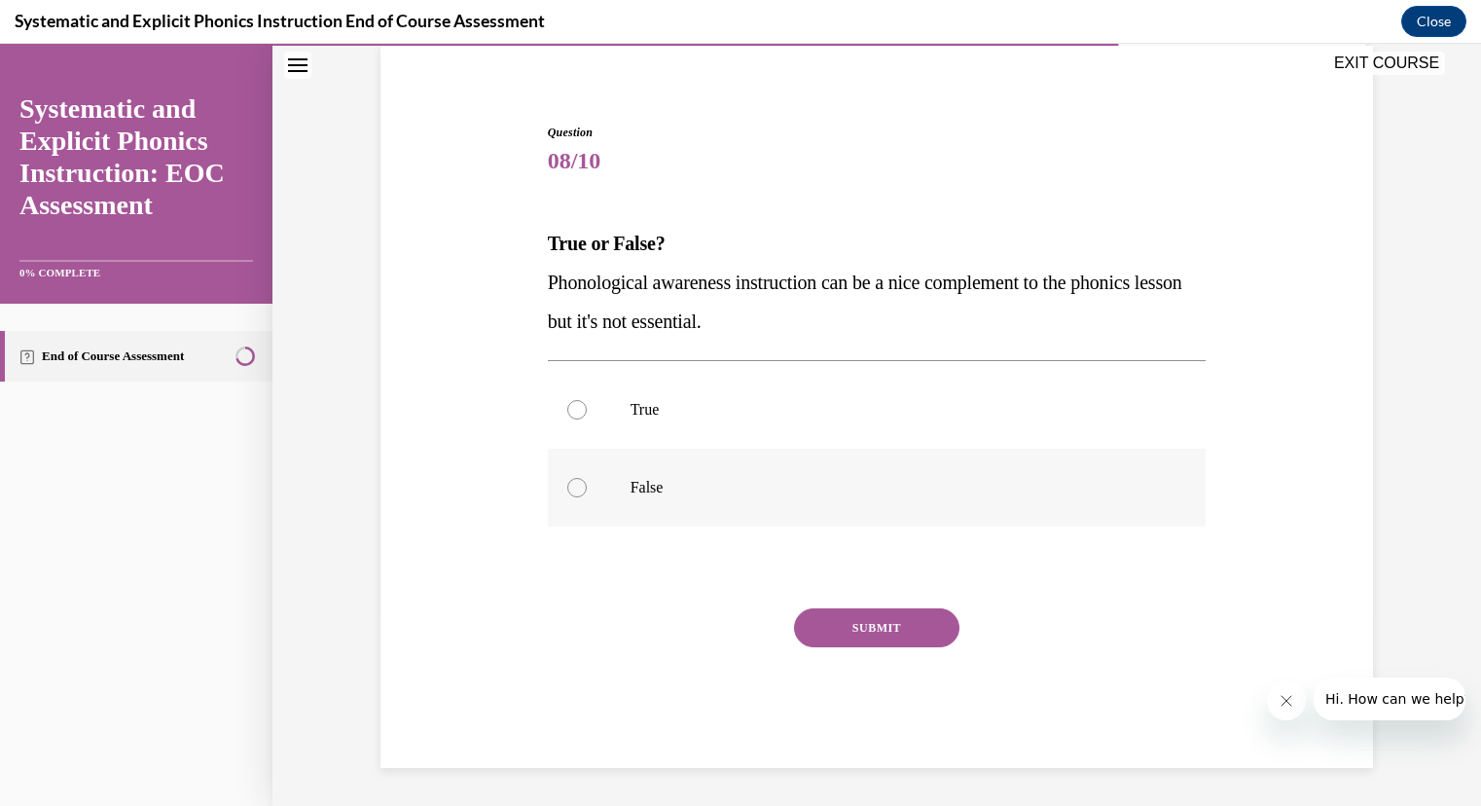
click at [584, 489] on div at bounding box center [877, 488] width 659 height 78
click at [831, 629] on button "SUBMIT" at bounding box center [876, 627] width 165 height 39
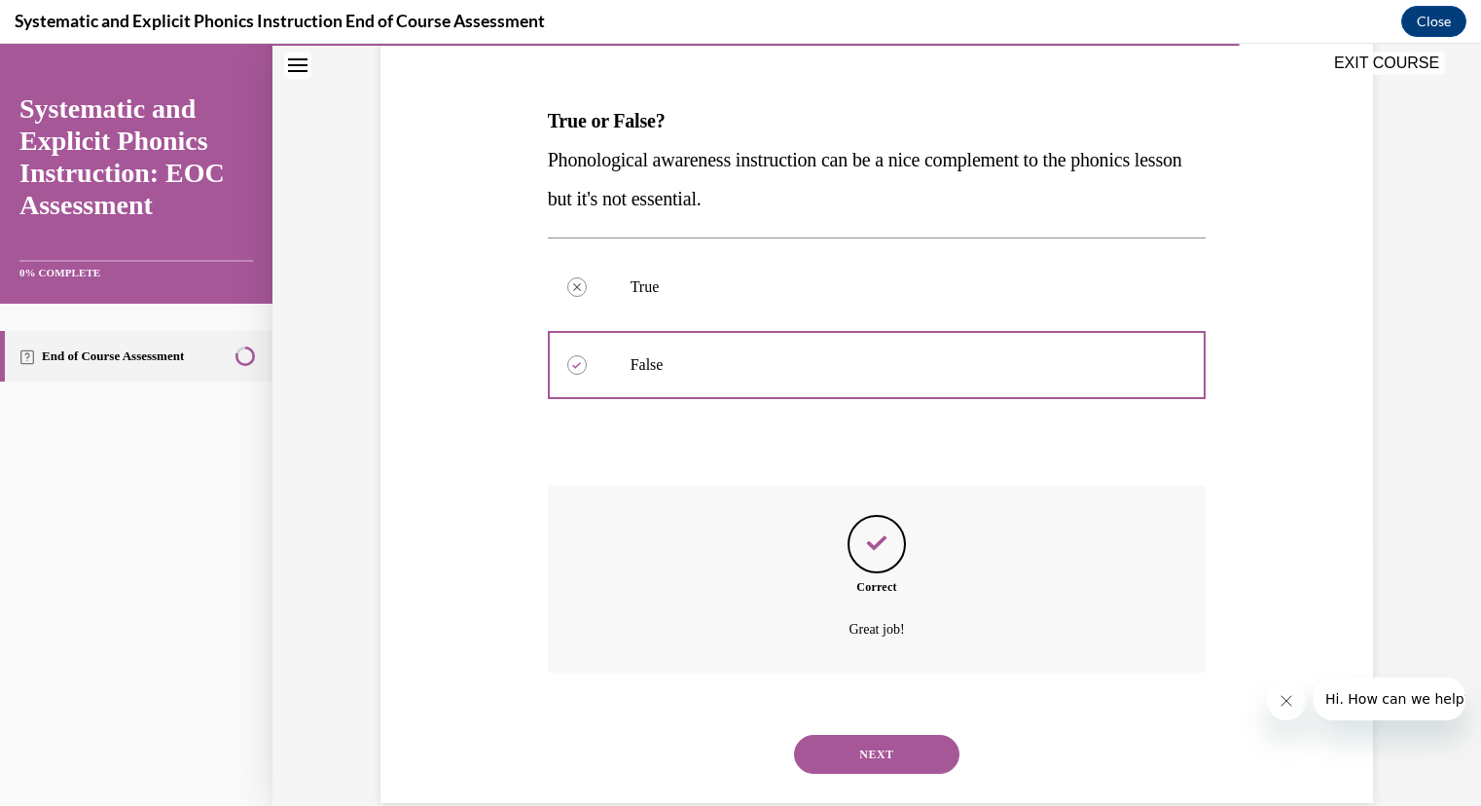
scroll to position [305, 0]
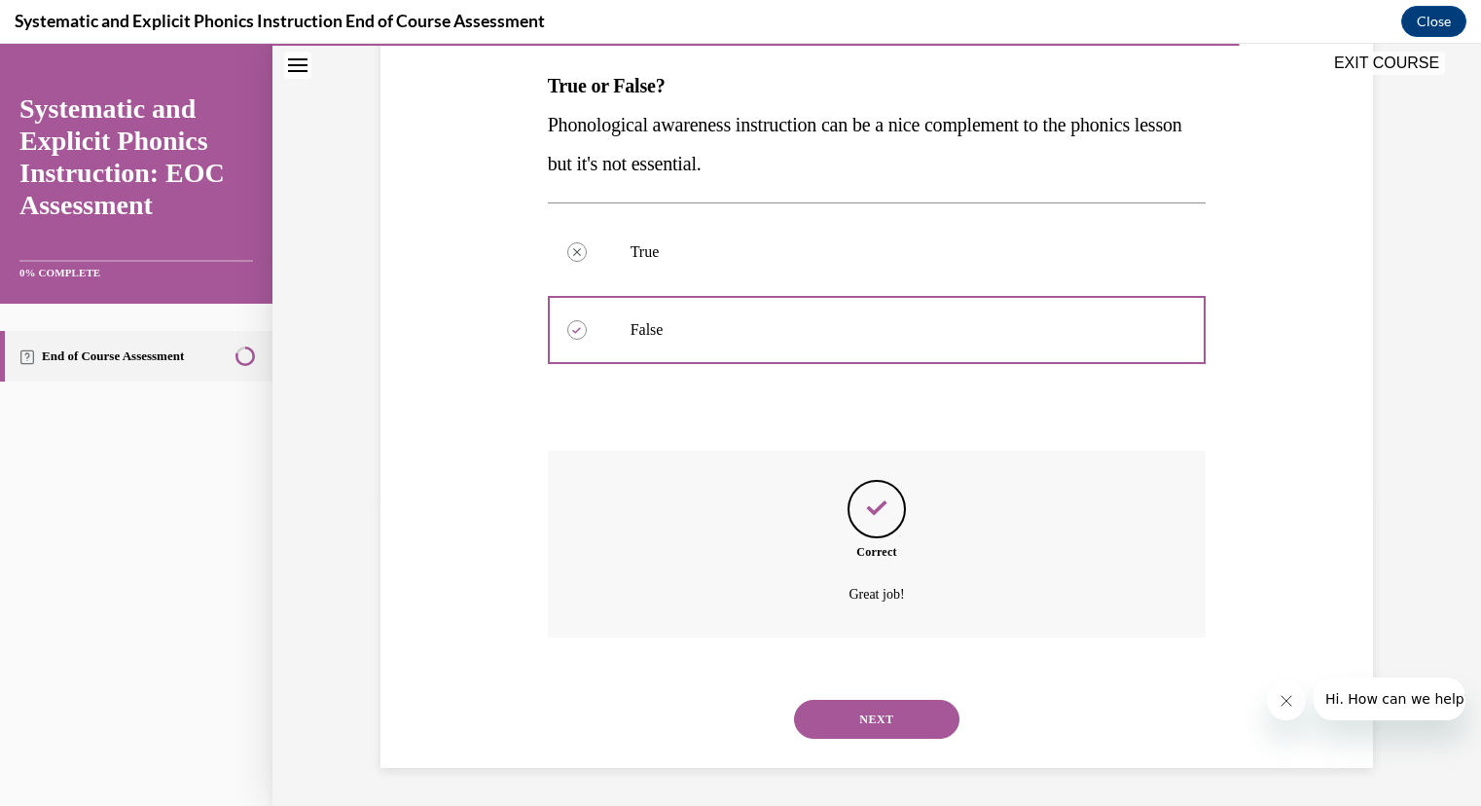
click at [851, 710] on button "NEXT" at bounding box center [876, 719] width 165 height 39
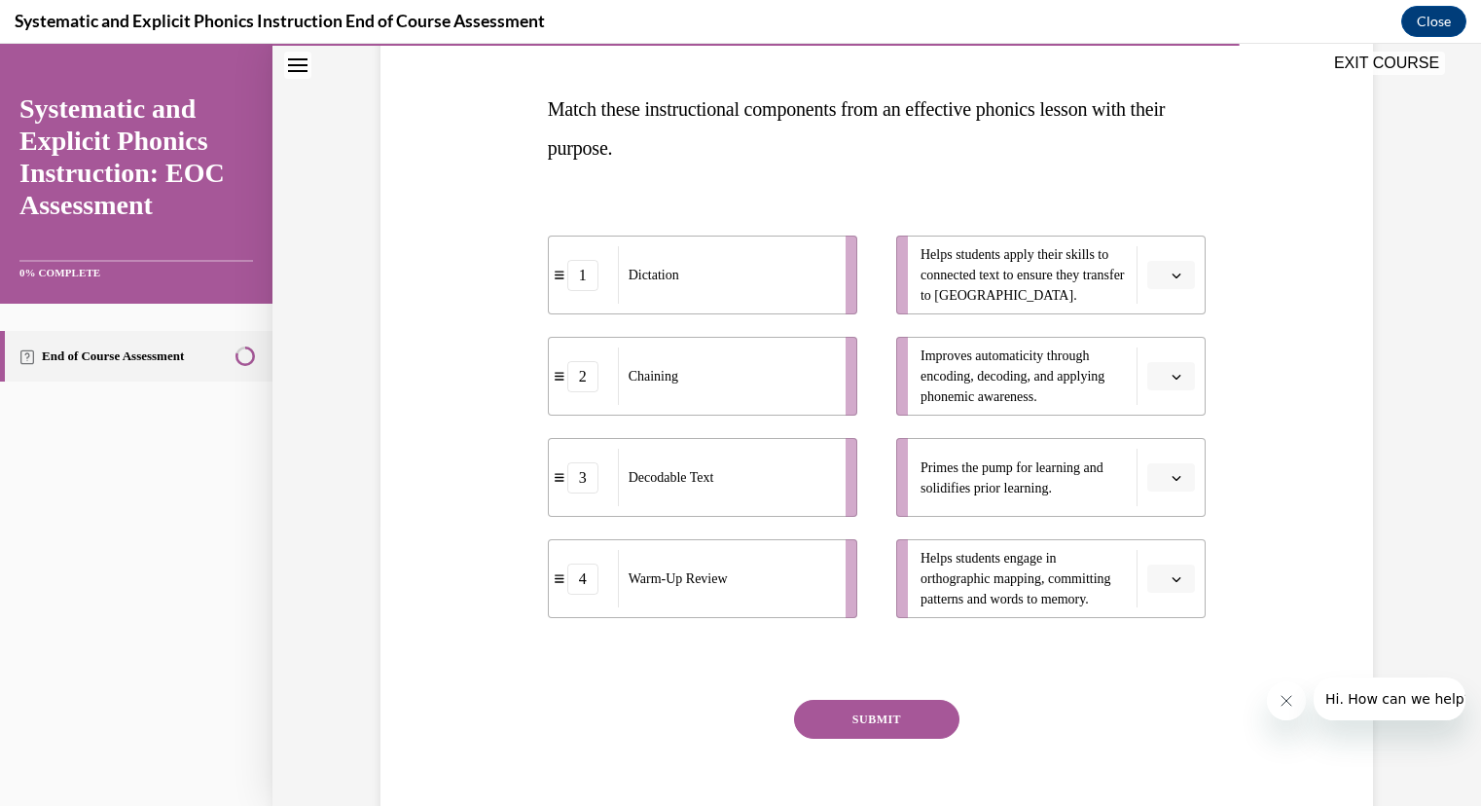
scroll to position [280, 0]
click at [1151, 291] on li "Helps students apply their skills to connected text to ensure they transfer to …" at bounding box center [1050, 275] width 309 height 79
click at [1169, 275] on span "button" at bounding box center [1176, 276] width 14 height 14
click at [1175, 431] on div "3" at bounding box center [1161, 435] width 48 height 39
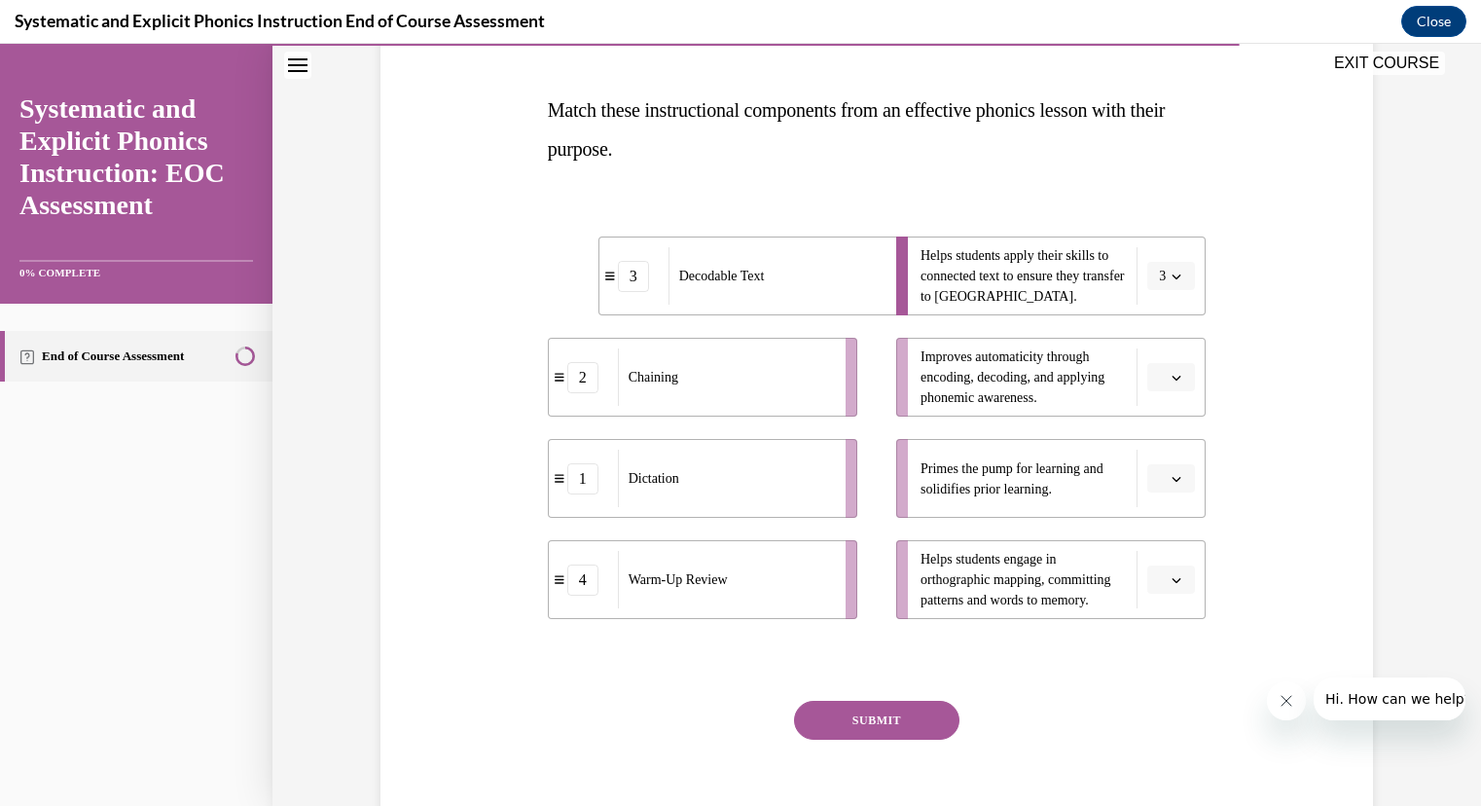
click at [1175, 474] on span "button" at bounding box center [1176, 479] width 14 height 14
click at [1173, 670] on div "4" at bounding box center [1161, 677] width 48 height 39
click at [1159, 387] on button "button" at bounding box center [1171, 377] width 48 height 29
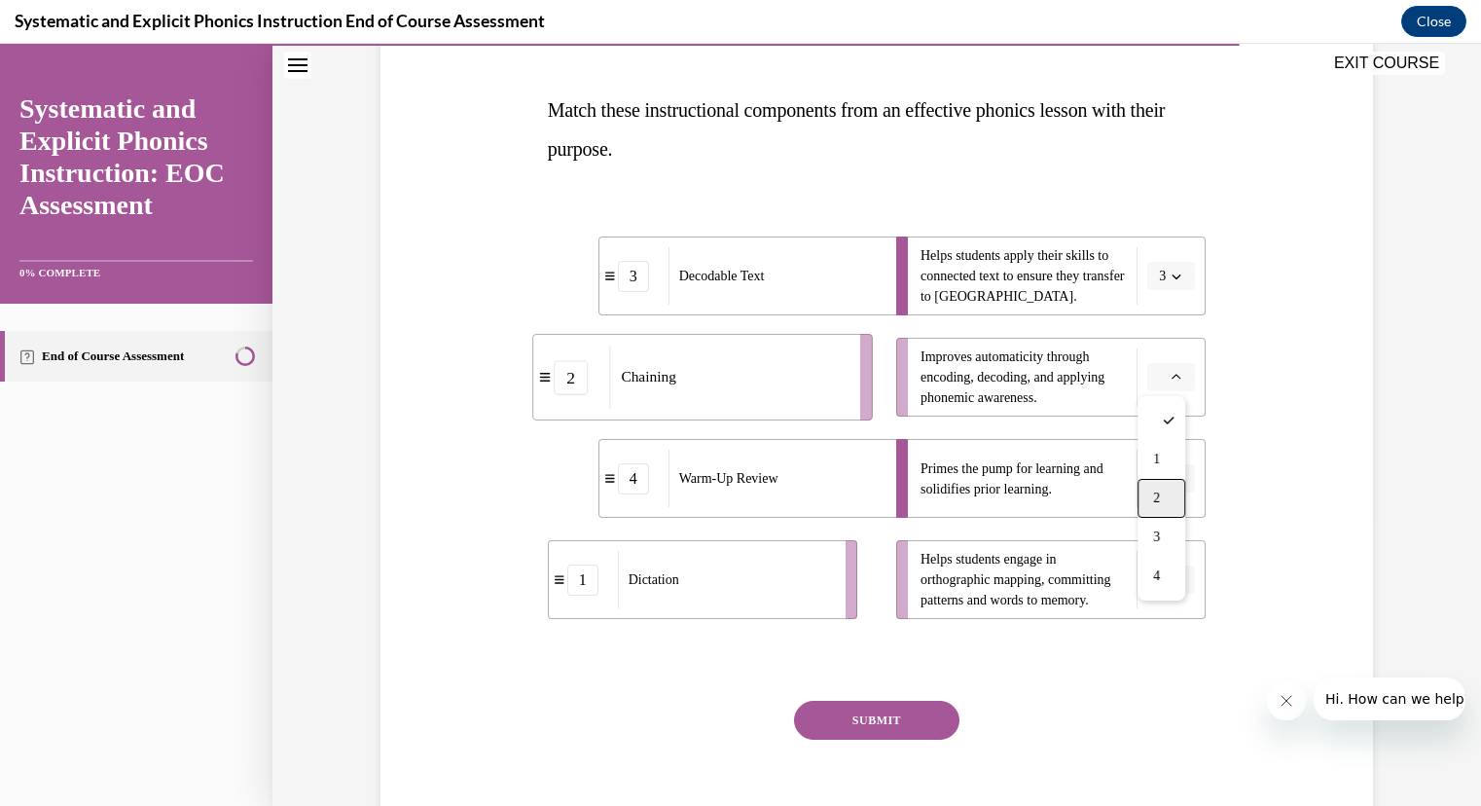
click at [1168, 485] on div "2" at bounding box center [1161, 498] width 48 height 39
click at [1173, 578] on icon "button" at bounding box center [1176, 580] width 9 height 5
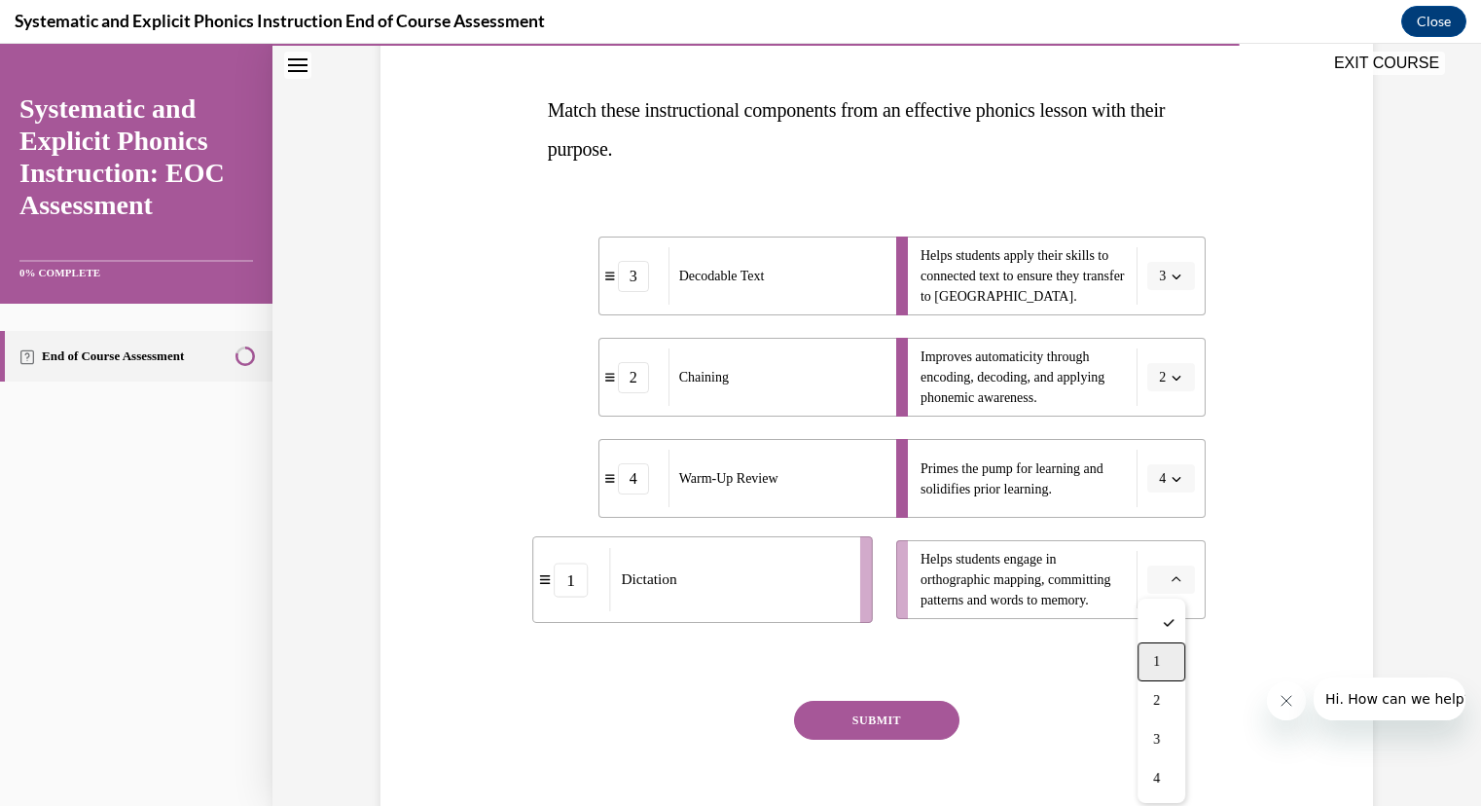
click at [1177, 664] on div "1" at bounding box center [1161, 661] width 48 height 39
click at [825, 709] on button "SUBMIT" at bounding box center [876, 719] width 165 height 39
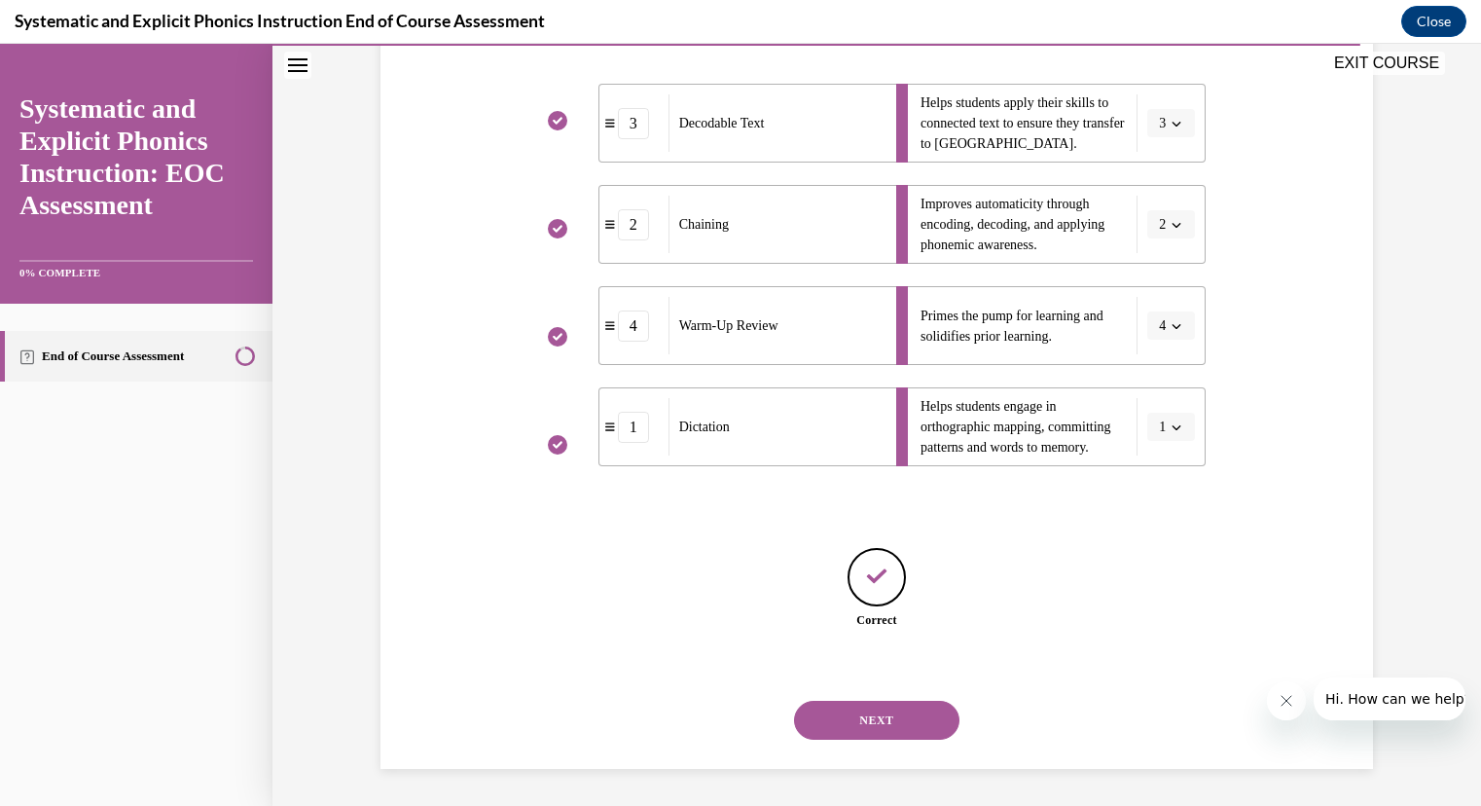
scroll to position [434, 0]
click at [854, 731] on button "NEXT" at bounding box center [876, 719] width 165 height 39
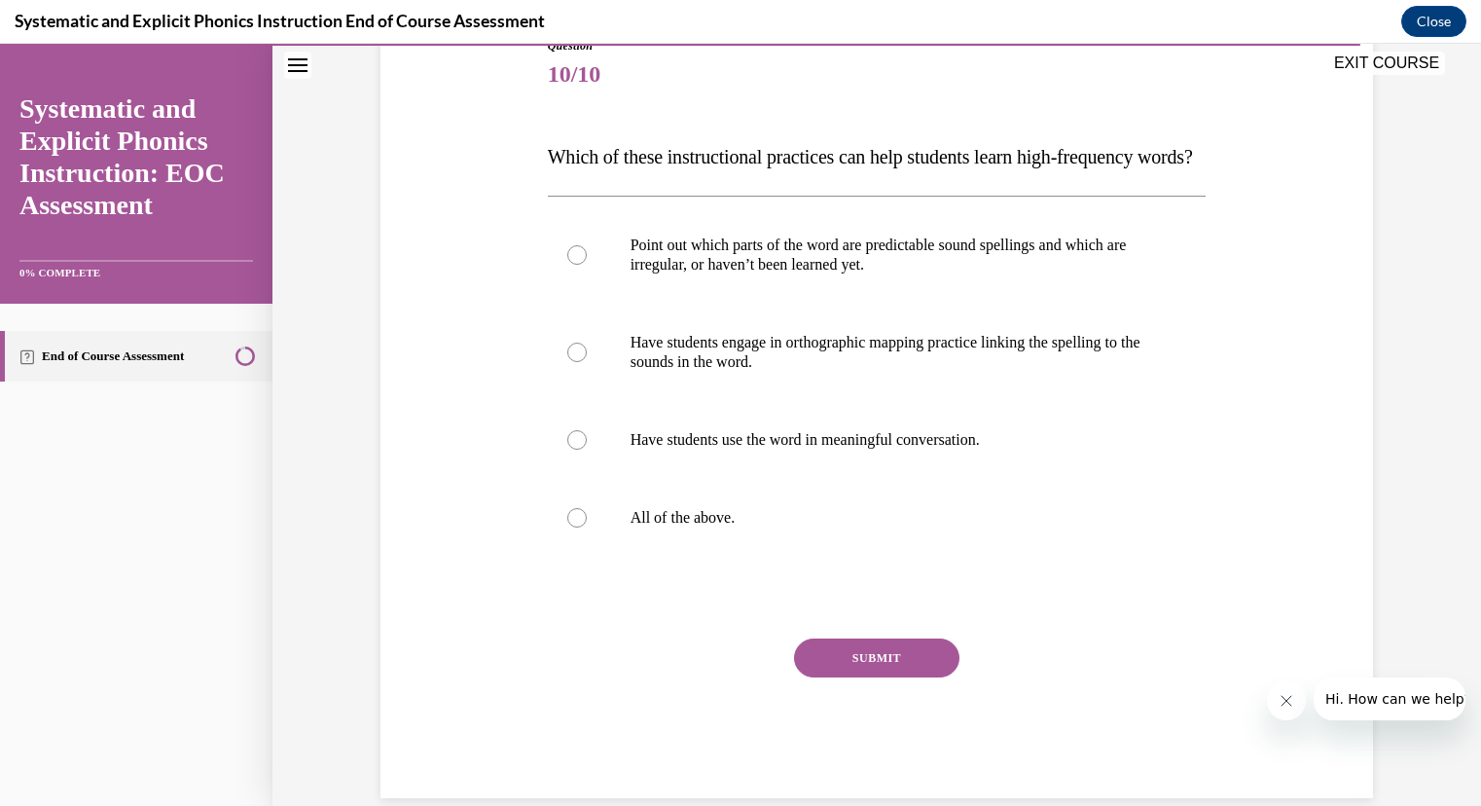
scroll to position [234, 0]
click at [705, 526] on p "All of the above." at bounding box center [893, 516] width 527 height 19
click at [823, 676] on button "SUBMIT" at bounding box center [876, 656] width 165 height 39
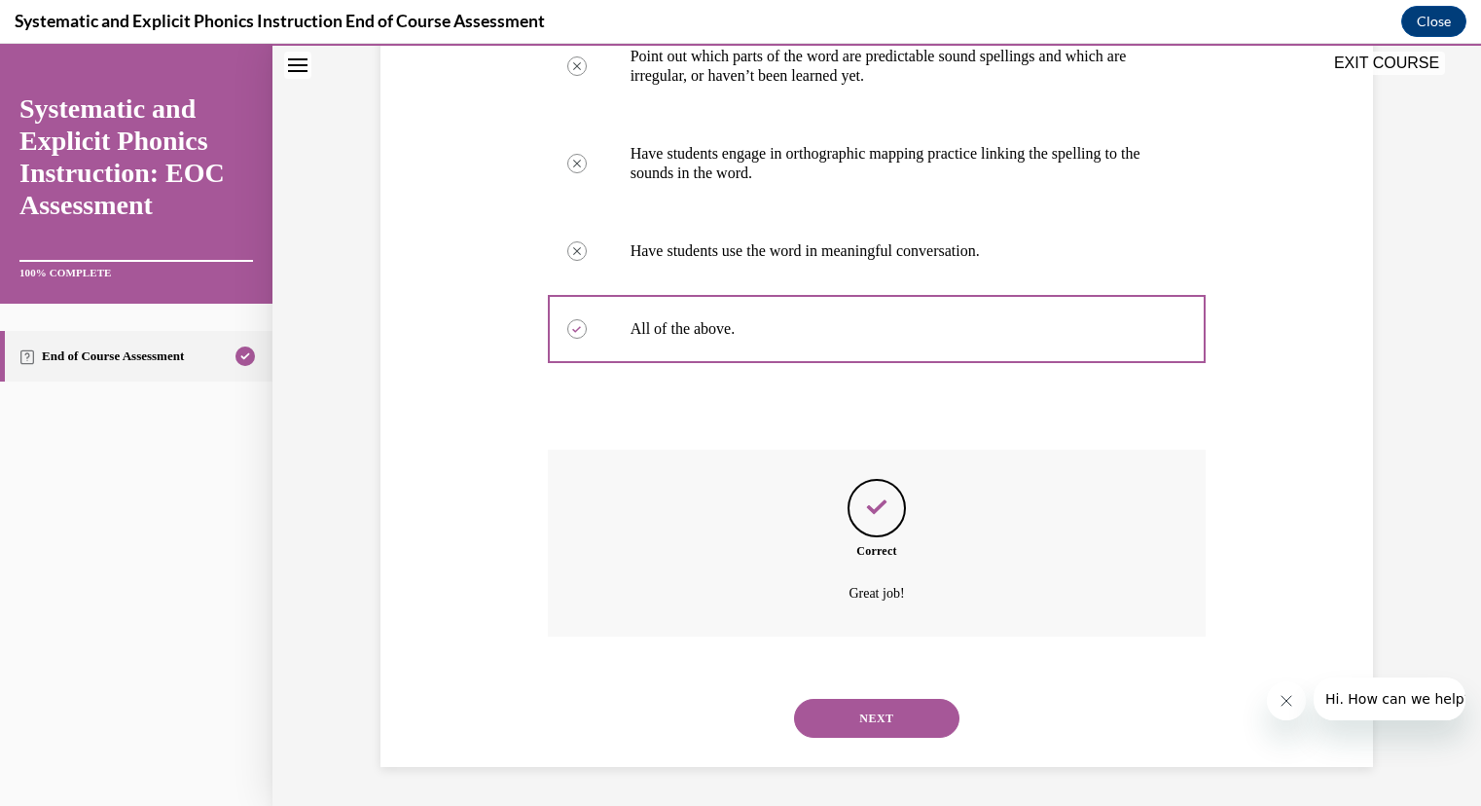
scroll to position [460, 0]
click at [831, 706] on button "NEXT" at bounding box center [876, 718] width 165 height 39
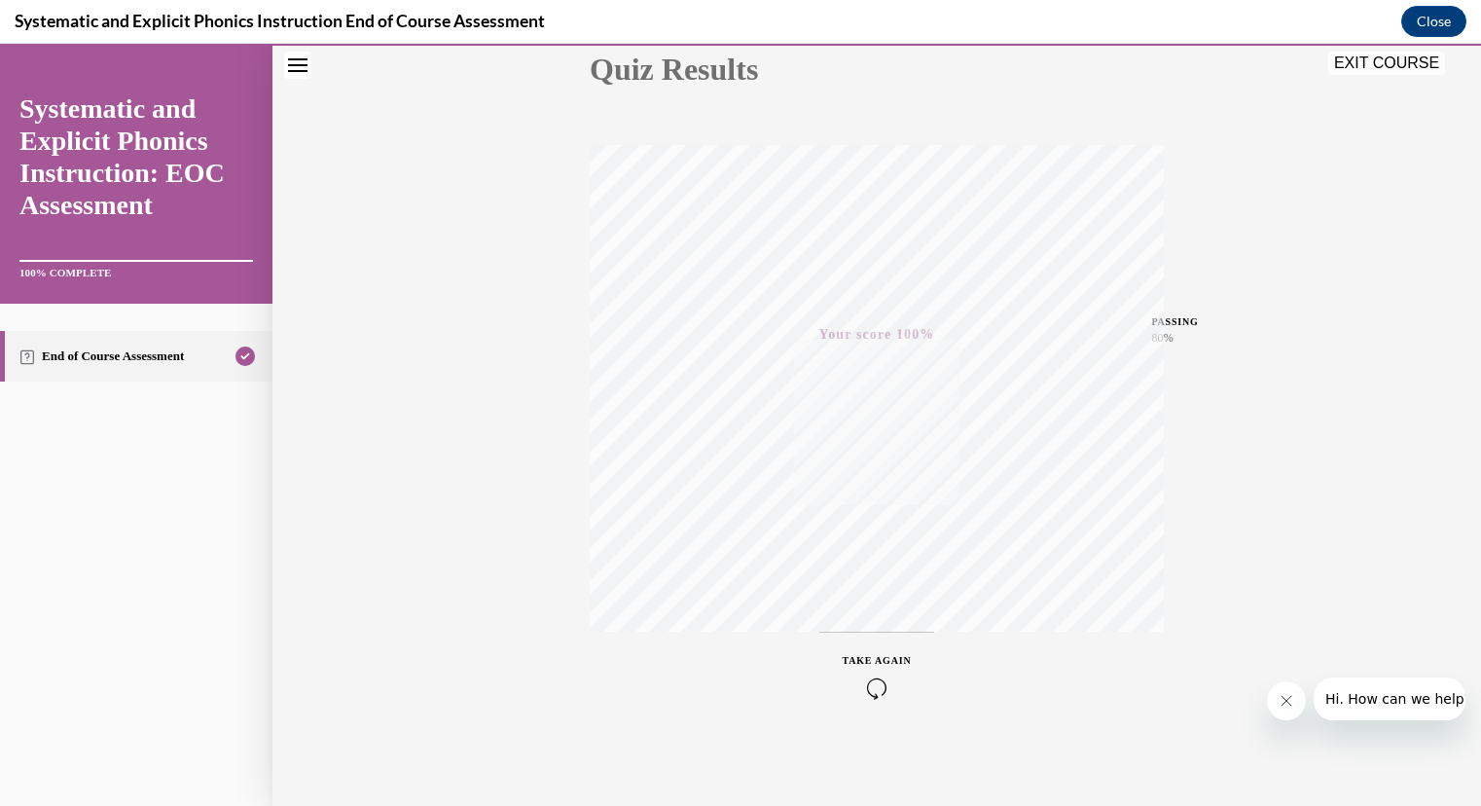
click at [1385, 55] on button "EXIT COURSE" at bounding box center [1386, 63] width 117 height 23
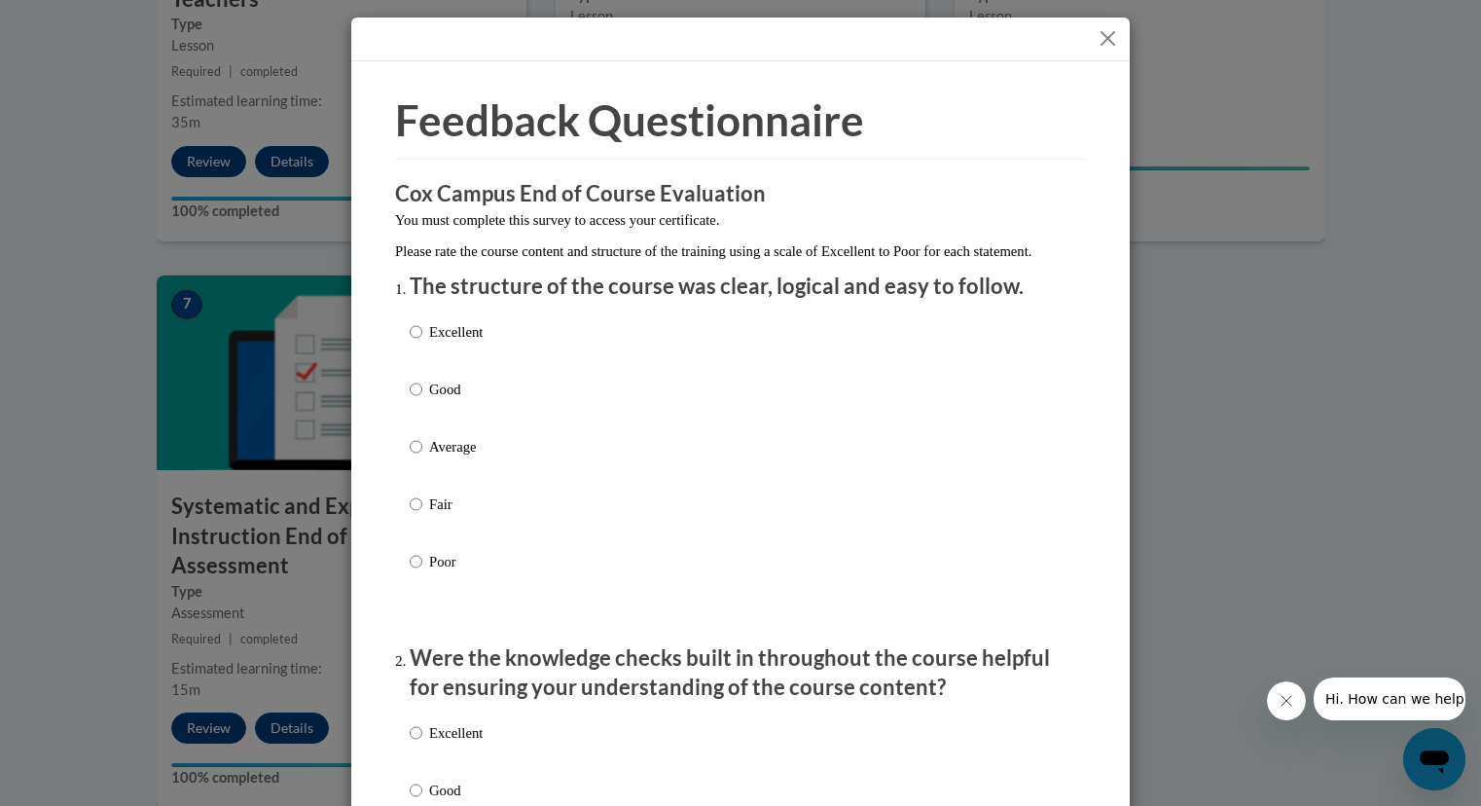
click at [419, 412] on label "Good" at bounding box center [446, 404] width 73 height 53
click at [419, 400] on input "Good" at bounding box center [416, 388] width 13 height 21
radio input "true"
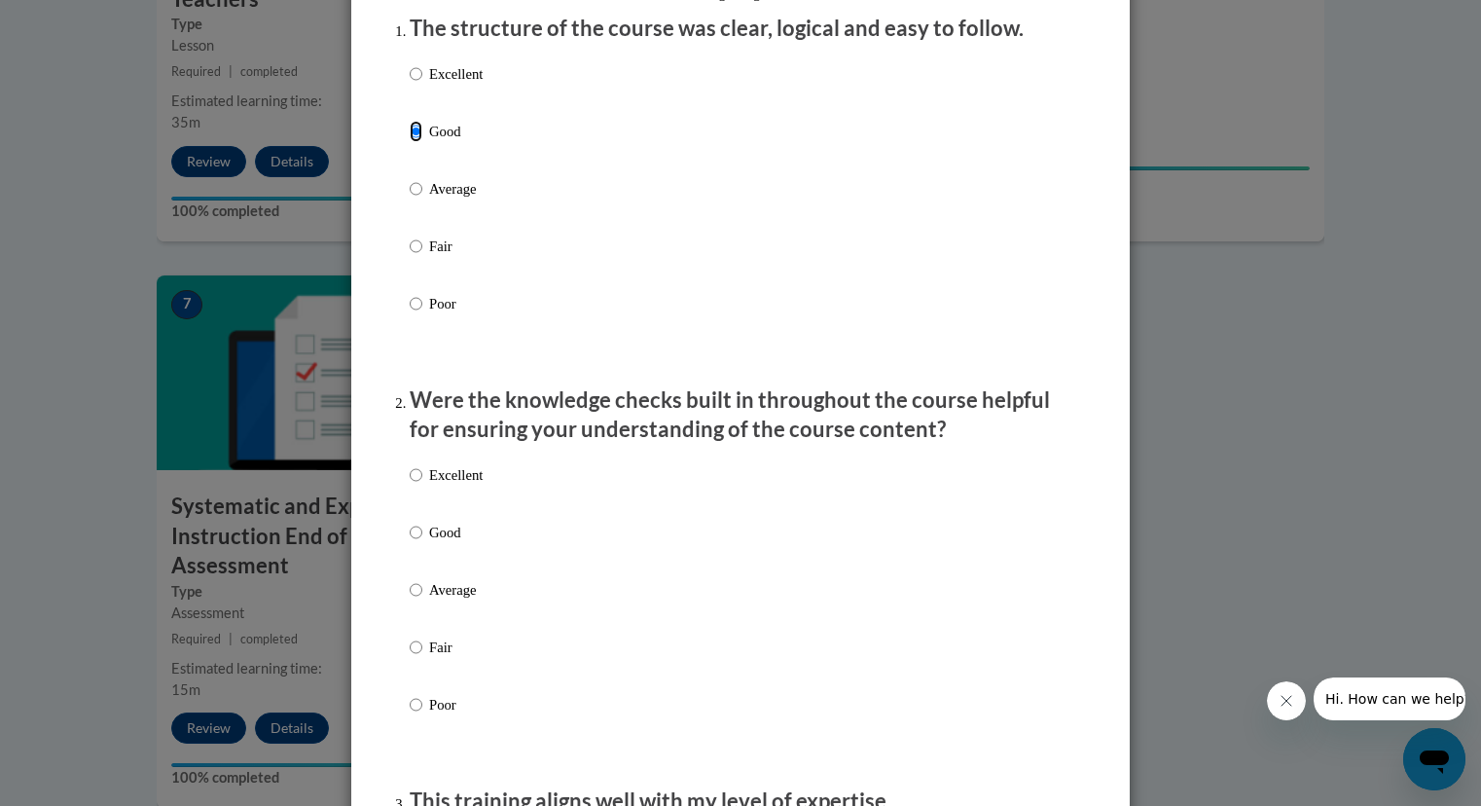
scroll to position [259, 0]
click at [414, 550] on label "Good" at bounding box center [446, 547] width 73 height 53
click at [414, 542] on input "Good" at bounding box center [416, 531] width 13 height 21
radio input "true"
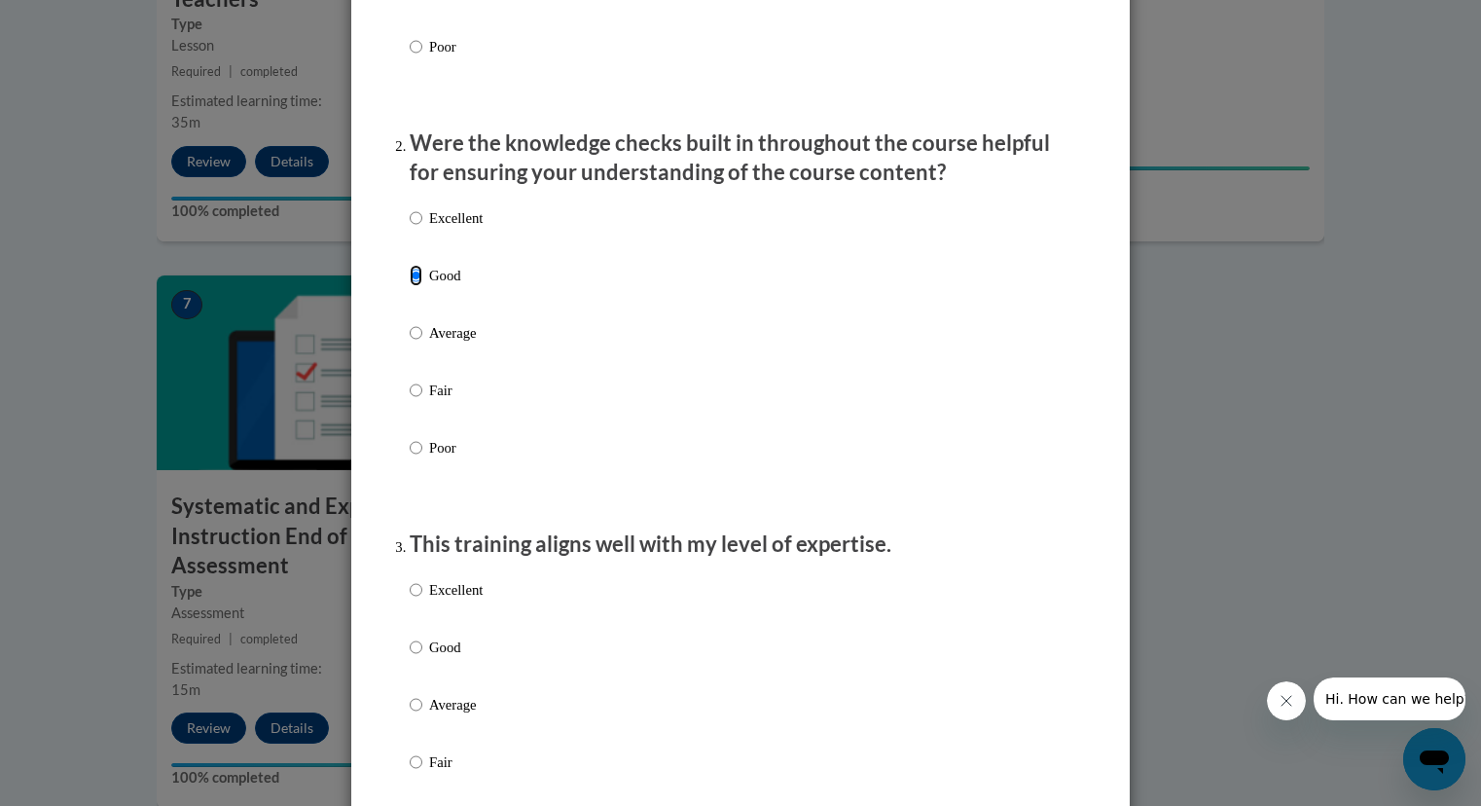
scroll to position [552, 0]
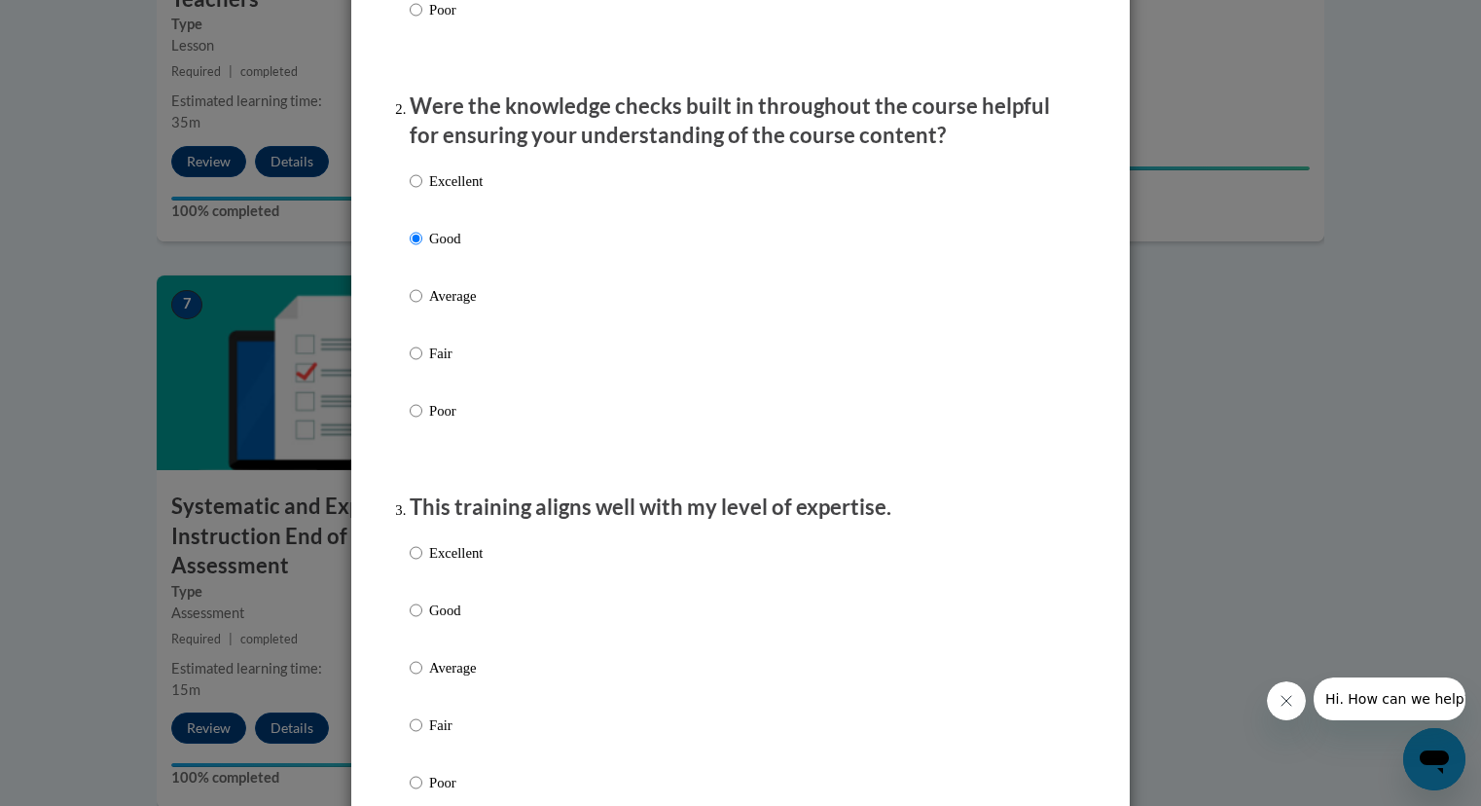
click at [418, 625] on label "Good" at bounding box center [446, 625] width 73 height 53
click at [418, 621] on input "Good" at bounding box center [416, 609] width 13 height 21
radio input "true"
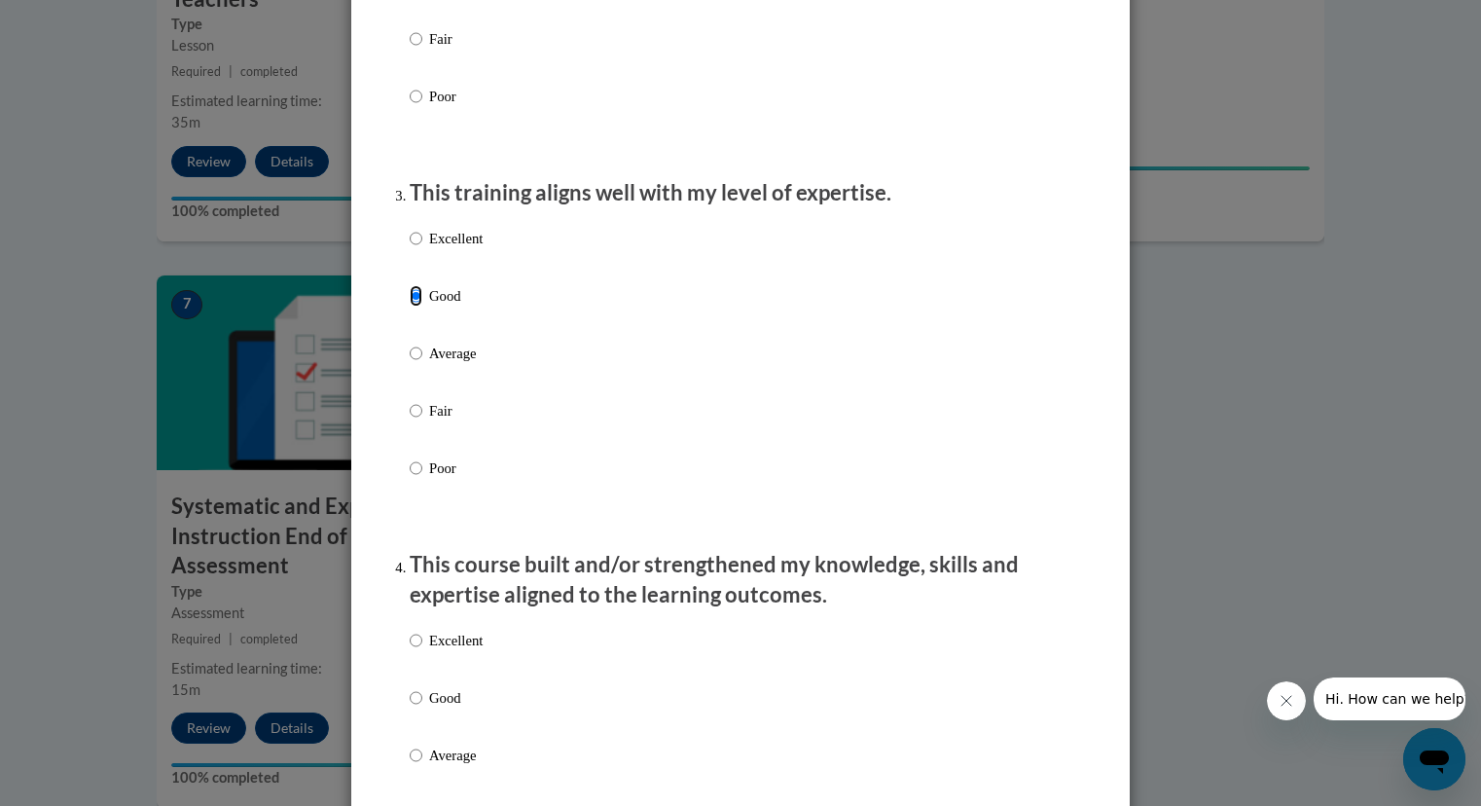
scroll to position [867, 0]
click at [443, 707] on p "Good" at bounding box center [456, 696] width 54 height 21
click at [422, 707] on input "Good" at bounding box center [416, 696] width 13 height 21
radio input "true"
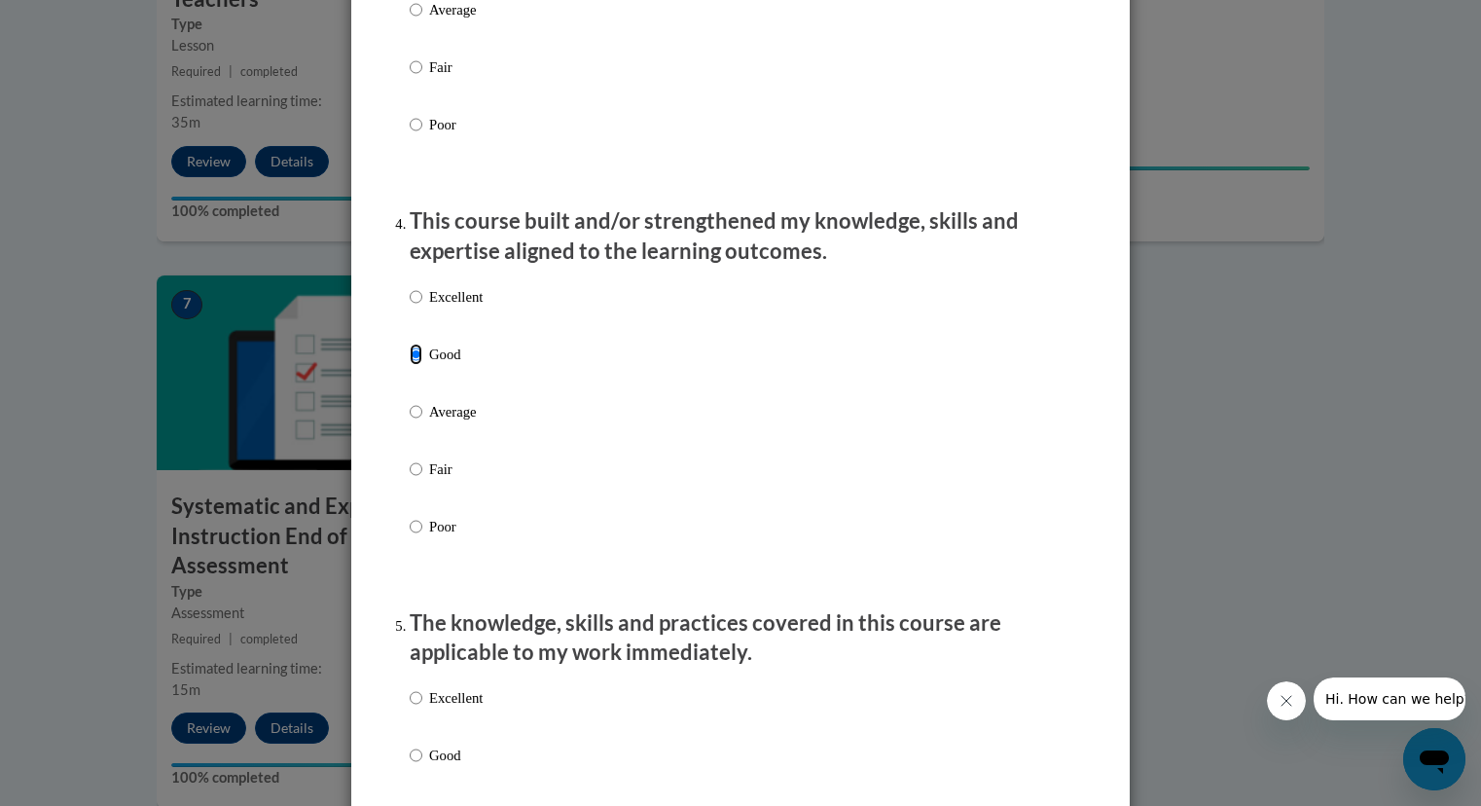
scroll to position [1210, 0]
click at [430, 763] on p "Good" at bounding box center [456, 753] width 54 height 21
click at [422, 763] on input "Good" at bounding box center [416, 753] width 13 height 21
radio input "true"
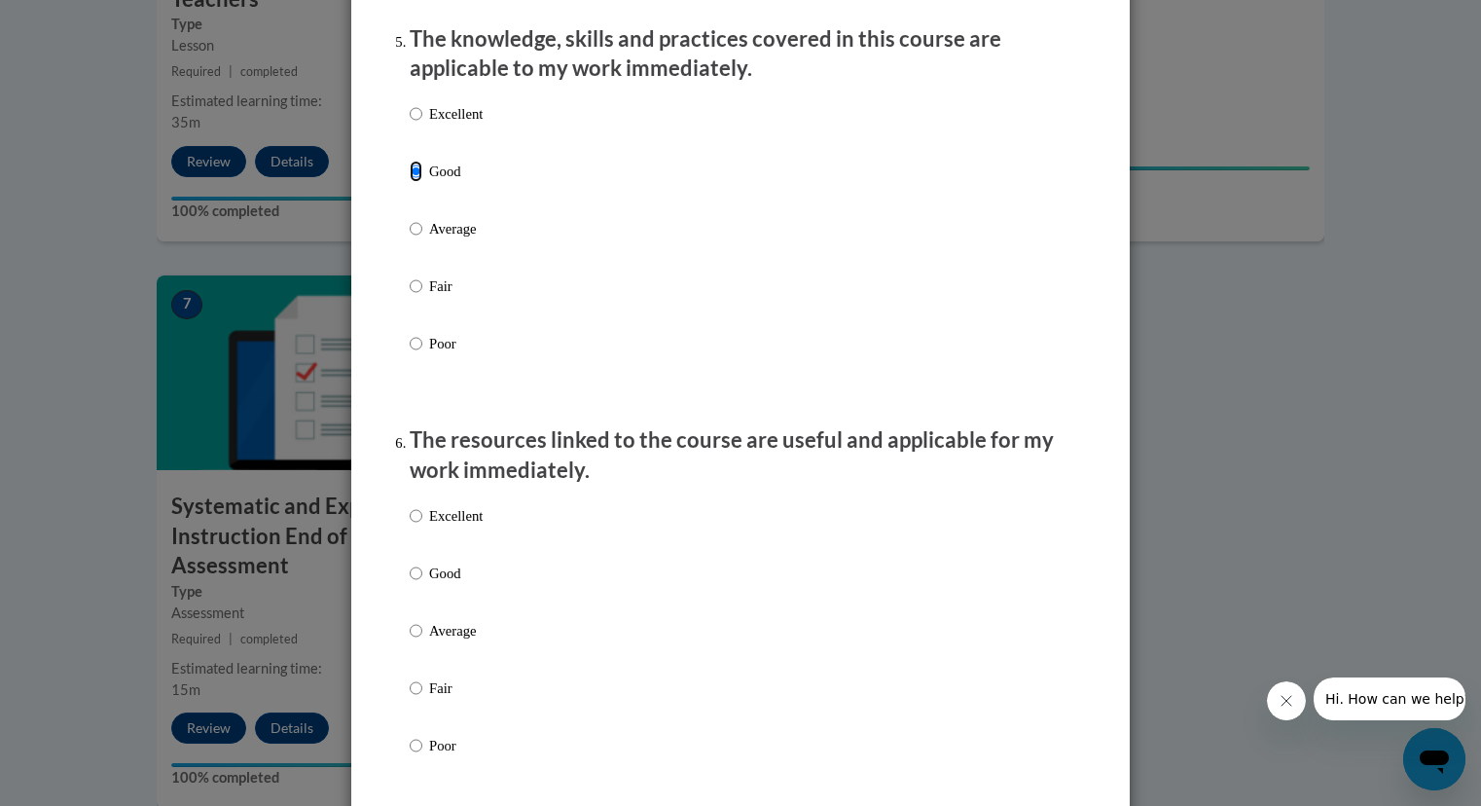
scroll to position [1796, 0]
click at [446, 580] on p "Good" at bounding box center [456, 569] width 54 height 21
click at [422, 580] on input "Good" at bounding box center [416, 569] width 13 height 21
radio input "true"
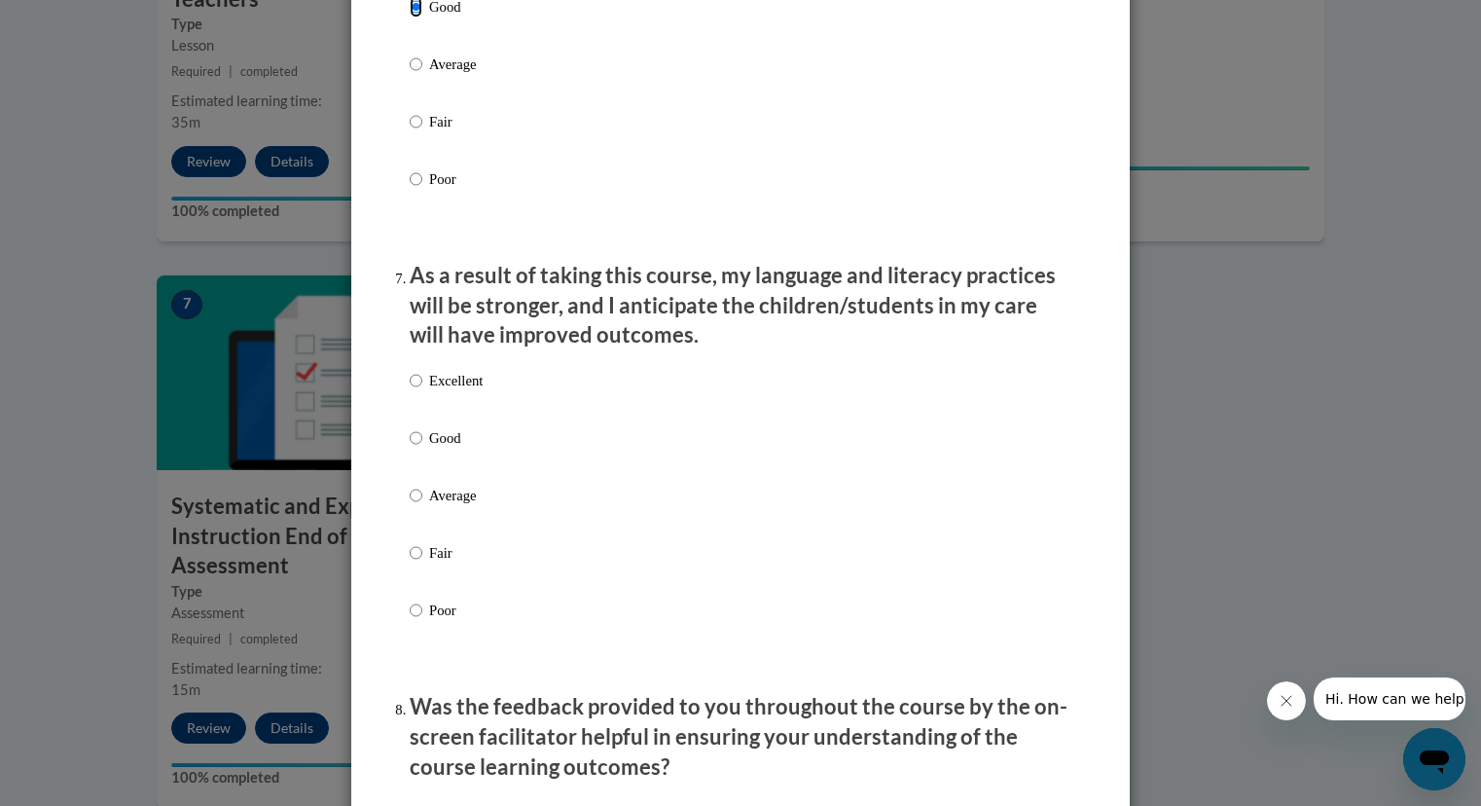
scroll to position [2365, 0]
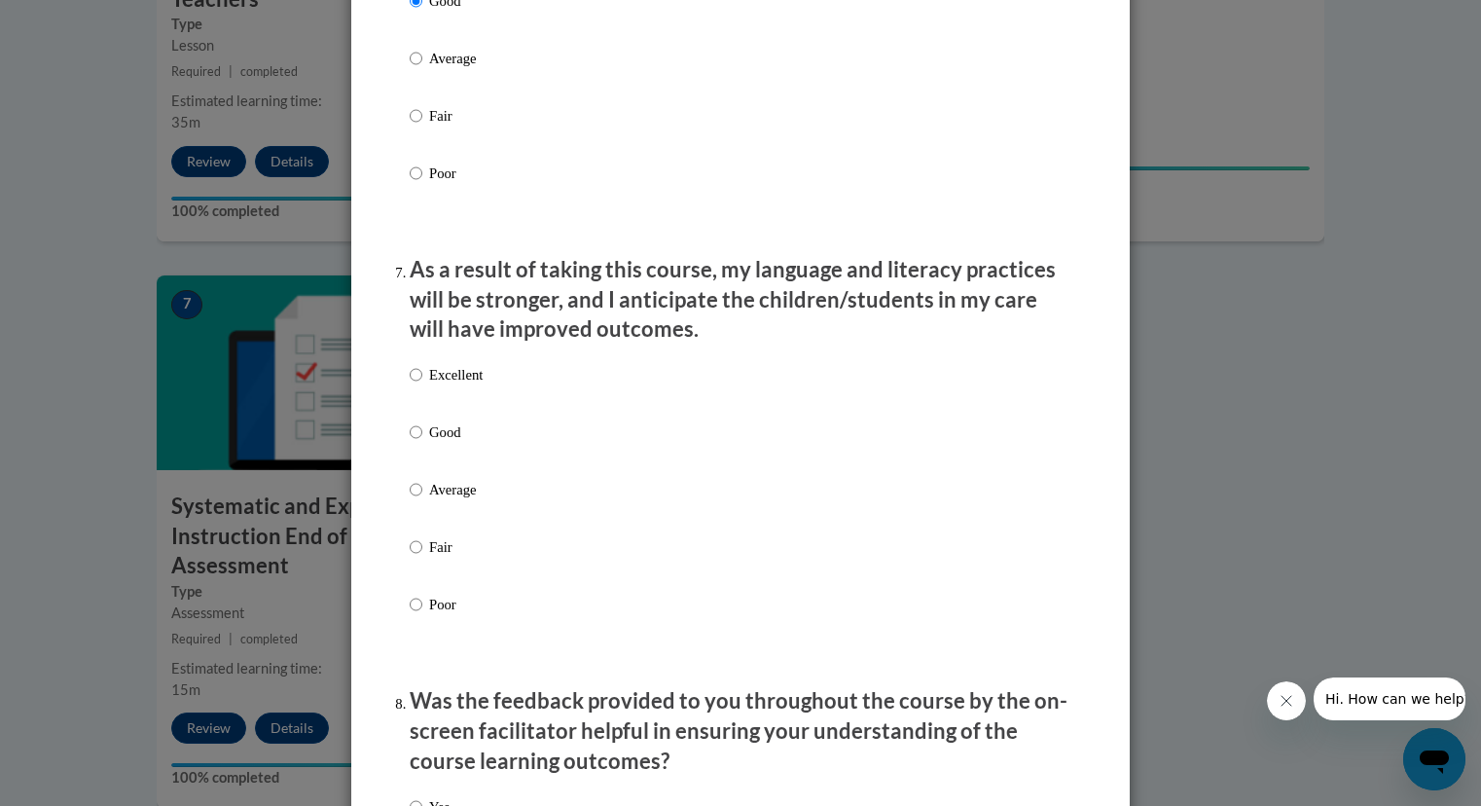
click at [430, 443] on p "Good" at bounding box center [456, 431] width 54 height 21
click at [422, 443] on input "Good" at bounding box center [416, 431] width 13 height 21
radio input "true"
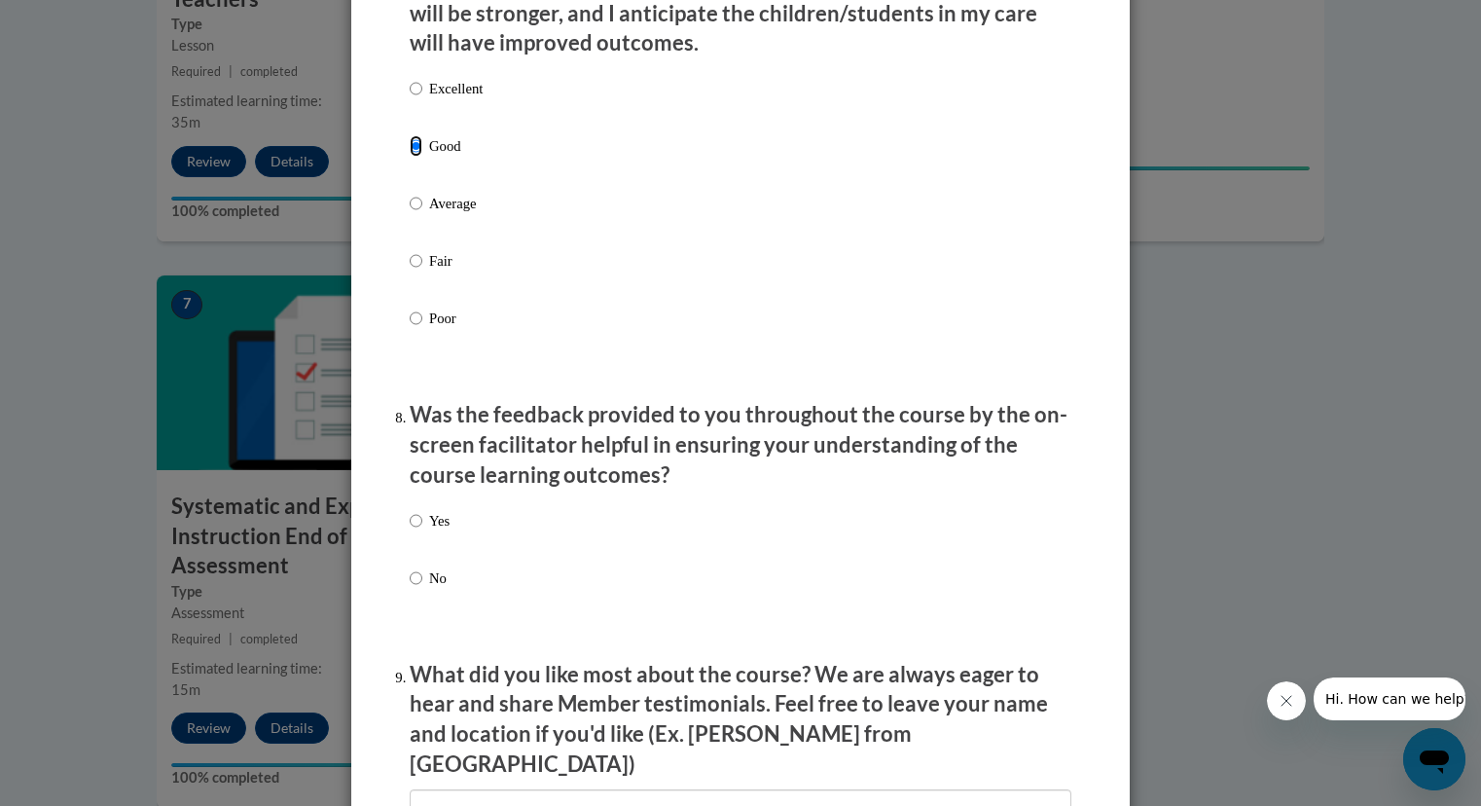
scroll to position [2663, 0]
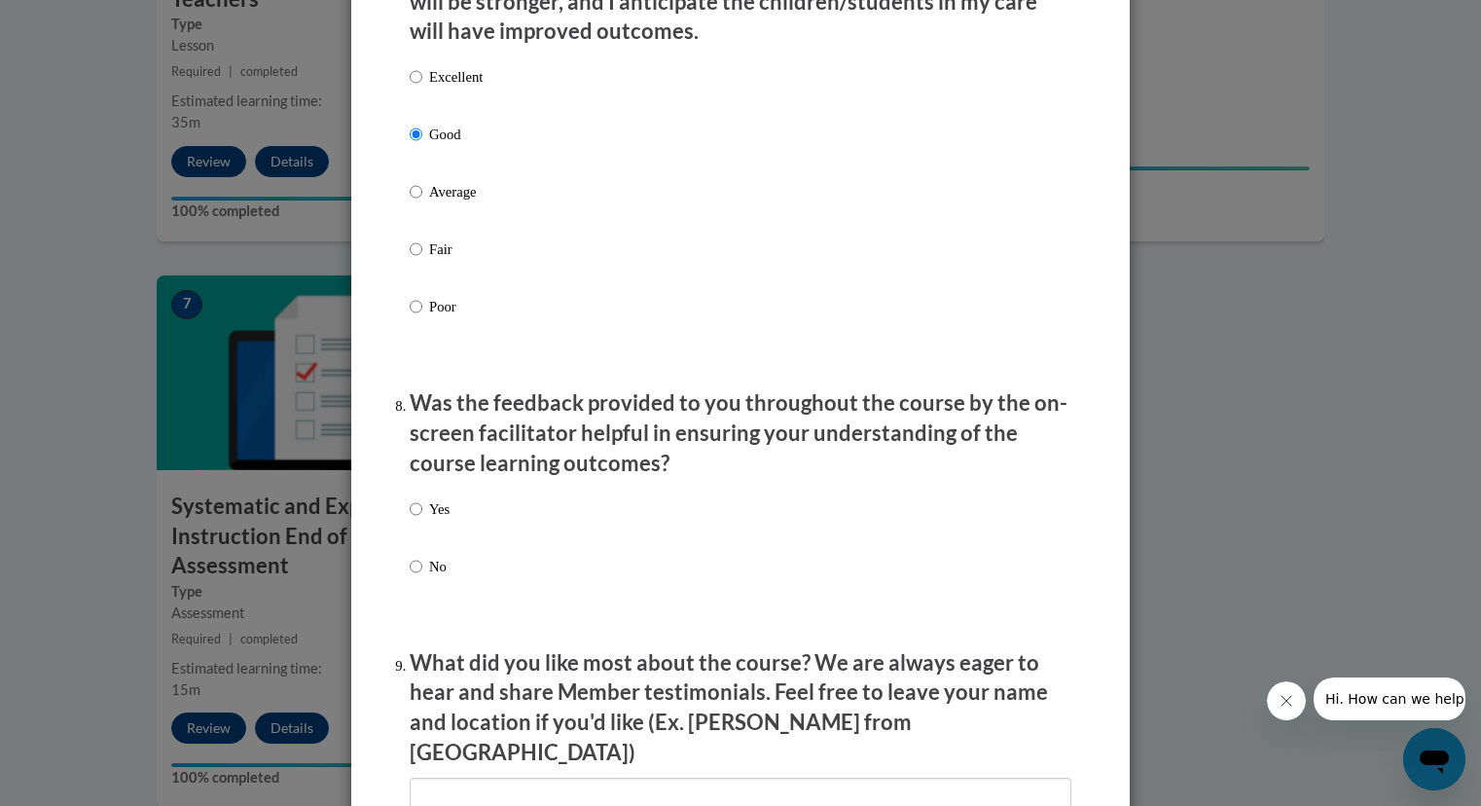
click at [434, 538] on label "Yes" at bounding box center [430, 524] width 40 height 53
click at [422, 520] on input "Yes" at bounding box center [416, 508] width 13 height 21
radio input "true"
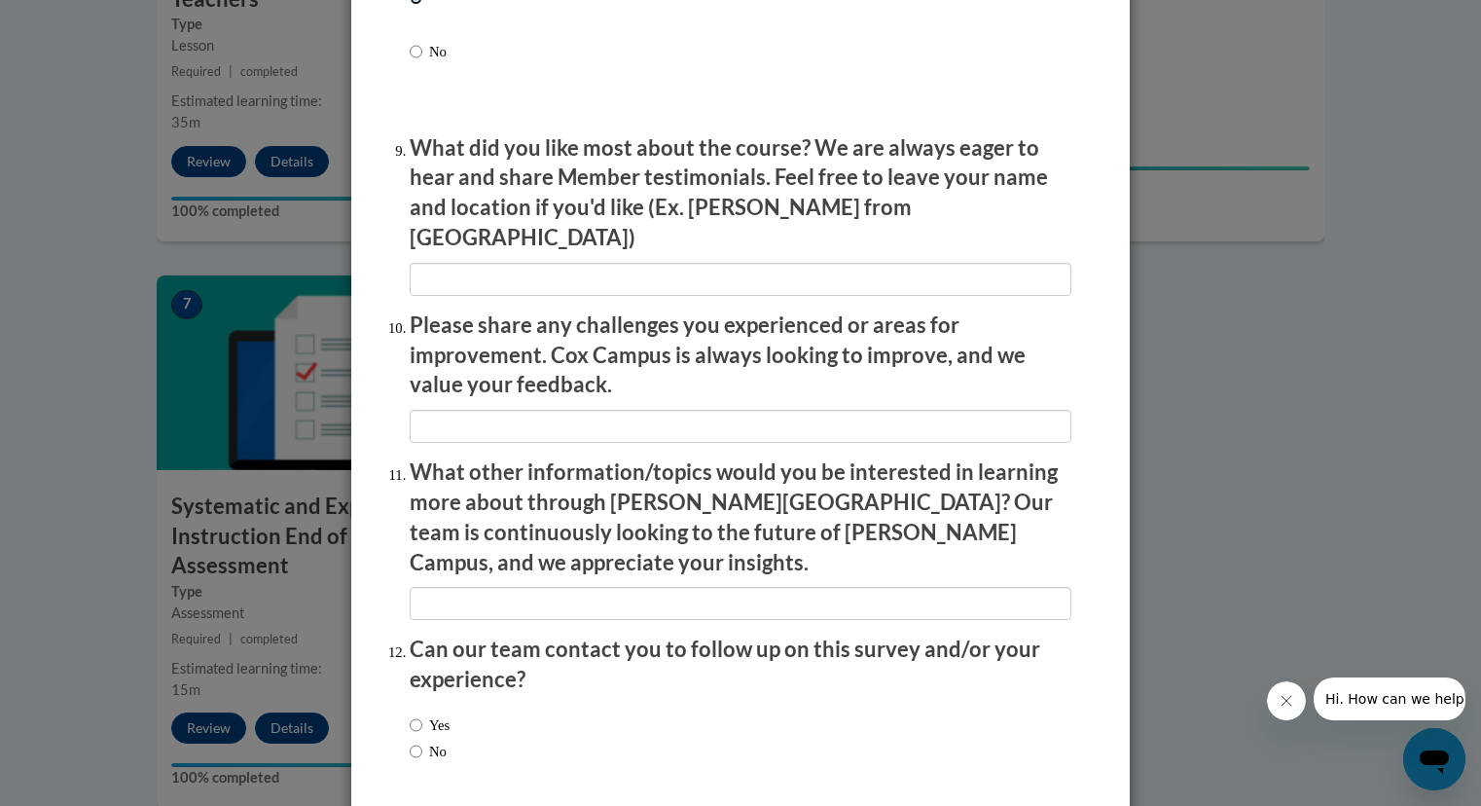
scroll to position [3240, 0]
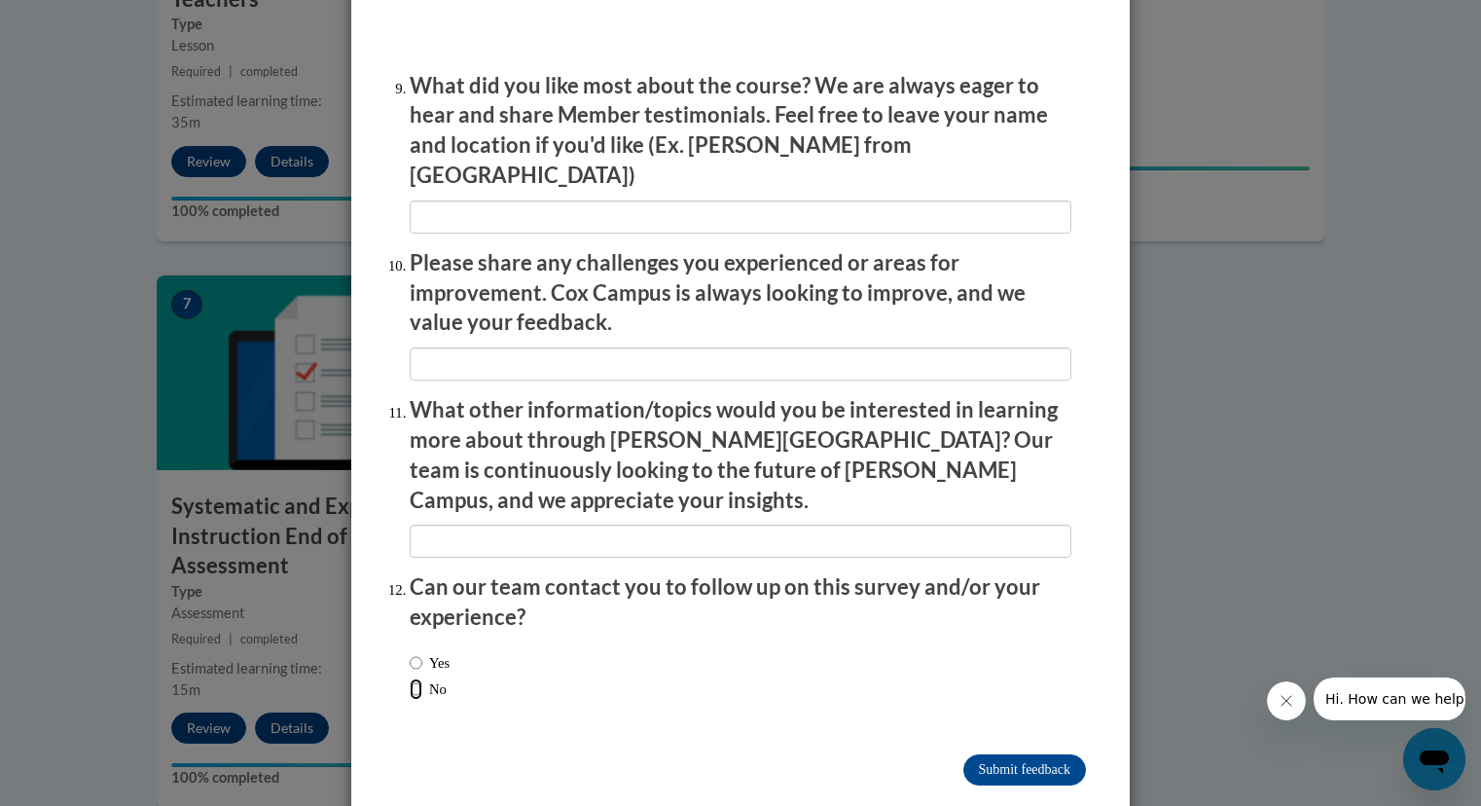
click at [410, 678] on input "No" at bounding box center [416, 688] width 13 height 21
radio input "true"
click at [996, 754] on input "Submit feedback" at bounding box center [1024, 769] width 123 height 31
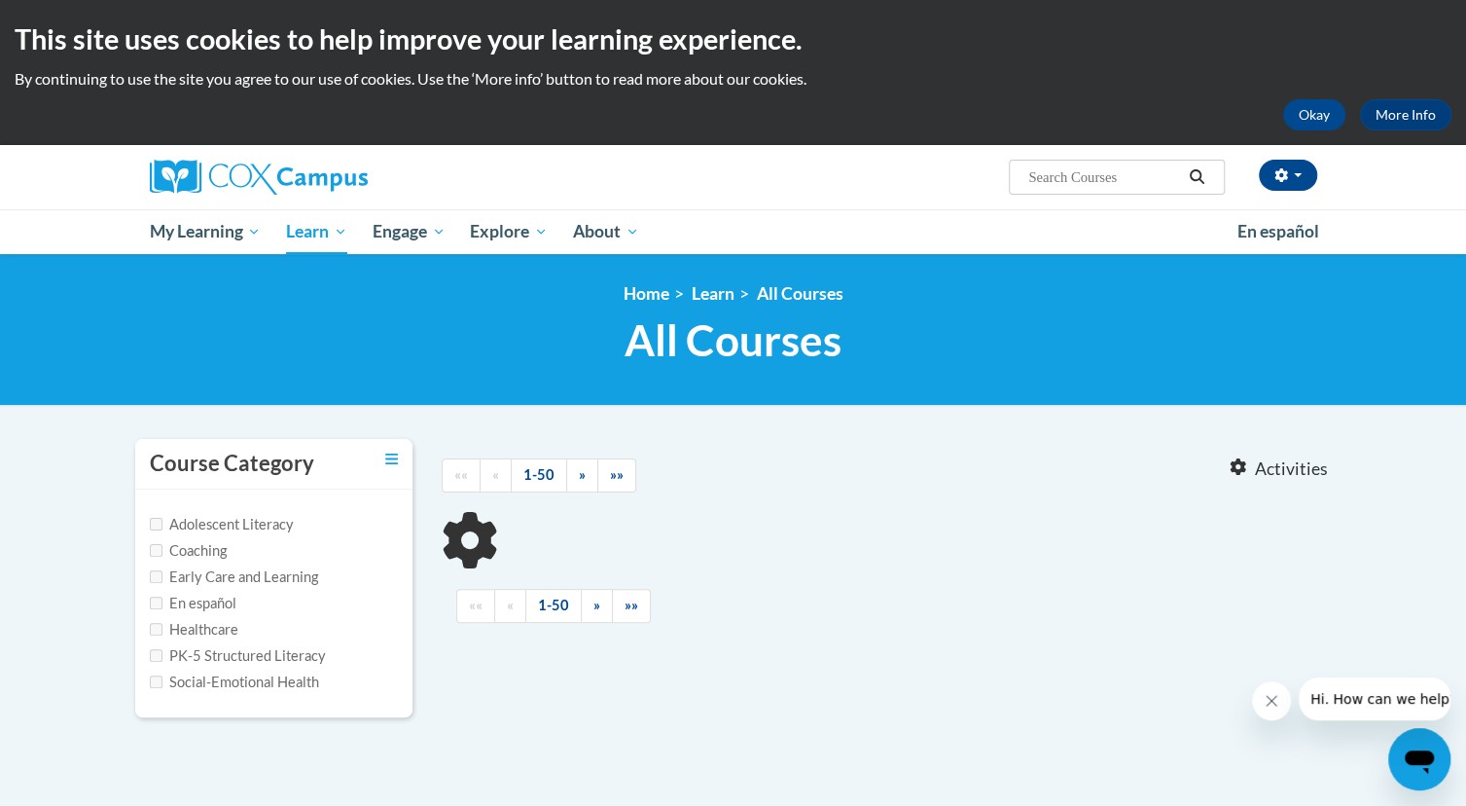
type input "reading fluency"
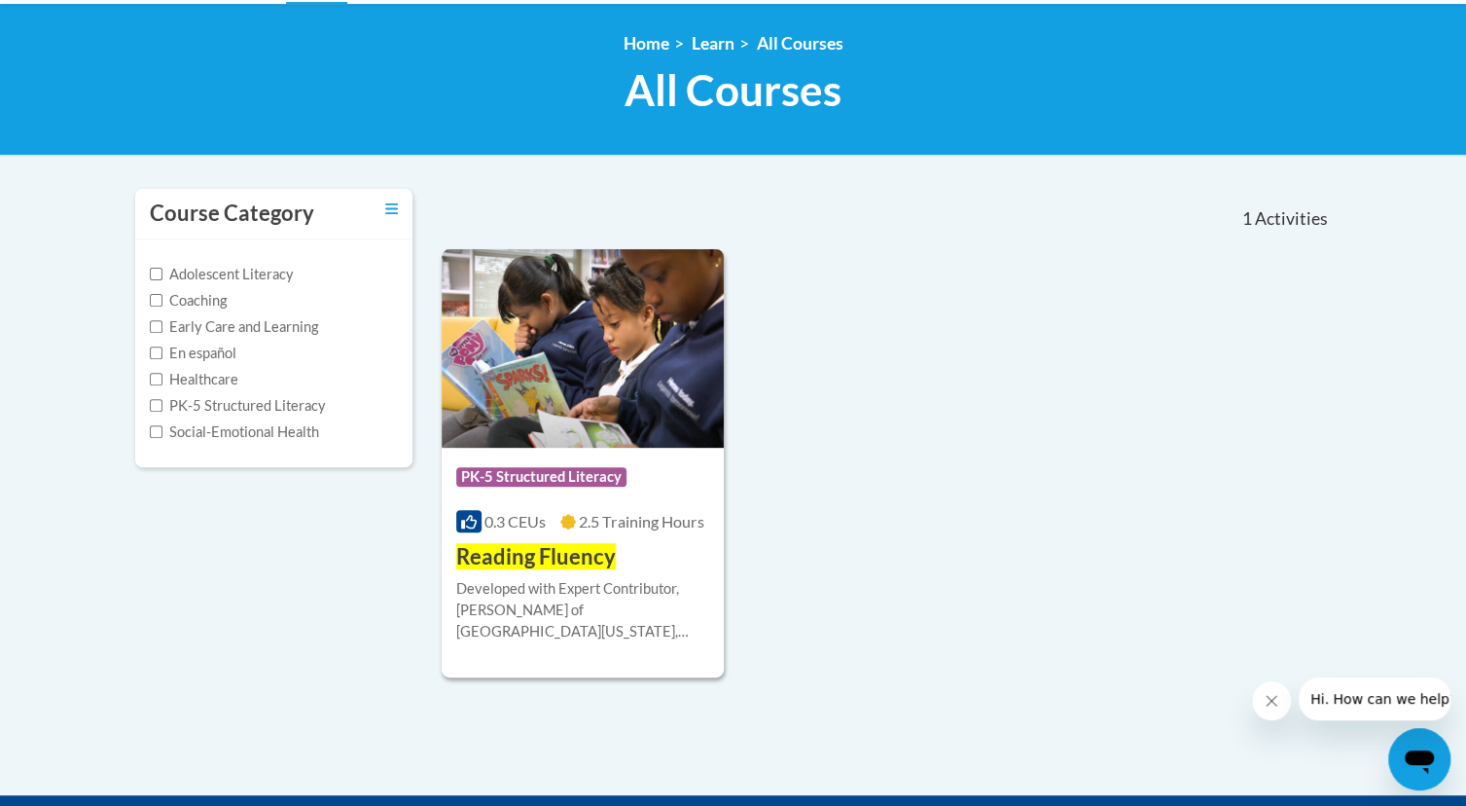
scroll to position [251, 0]
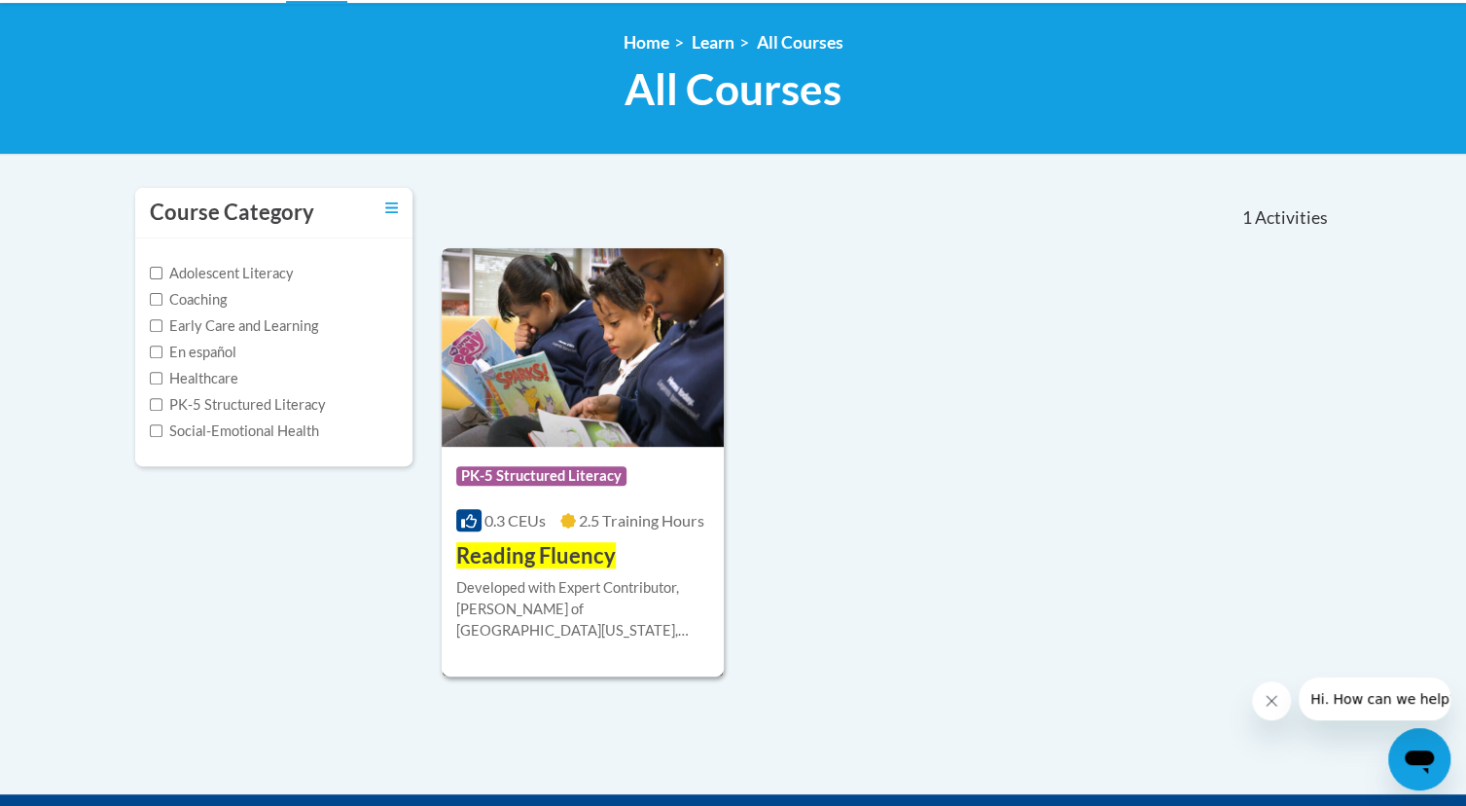
click at [566, 556] on span "Reading Fluency" at bounding box center [536, 555] width 160 height 26
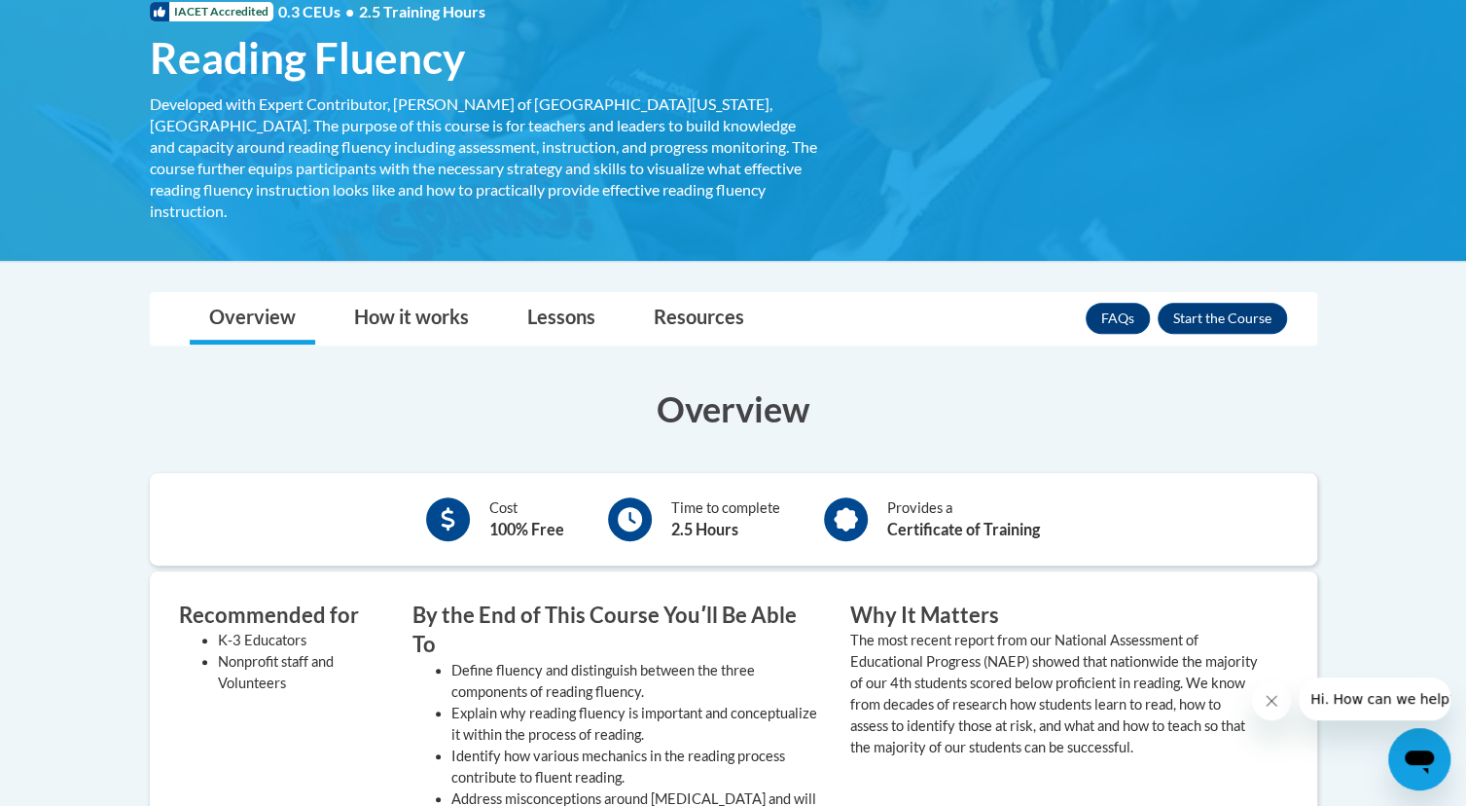
scroll to position [311, 0]
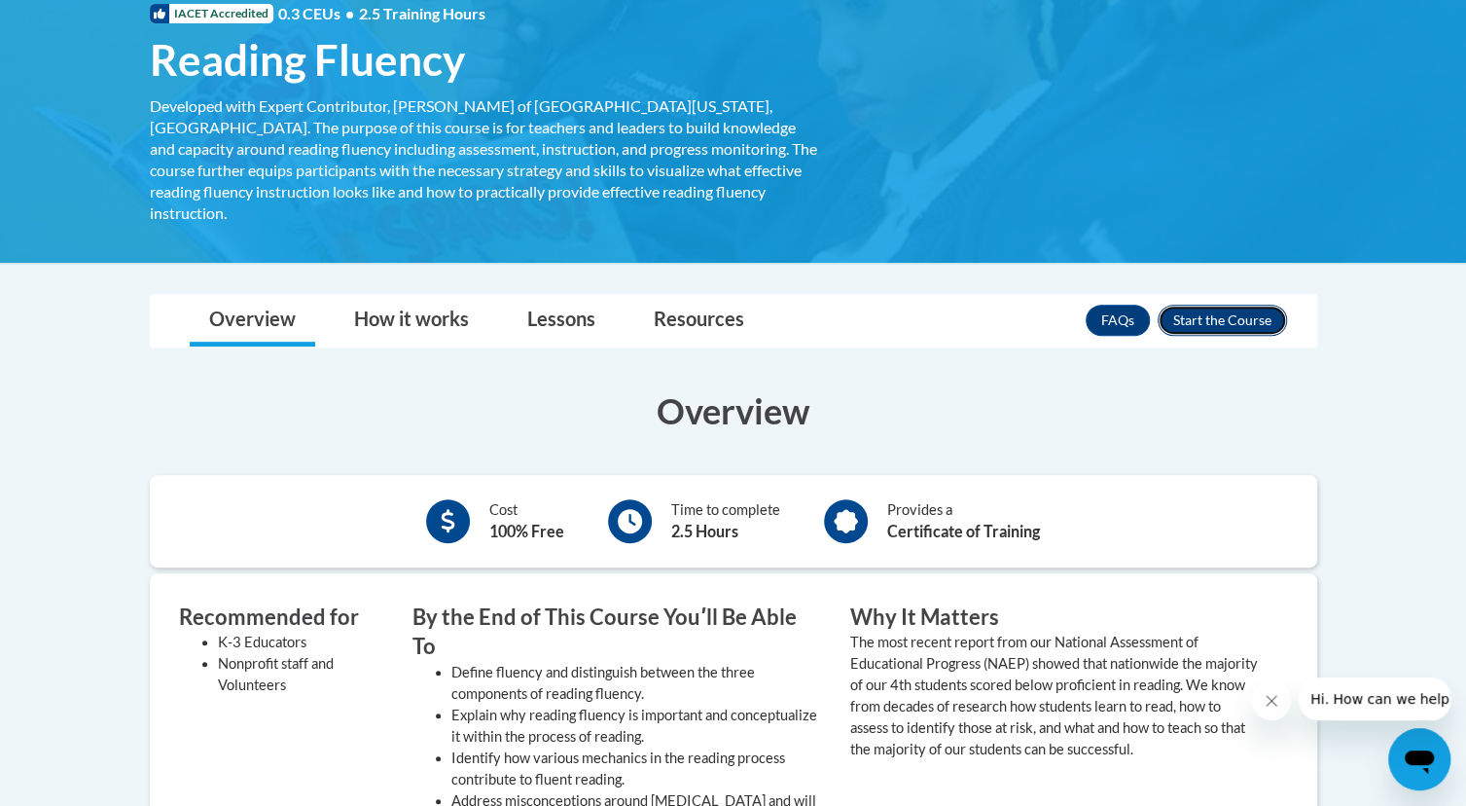
click at [1237, 305] on button "Enroll" at bounding box center [1222, 320] width 129 height 31
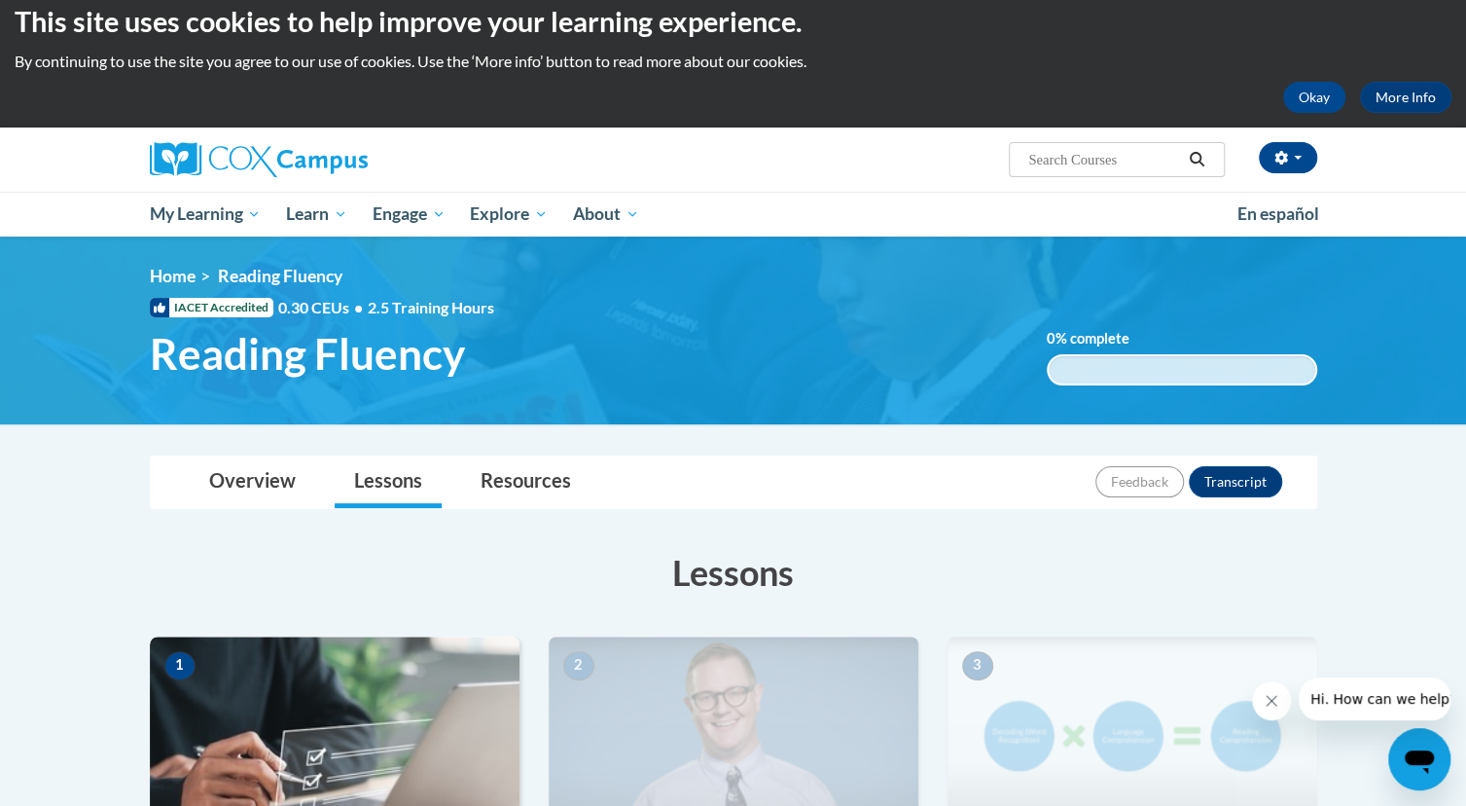
scroll to position [16, 0]
